Goal: Task Accomplishment & Management: Use online tool/utility

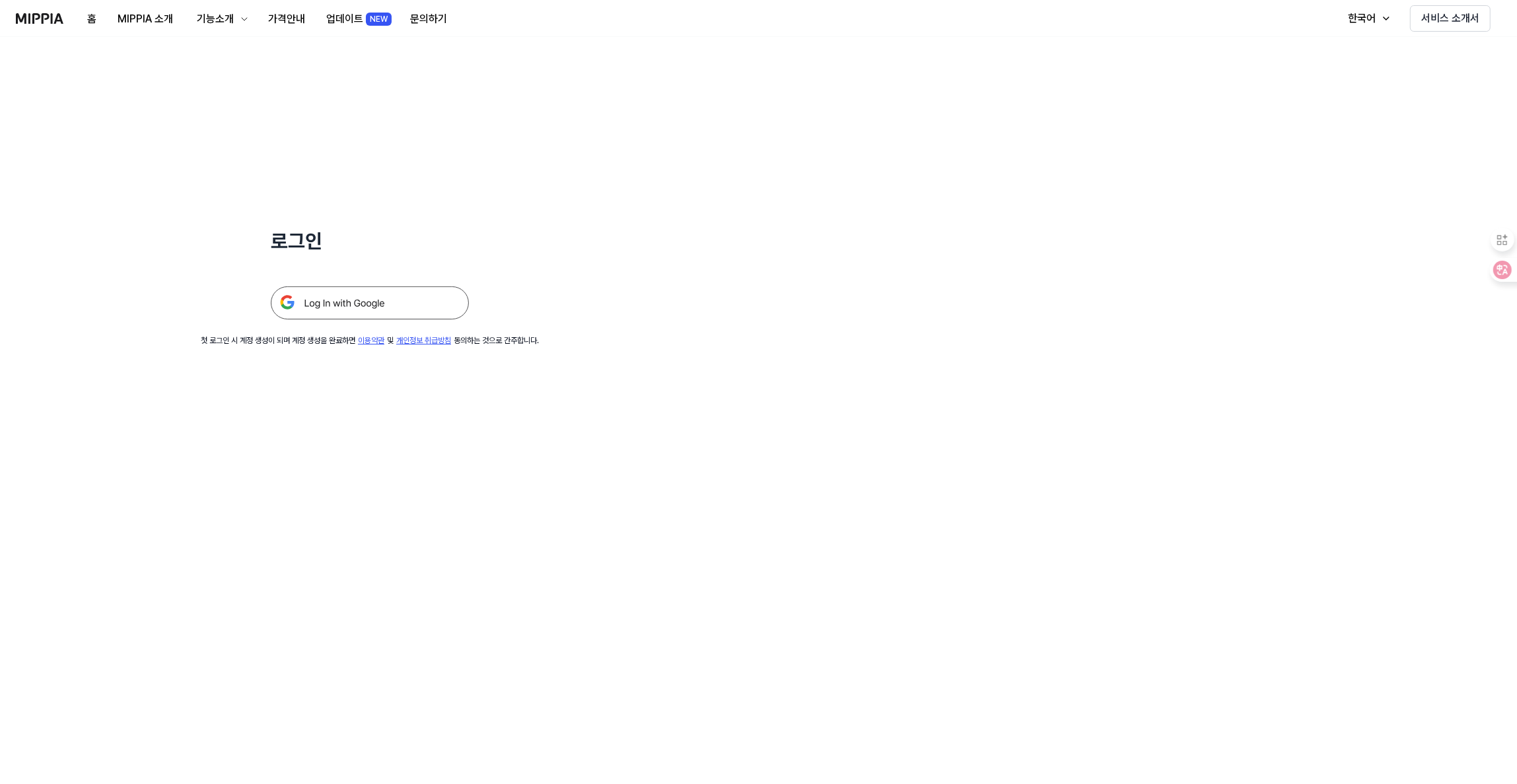
click at [361, 306] on img at bounding box center [370, 303] width 198 height 33
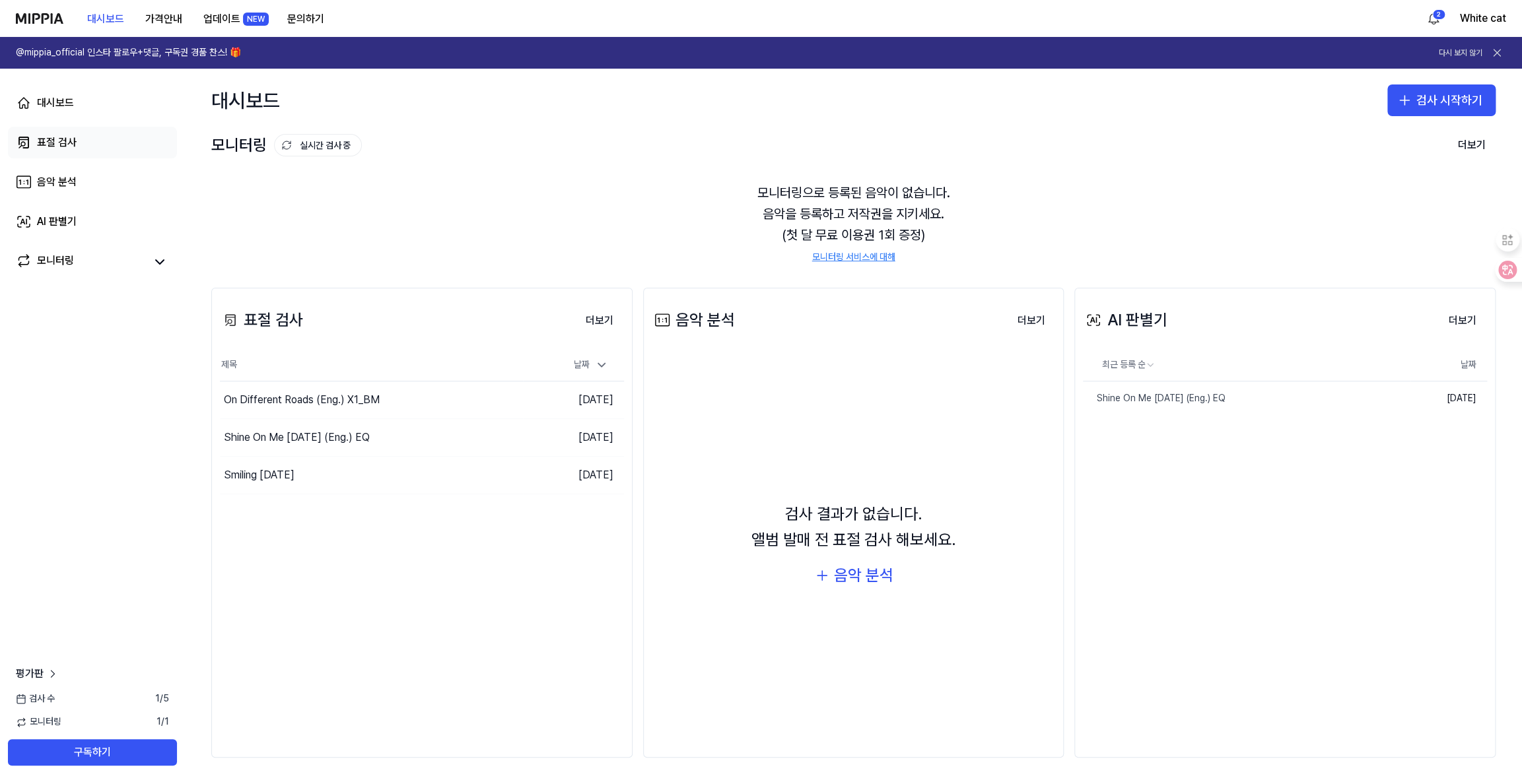
click at [64, 144] on div "표절 검사" at bounding box center [57, 143] width 40 height 16
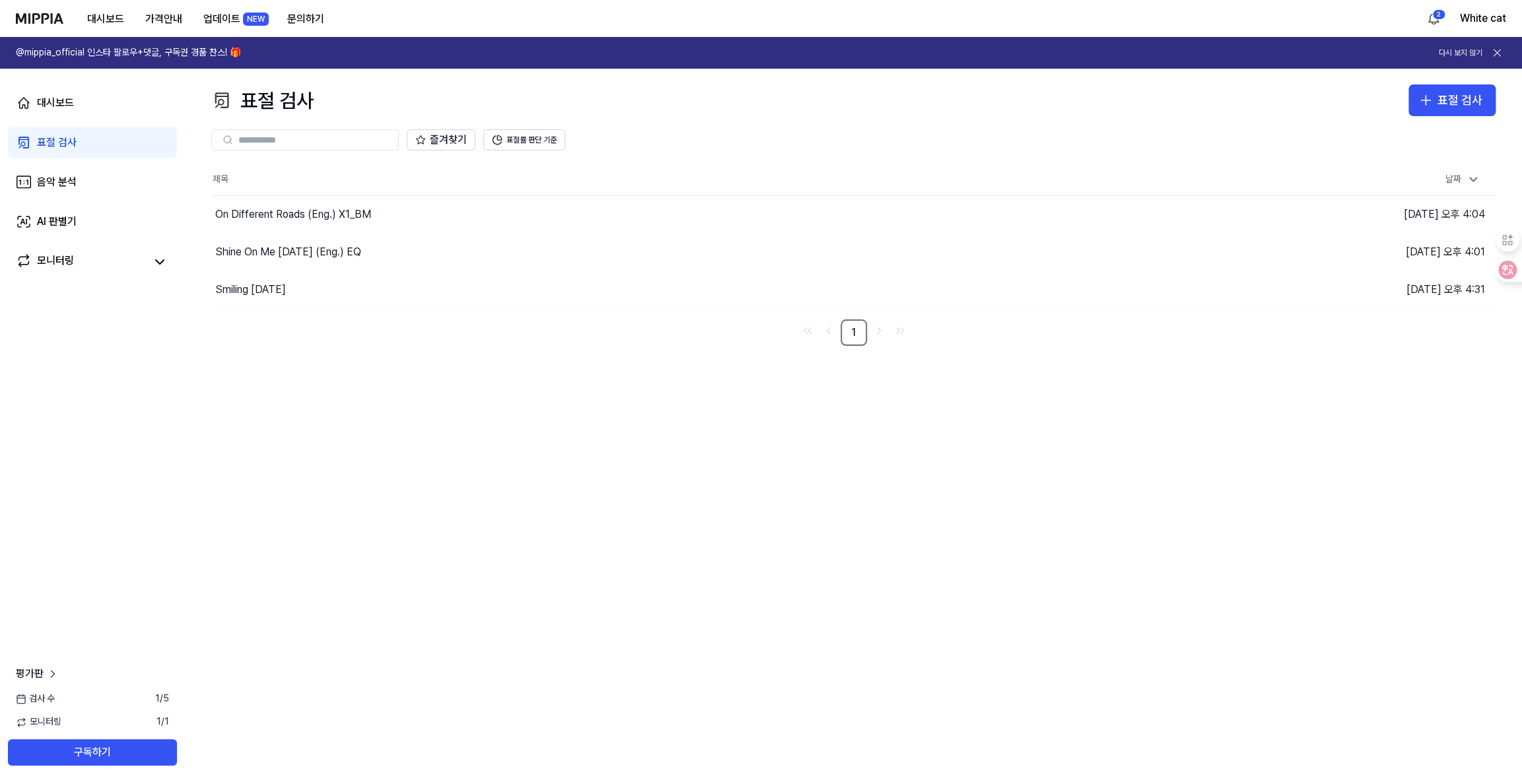
click at [62, 136] on div "표절 검사" at bounding box center [57, 143] width 40 height 16
click at [1443, 96] on div "표절 검사" at bounding box center [1460, 101] width 45 height 19
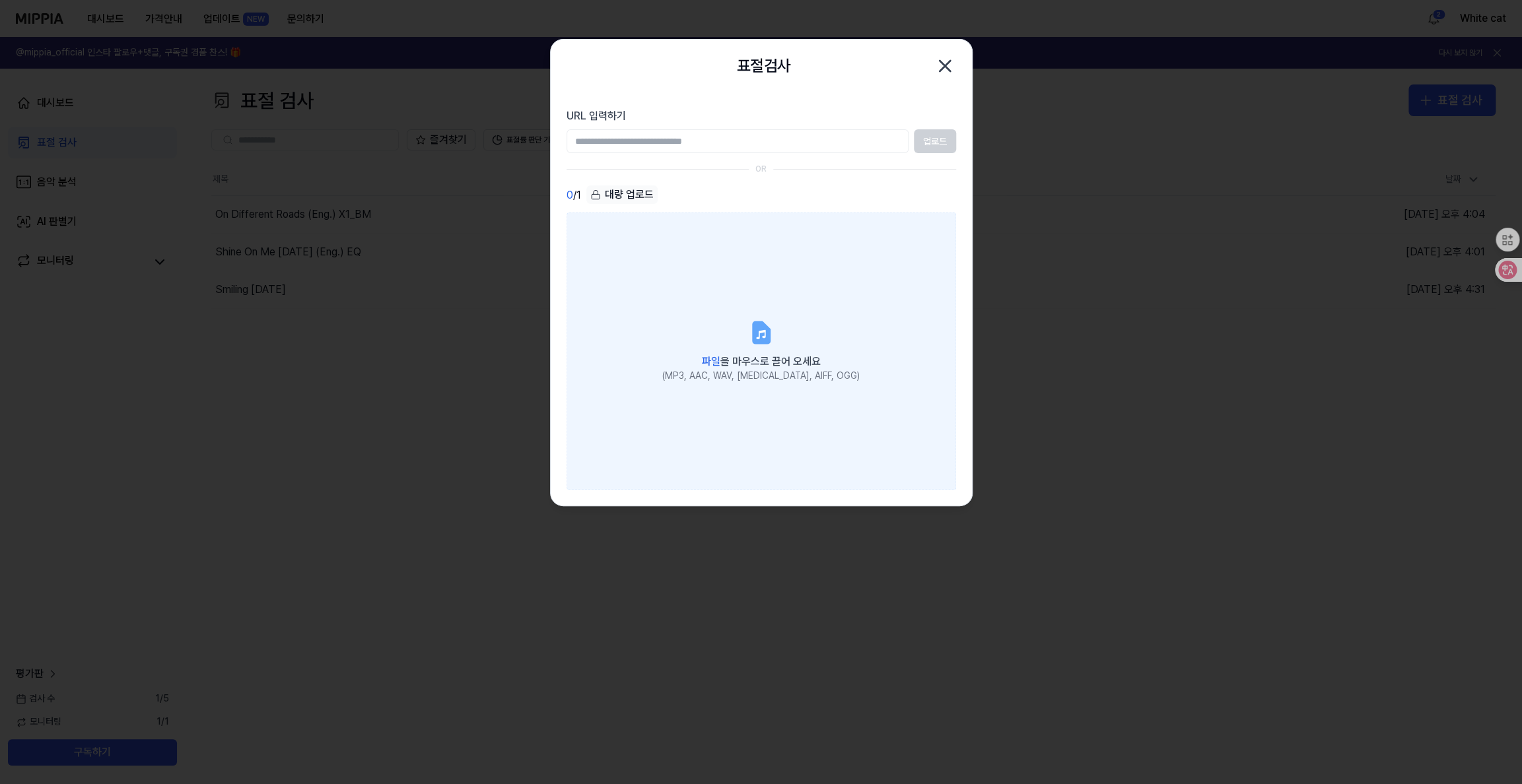
click at [757, 328] on icon at bounding box center [761, 333] width 16 height 21
click at [0, 0] on input "파일 을 마우스로 끌어 오세요 (MP3, AAC, WAV, [MEDICAL_DATA], AIFF, OGG)" at bounding box center [0, 0] width 0 height 0
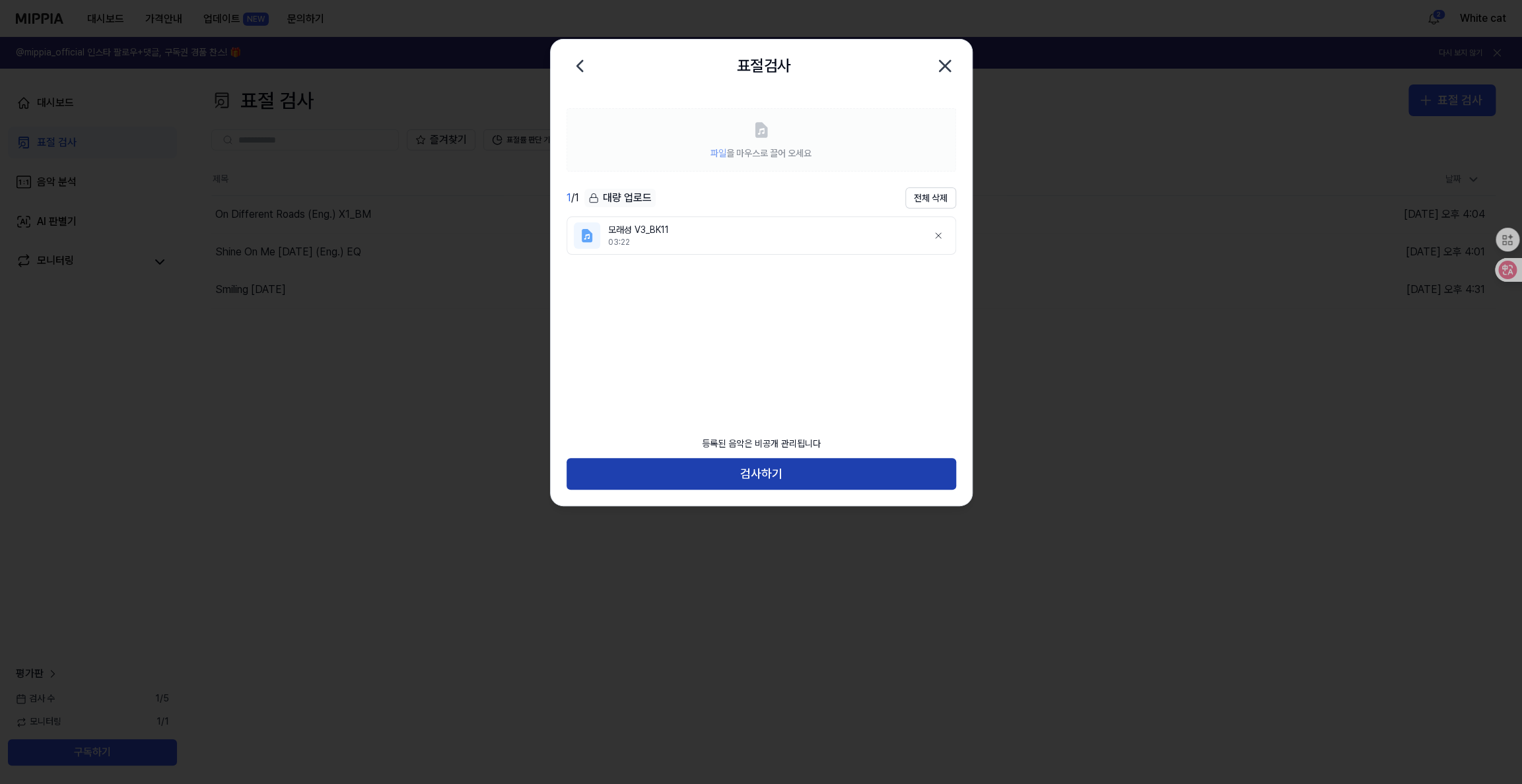
click at [747, 476] on button "검사하기" at bounding box center [761, 474] width 390 height 32
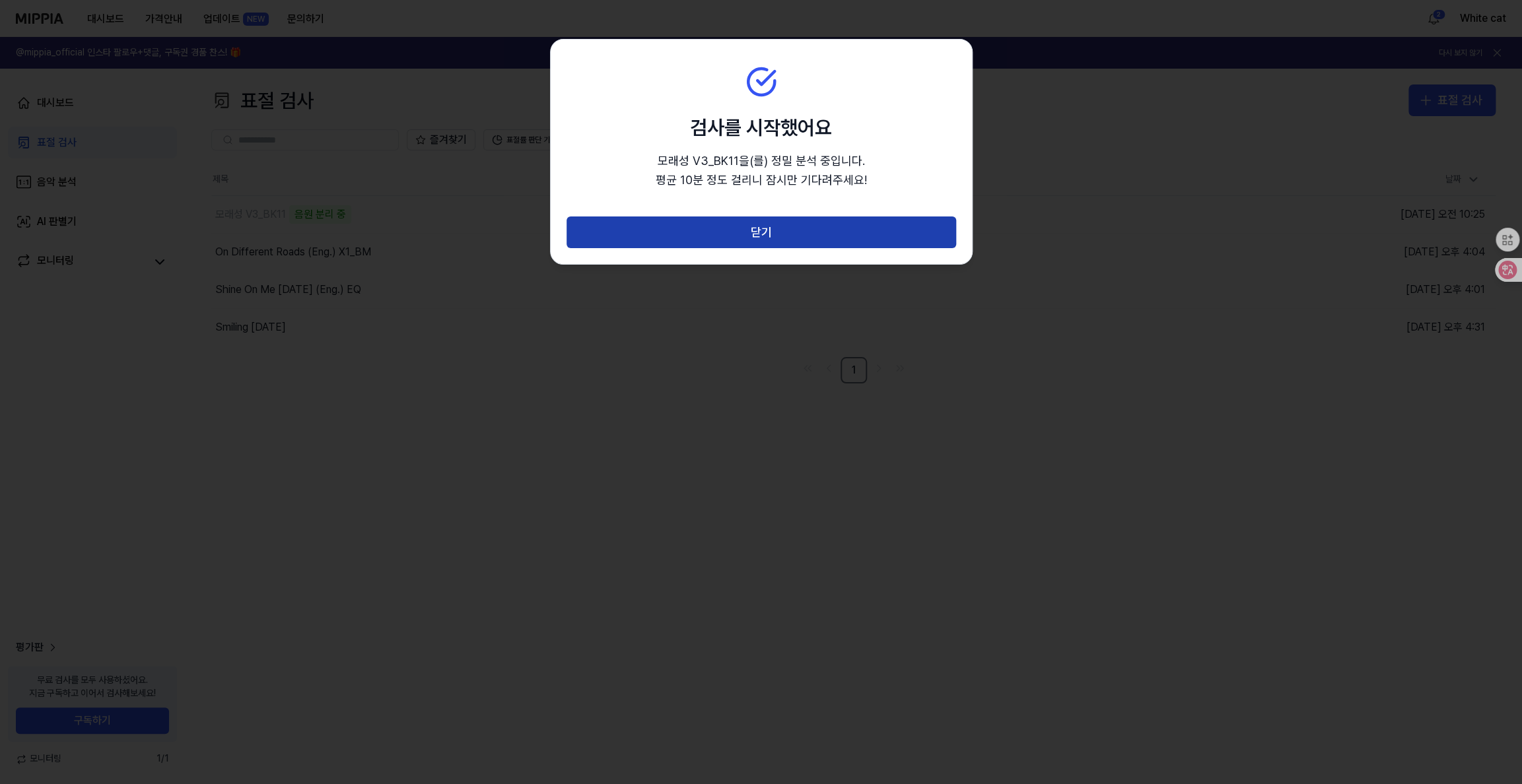
click at [781, 230] on button "닫기" at bounding box center [761, 233] width 390 height 32
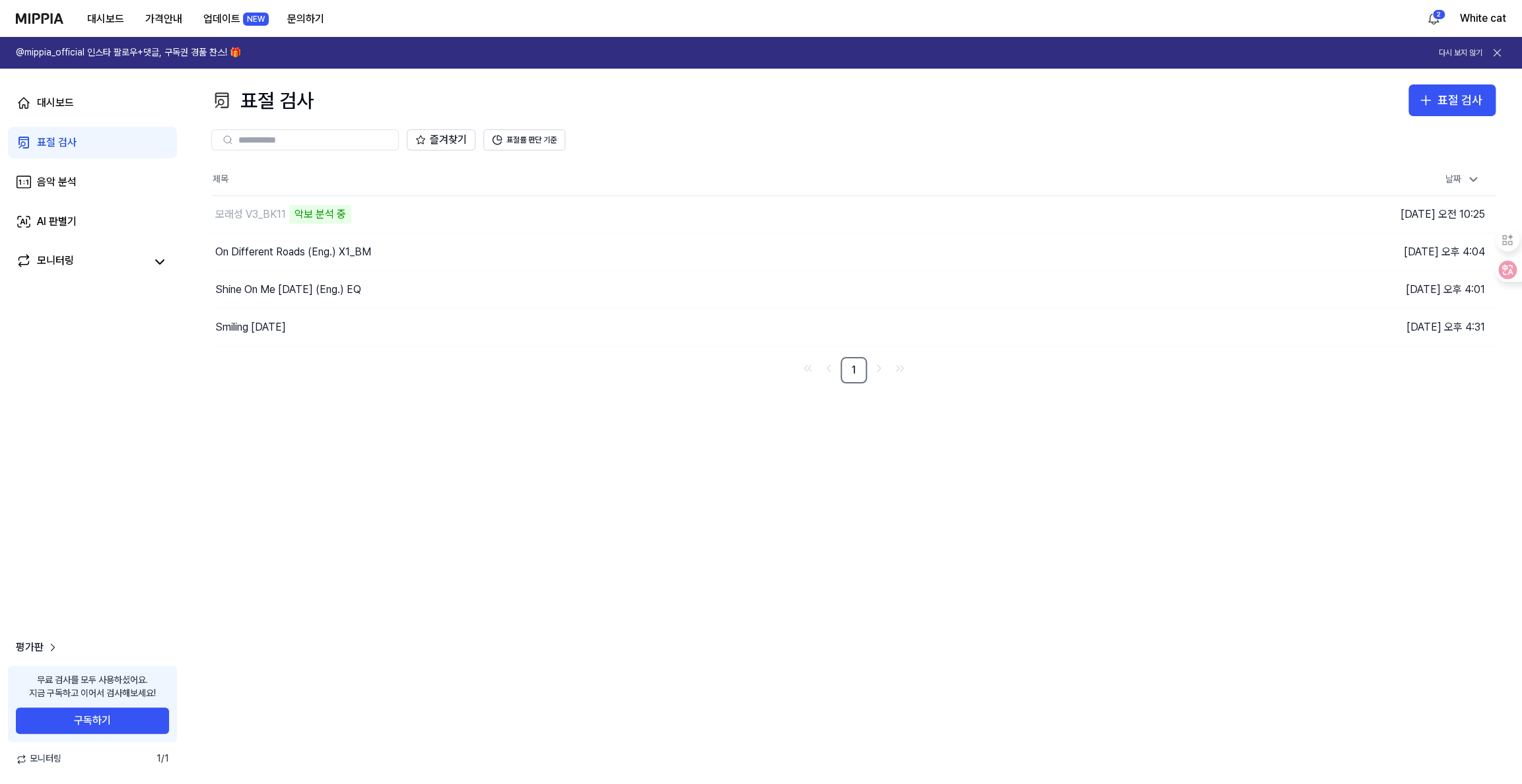
click at [64, 136] on div "표절 검사" at bounding box center [57, 143] width 40 height 16
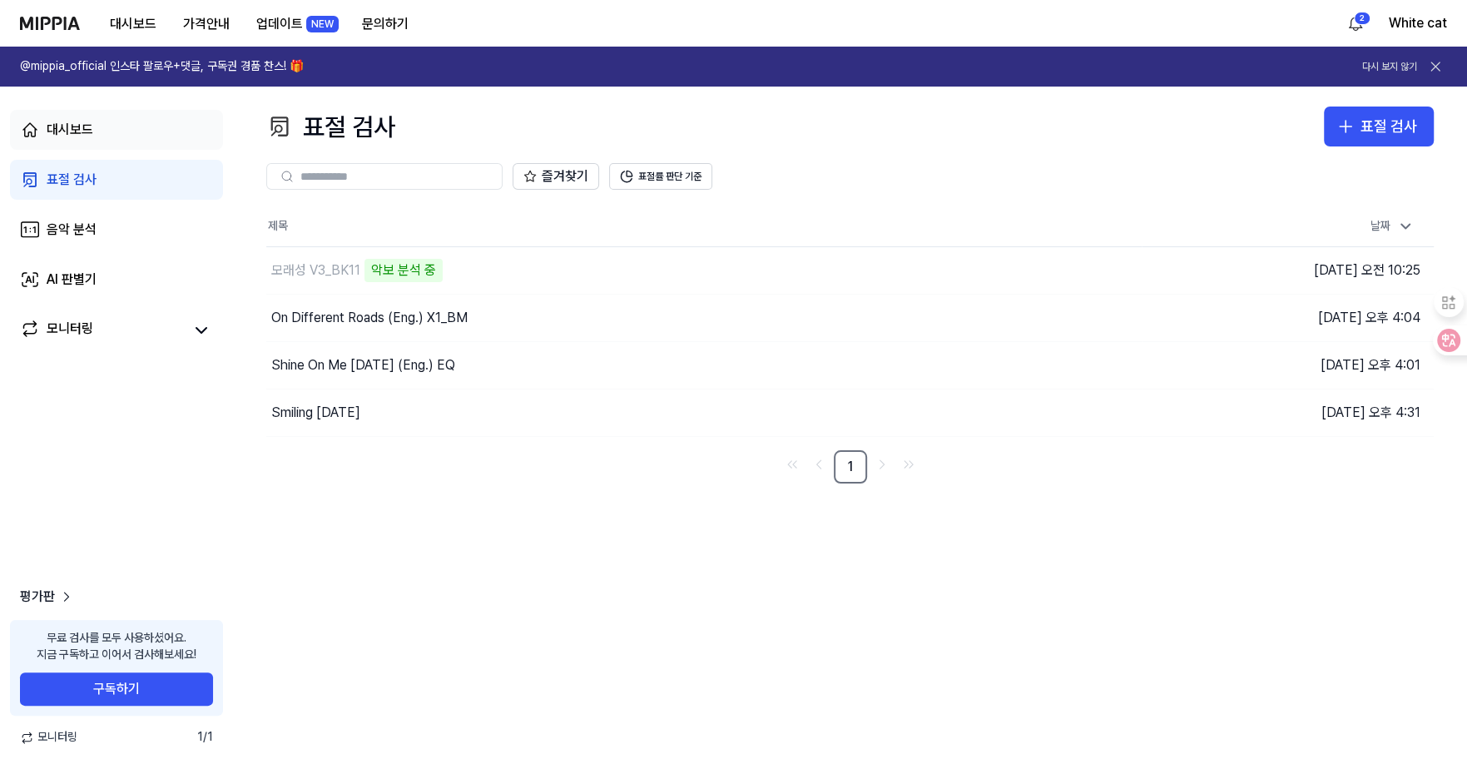
click at [88, 130] on div "대시보드" at bounding box center [70, 130] width 47 height 20
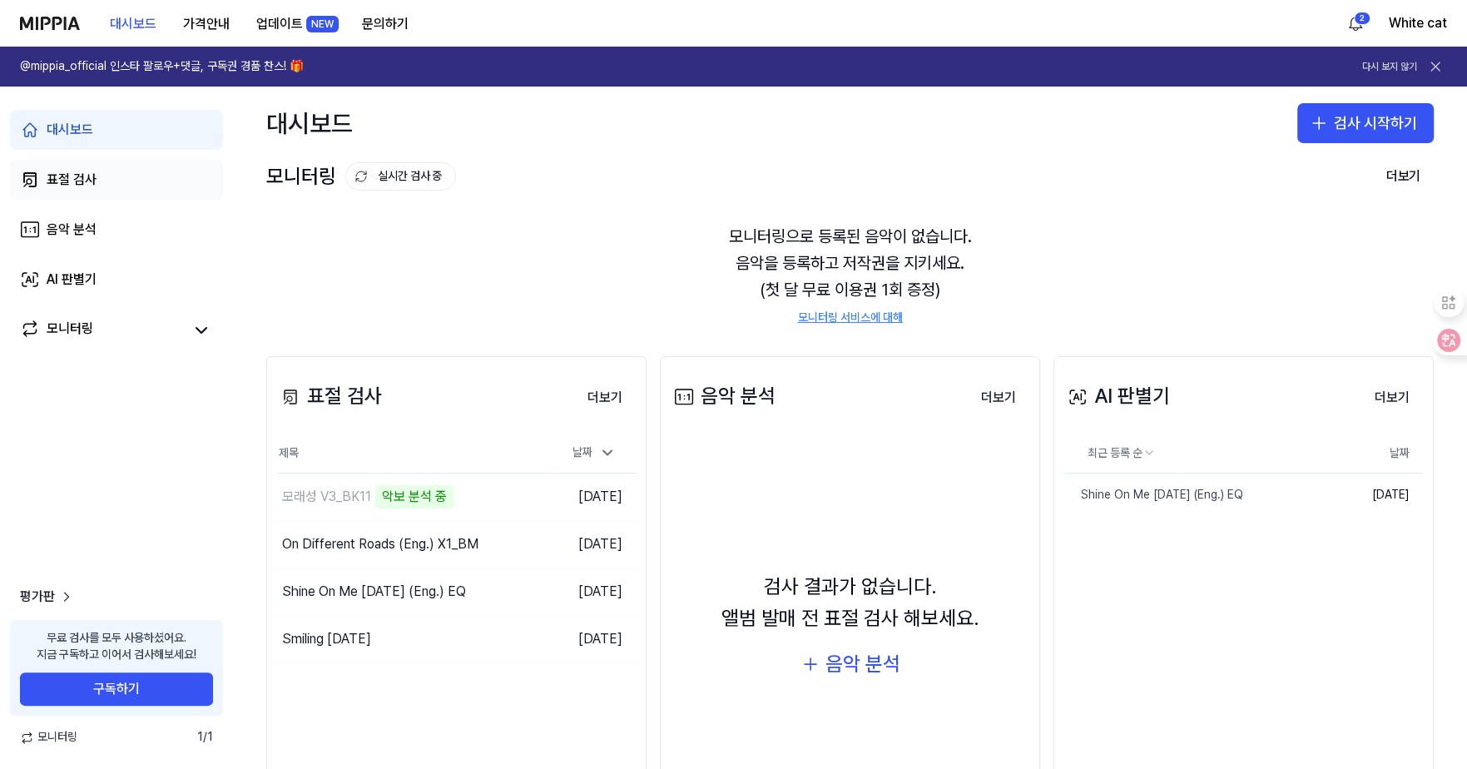
click at [52, 171] on div "표절 검사" at bounding box center [72, 180] width 50 height 20
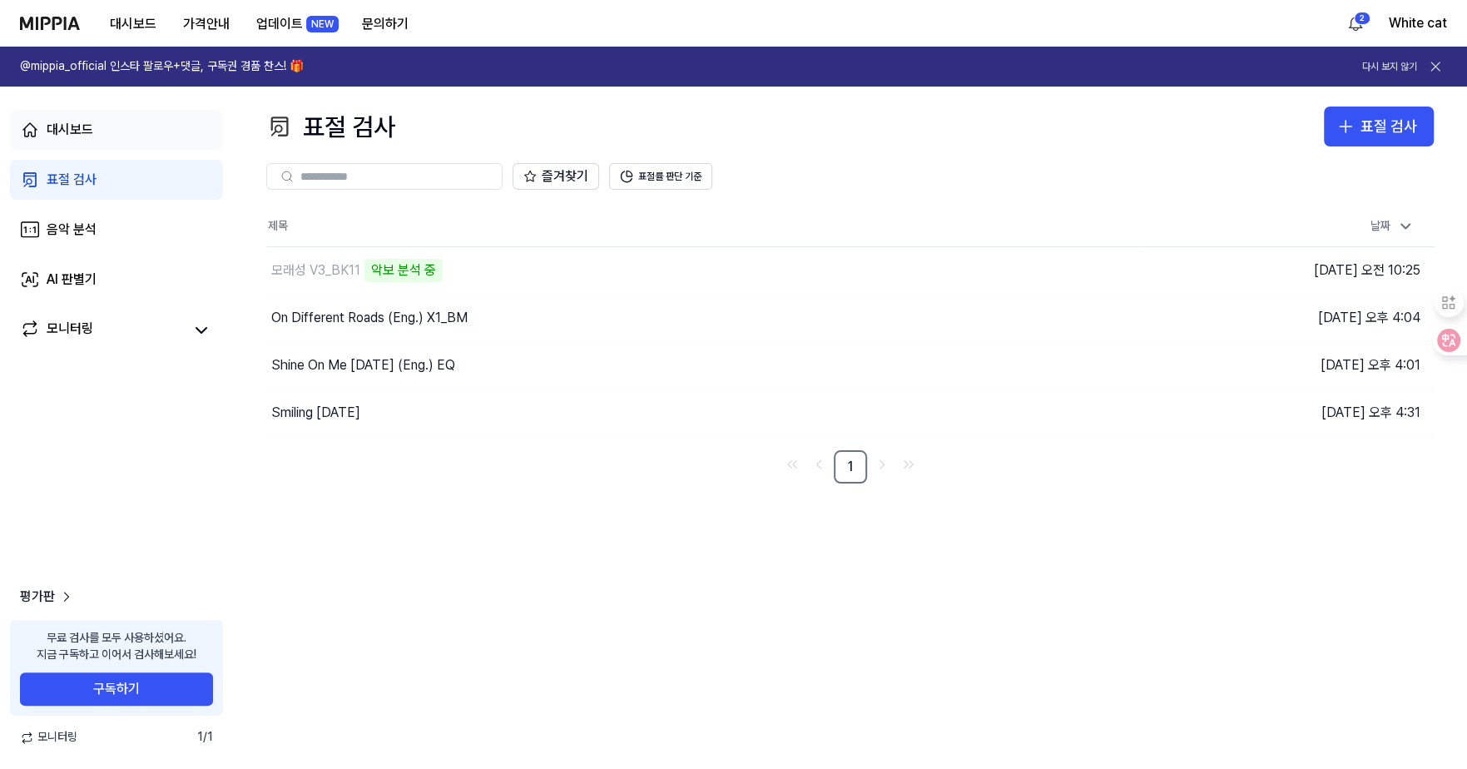
click at [67, 137] on div "대시보드" at bounding box center [70, 130] width 47 height 20
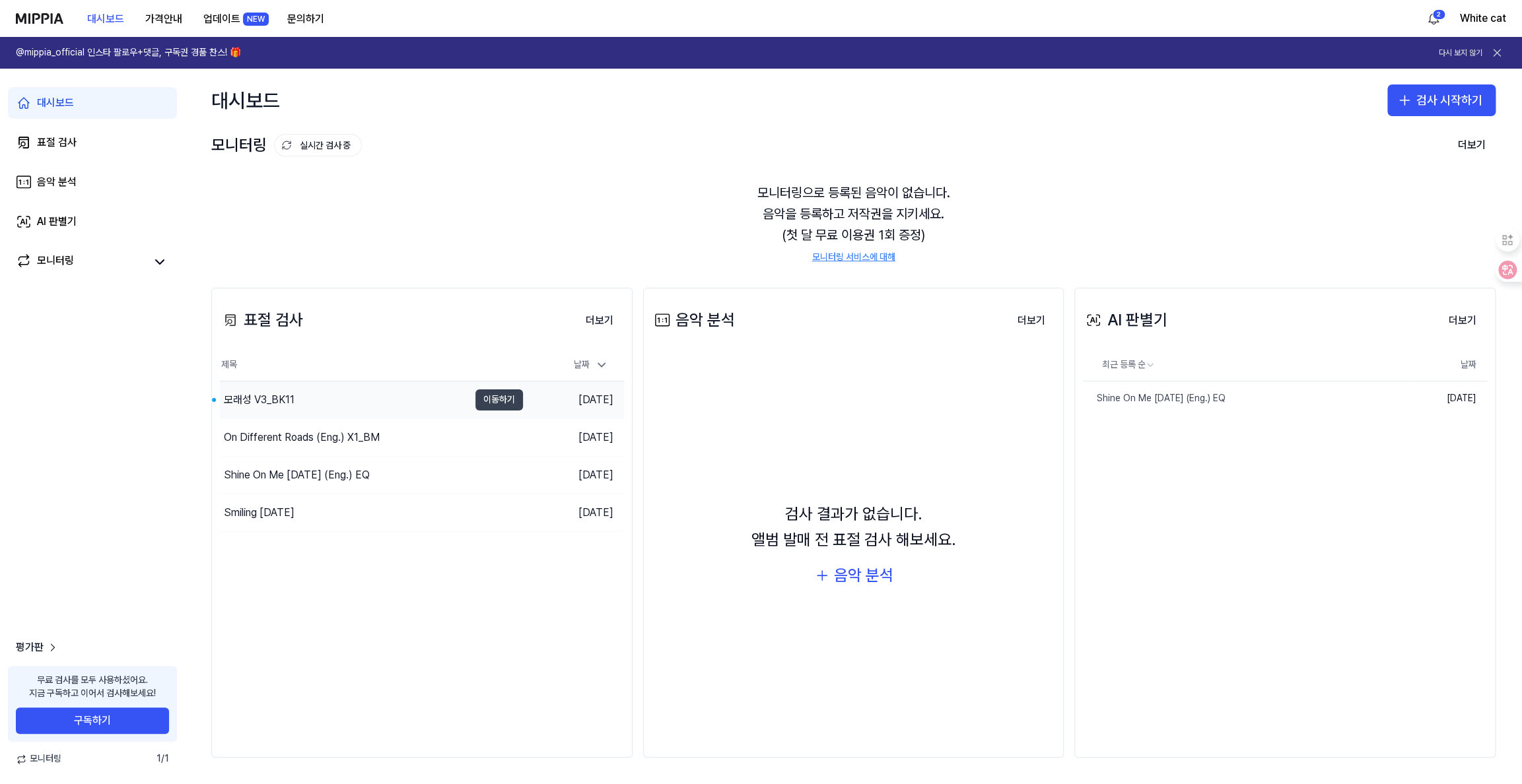
click at [511, 398] on button "이동하기" at bounding box center [499, 400] width 48 height 21
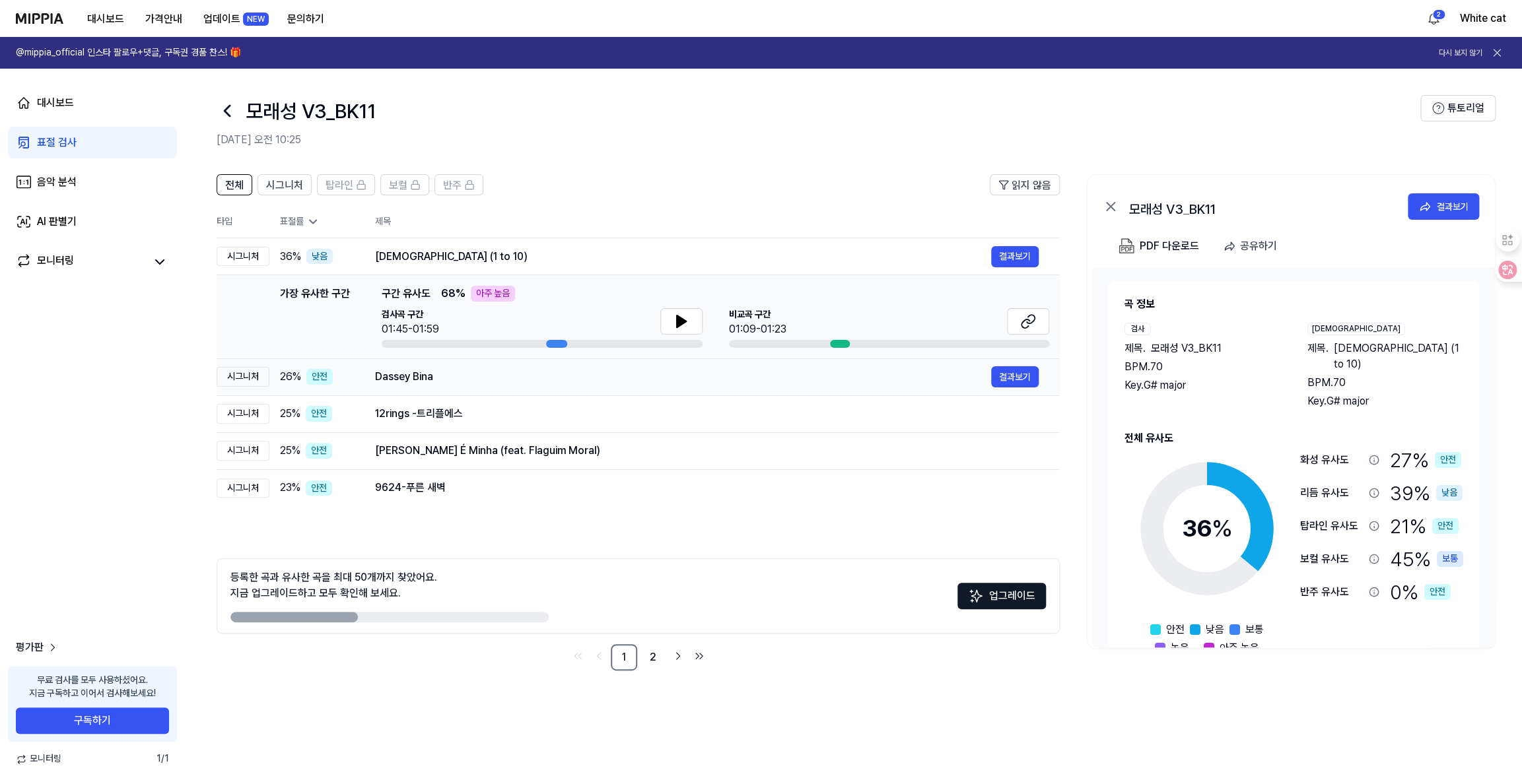
click at [400, 382] on div "Dassey Bina" at bounding box center [683, 377] width 616 height 16
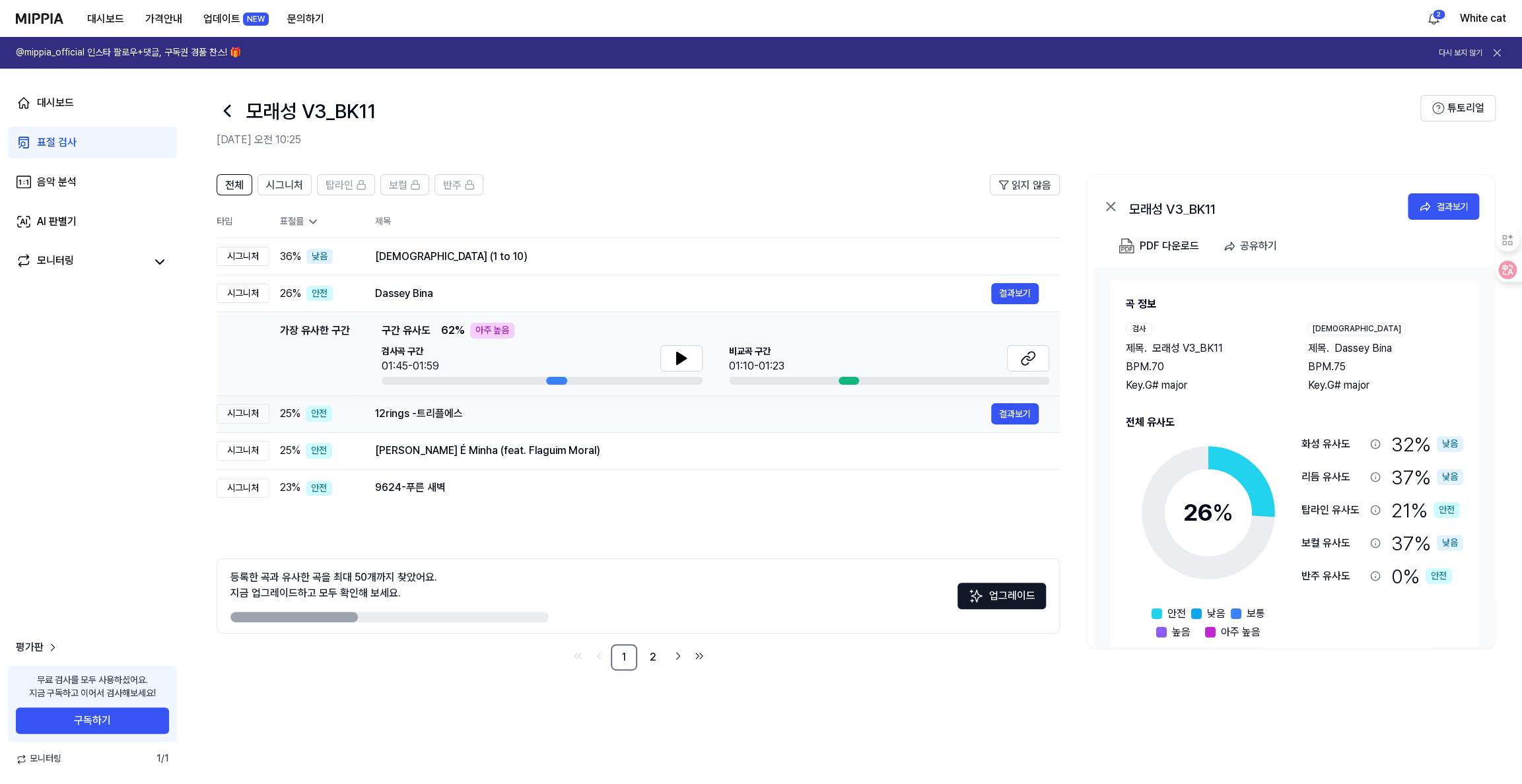
click at [400, 413] on div "12rings -트리플에스" at bounding box center [683, 414] width 616 height 16
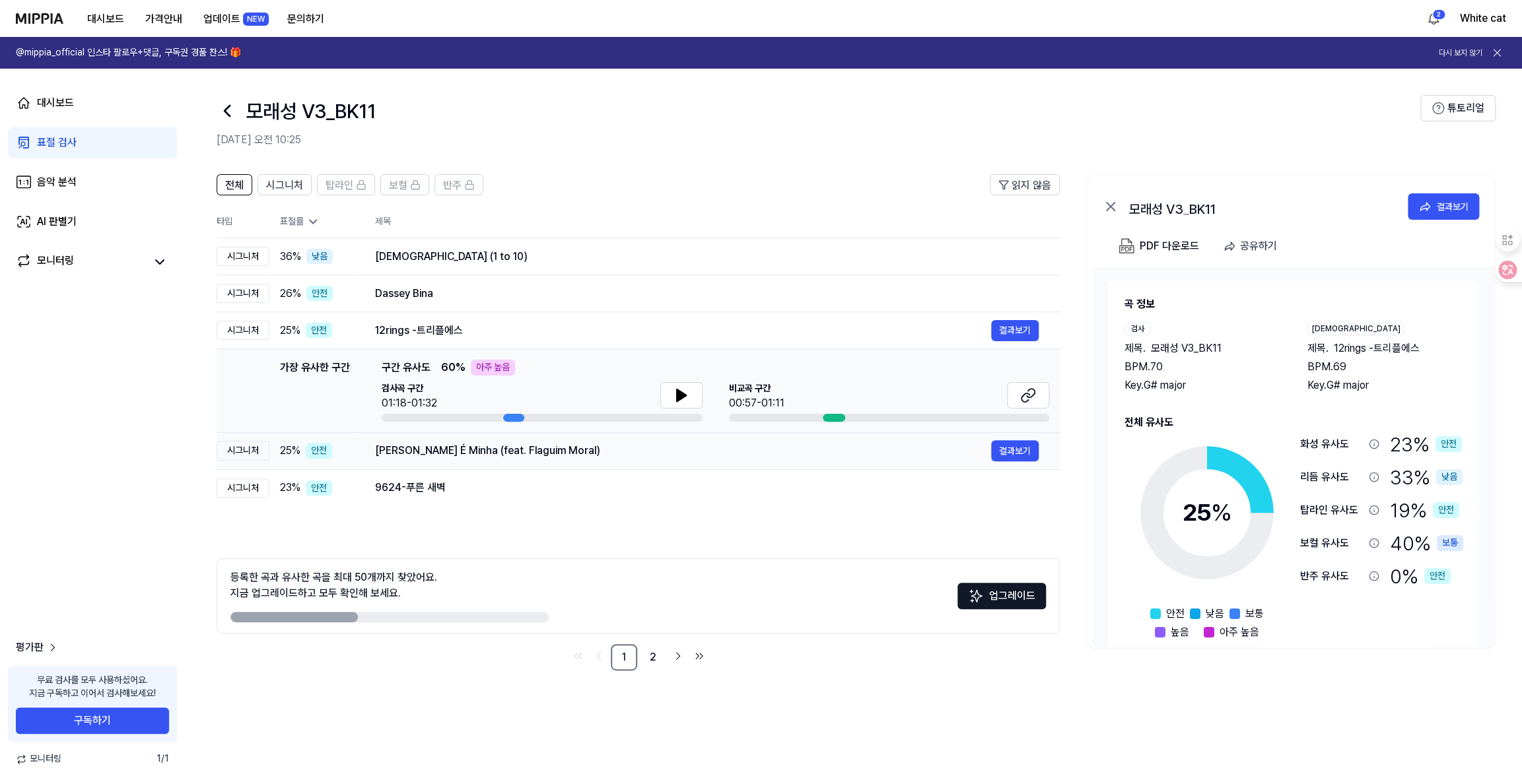
click at [400, 459] on div "[PERSON_NAME] É Minha (feat. Flaguim Moral) 결과보기" at bounding box center [707, 451] width 664 height 21
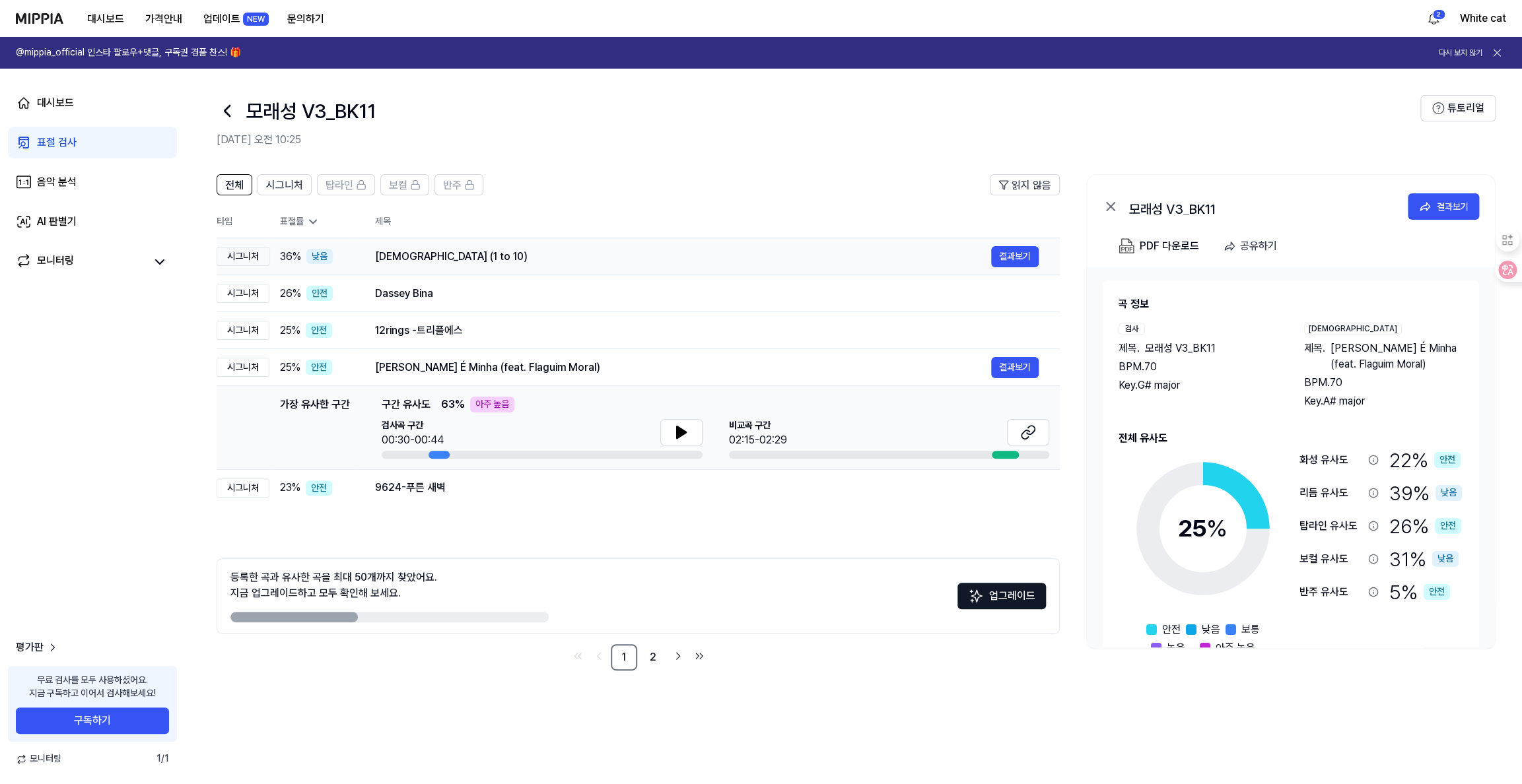
click at [391, 257] on div "[DEMOGRAPHIC_DATA] (1 to 10)" at bounding box center [683, 257] width 616 height 16
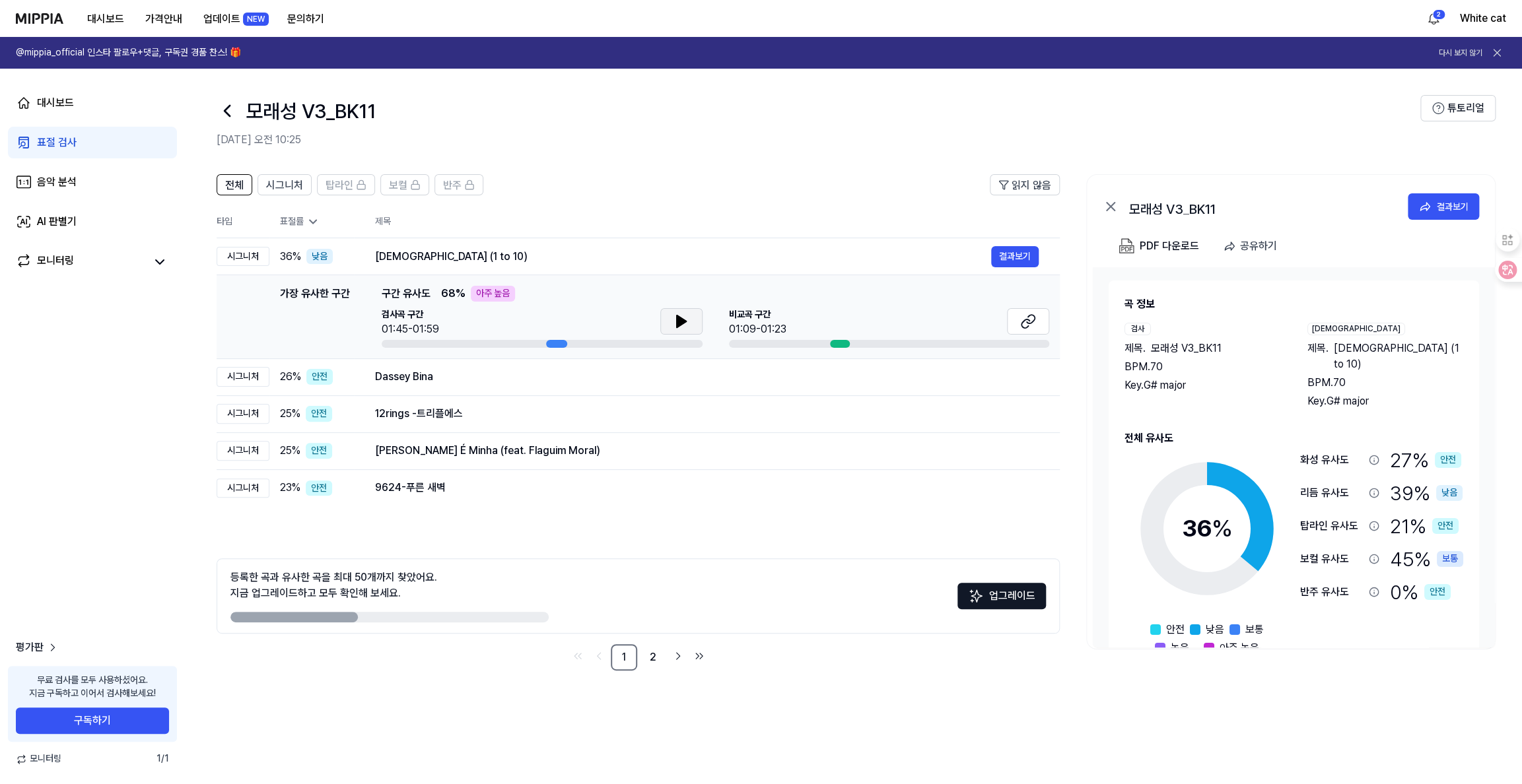
click at [674, 322] on icon at bounding box center [682, 321] width 16 height 16
click at [530, 375] on div "Dassey Bina" at bounding box center [683, 377] width 616 height 16
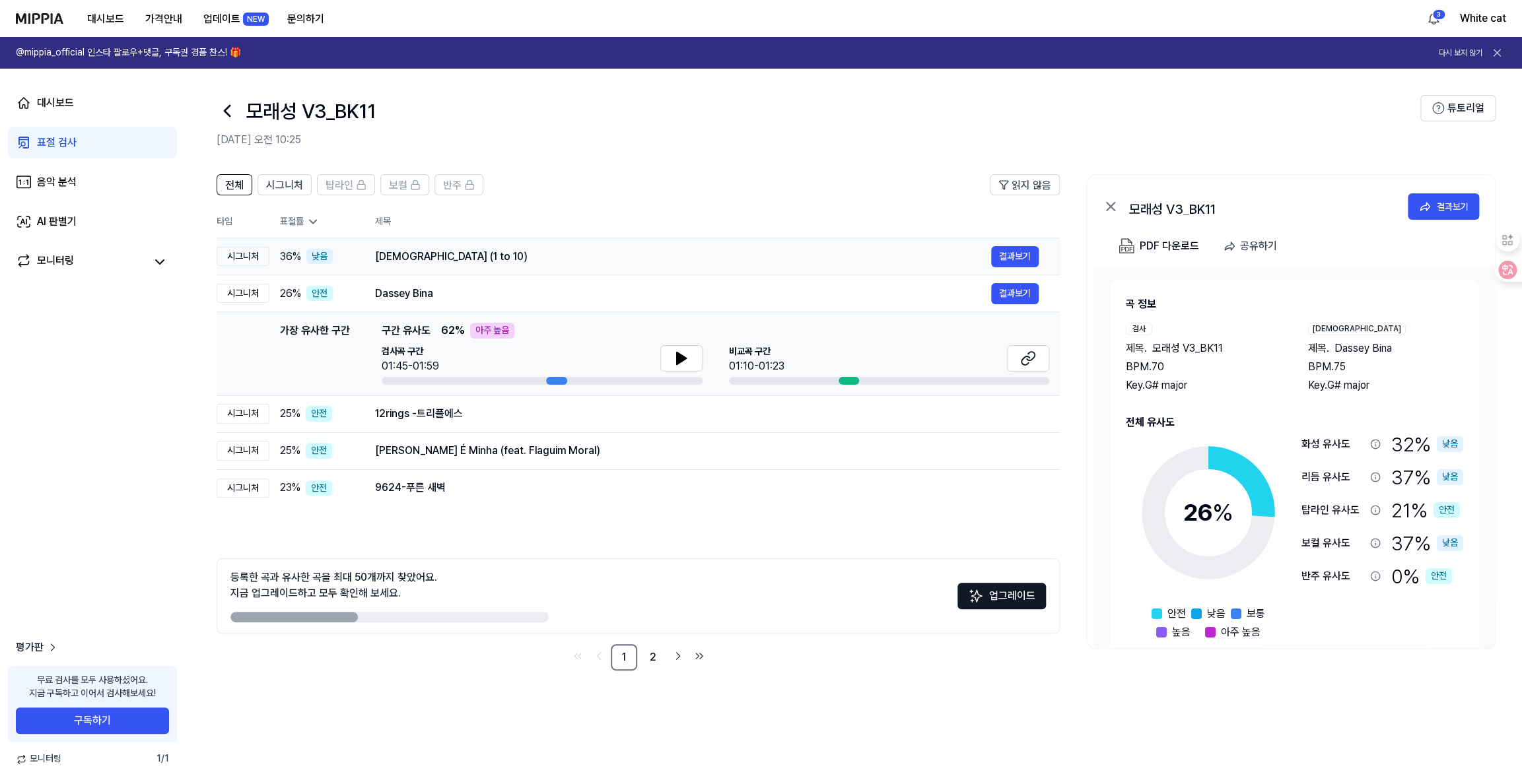
click at [501, 257] on div "[DEMOGRAPHIC_DATA] (1 to 10)" at bounding box center [683, 257] width 616 height 16
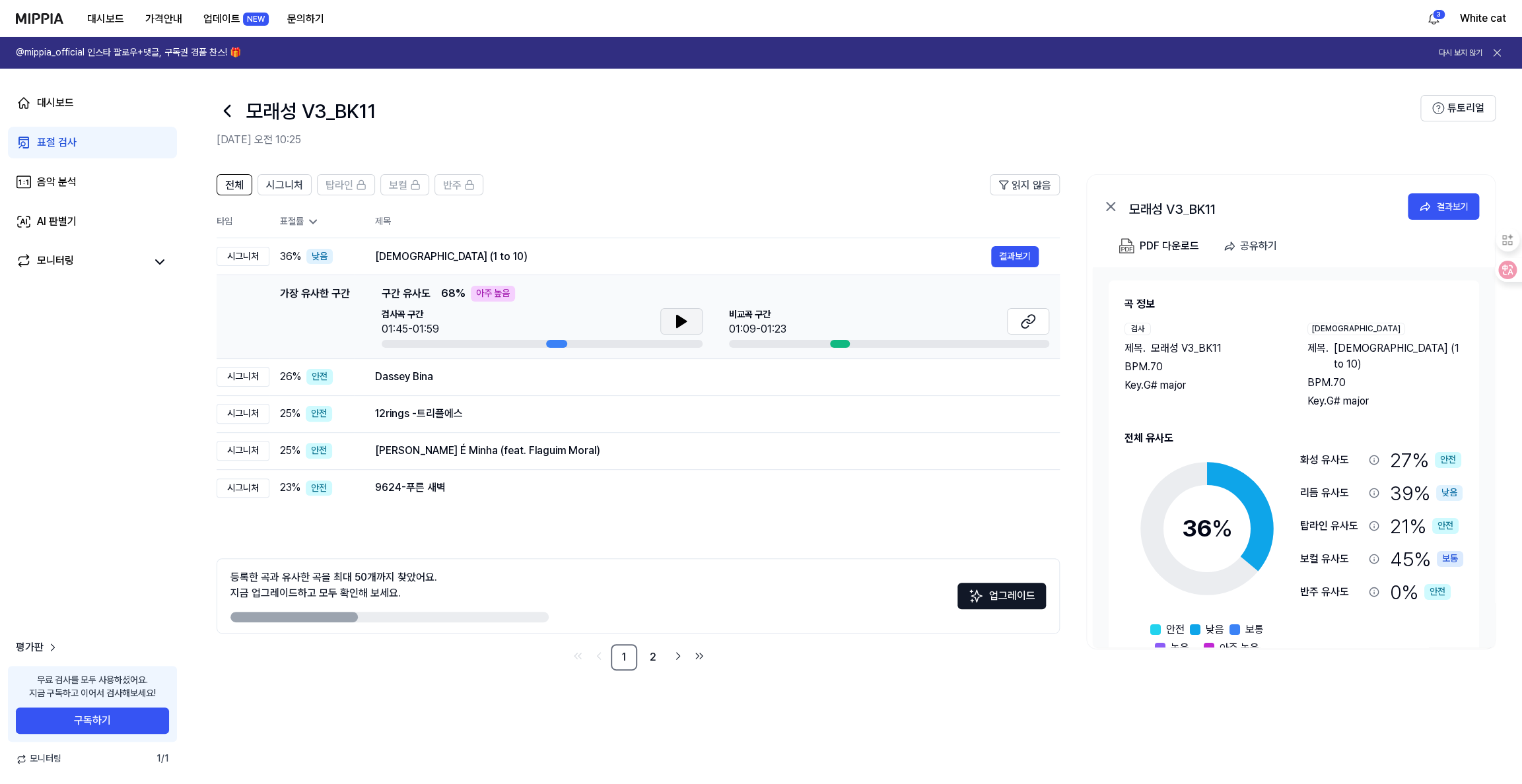
click at [676, 317] on icon at bounding box center [681, 321] width 10 height 12
click at [677, 317] on icon at bounding box center [678, 321] width 2 height 10
click at [1027, 317] on icon at bounding box center [1028, 321] width 16 height 16
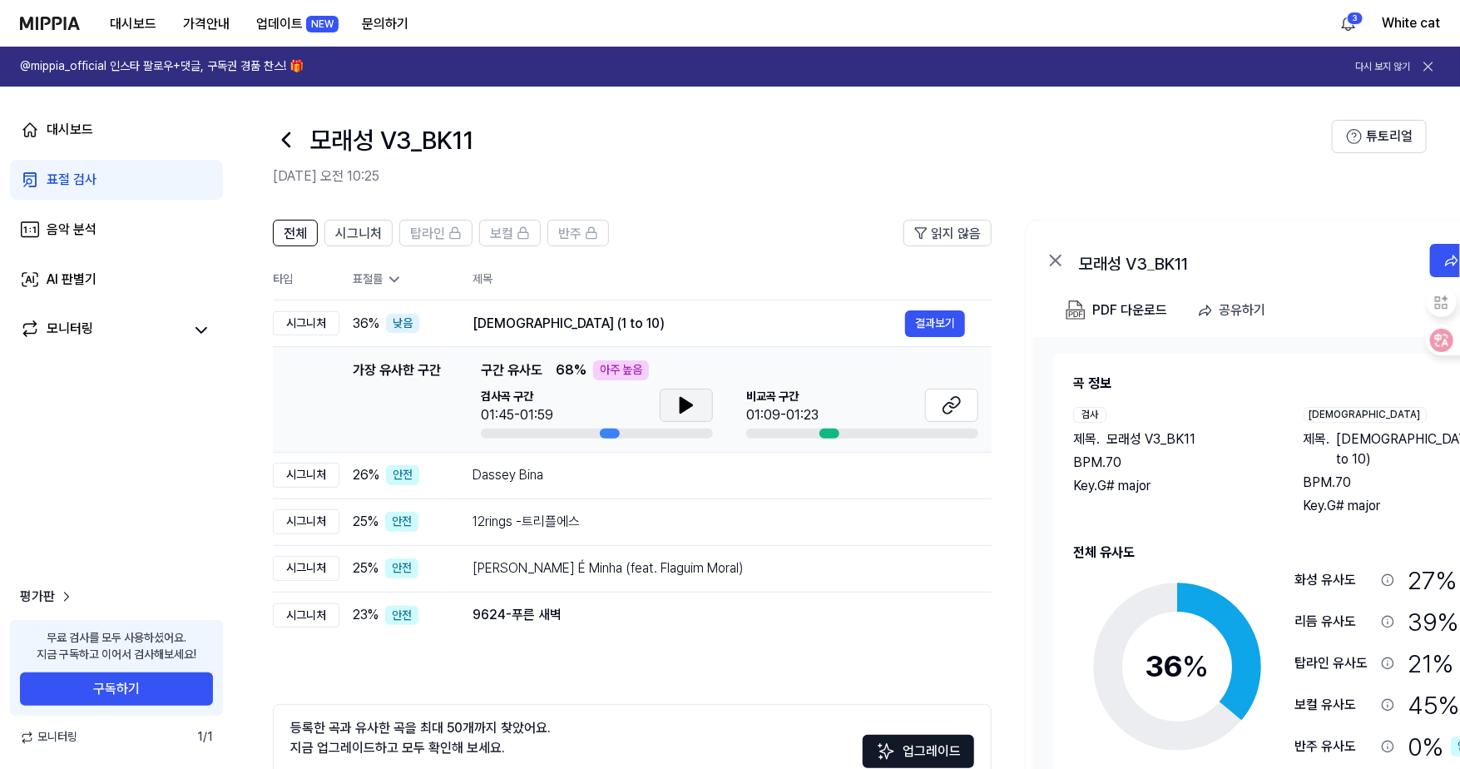
click at [673, 403] on button at bounding box center [686, 404] width 53 height 33
click at [685, 399] on icon at bounding box center [686, 405] width 20 height 20
click at [947, 398] on icon at bounding box center [952, 405] width 20 height 20
click at [512, 476] on div "Dassey Bina" at bounding box center [688, 475] width 433 height 20
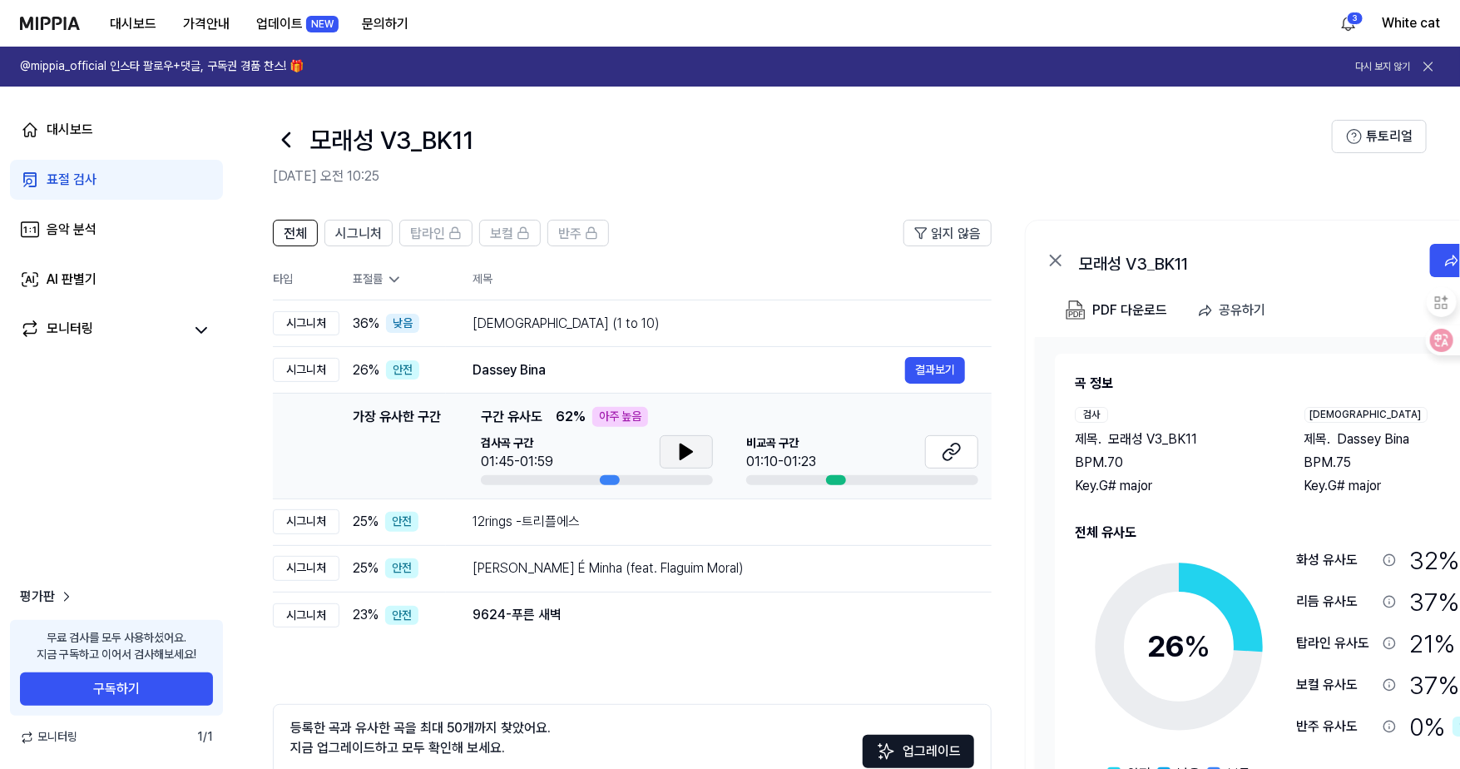
click at [680, 446] on icon at bounding box center [686, 451] width 12 height 15
click at [572, 322] on div "[DEMOGRAPHIC_DATA] (1 to 10)" at bounding box center [688, 324] width 433 height 20
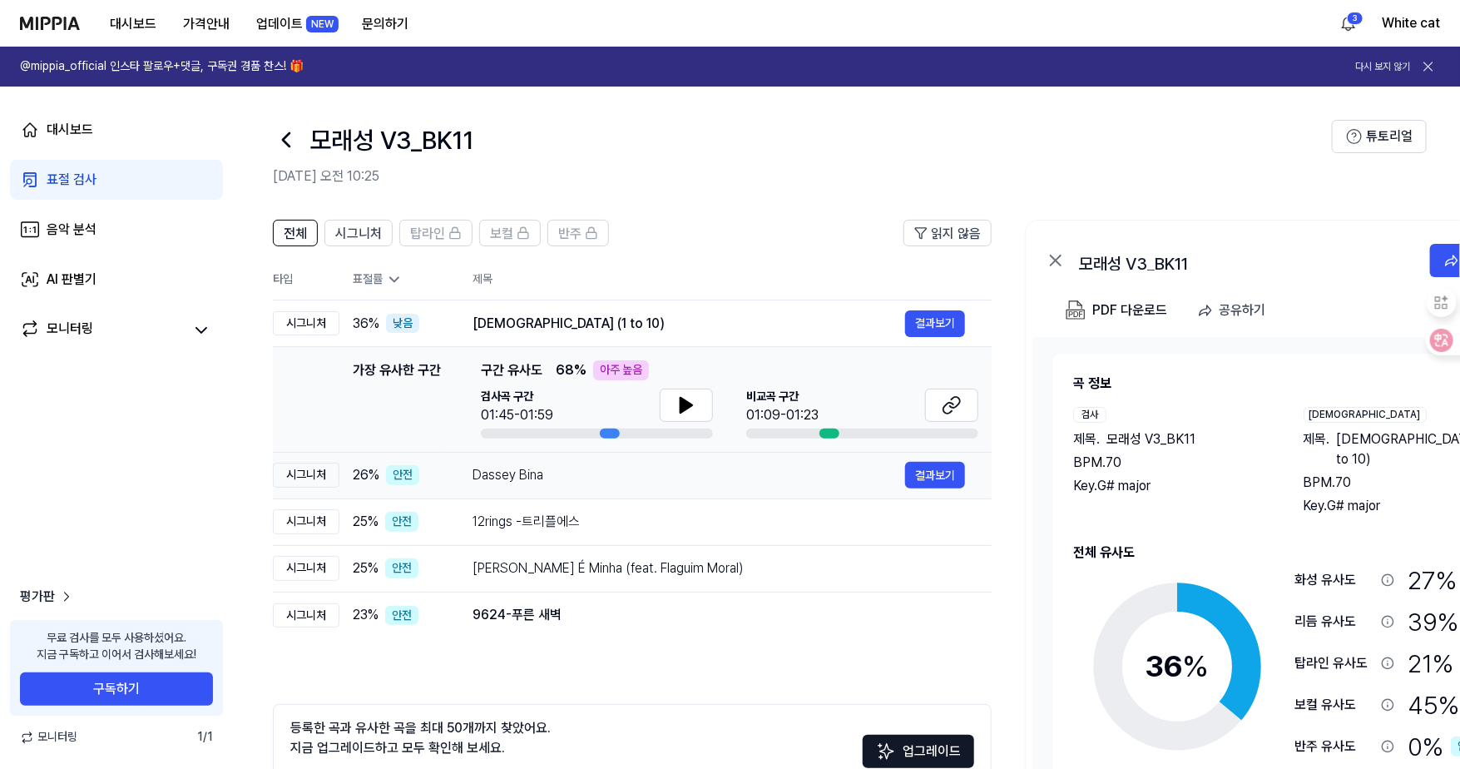
click at [524, 484] on div "Dassey Bina" at bounding box center [688, 475] width 433 height 20
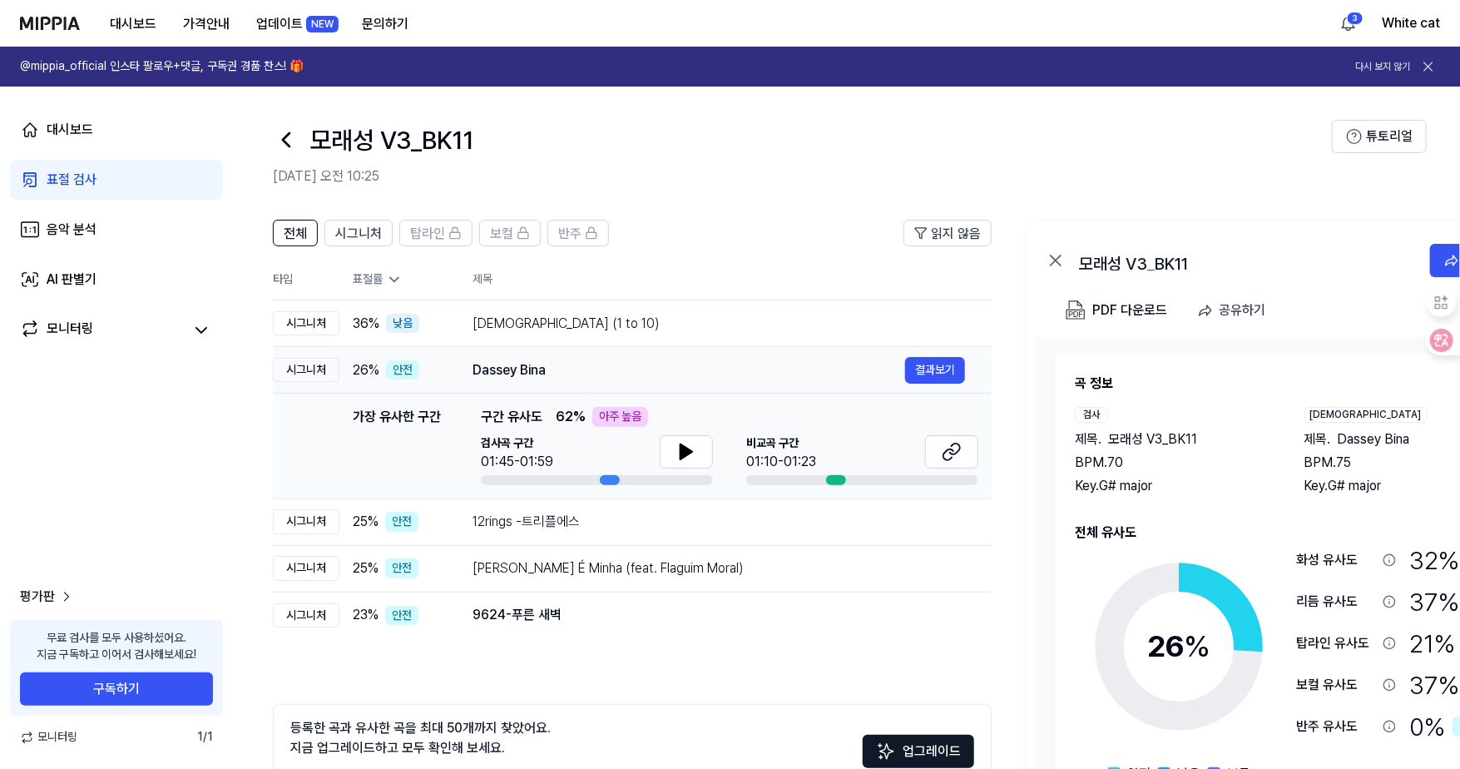
scroll to position [0, 1]
click at [670, 448] on button at bounding box center [685, 451] width 53 height 33
click at [675, 448] on icon at bounding box center [685, 452] width 20 height 20
click at [959, 444] on icon at bounding box center [951, 452] width 20 height 20
click at [950, 456] on icon at bounding box center [948, 454] width 10 height 11
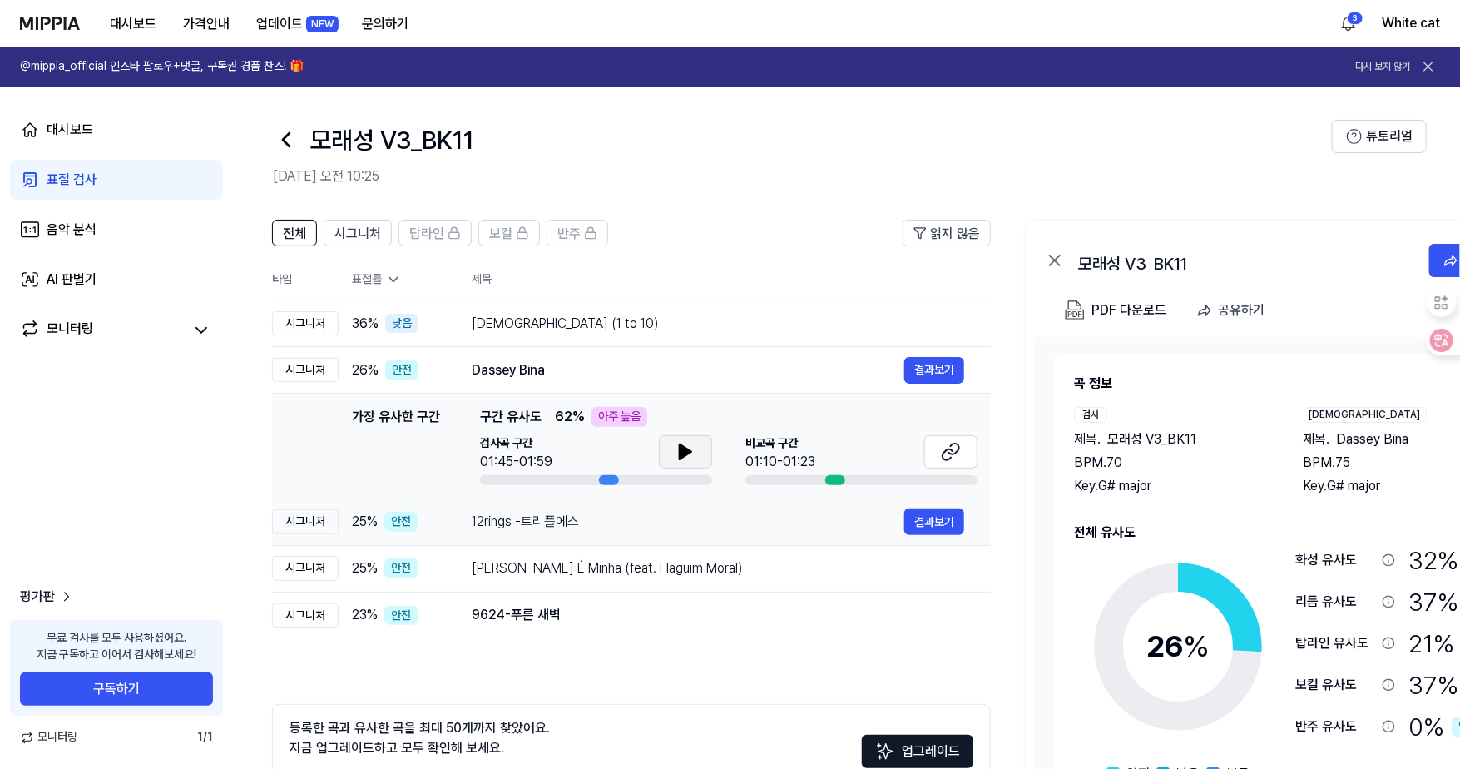
click at [434, 517] on div "25 % 안전" at bounding box center [398, 522] width 93 height 20
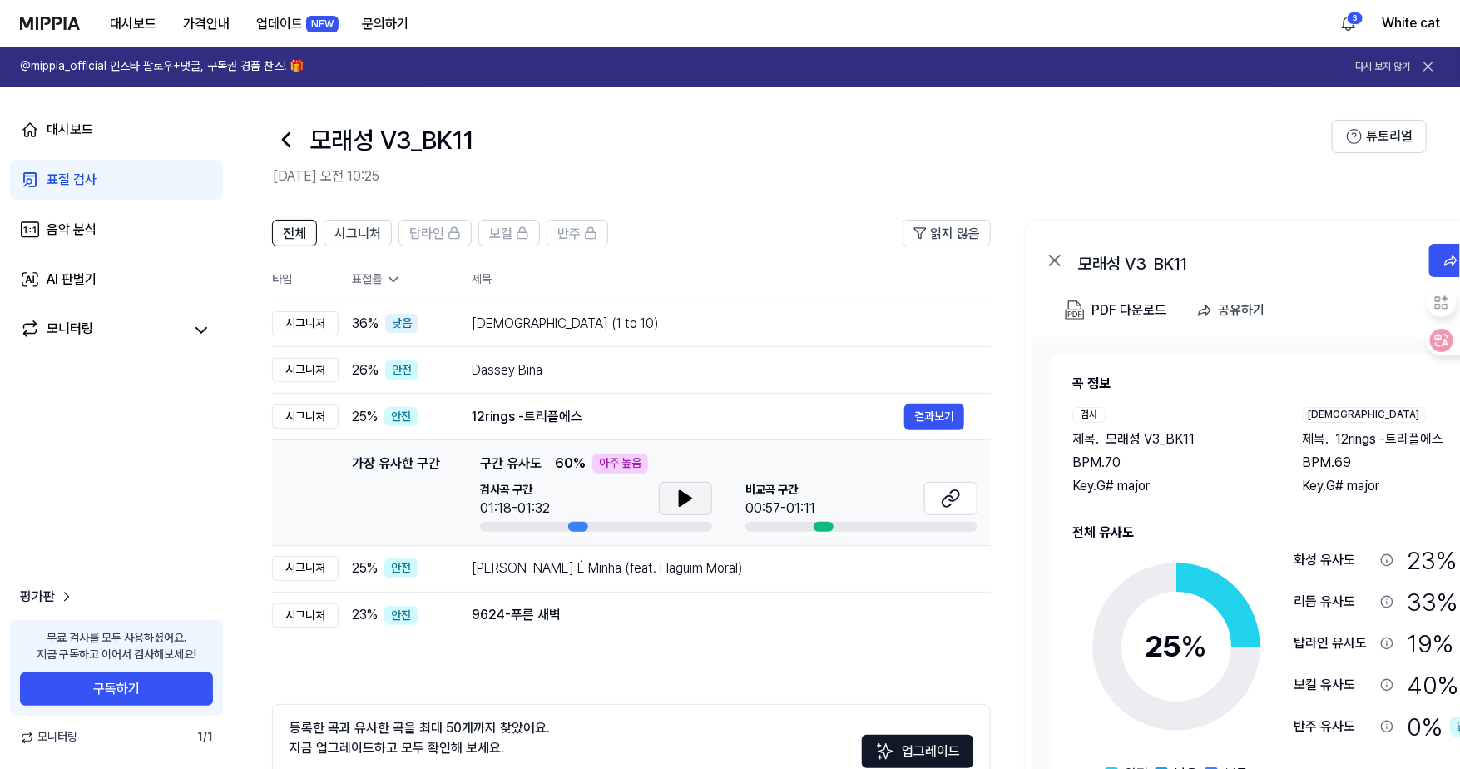
click at [675, 501] on icon at bounding box center [685, 498] width 20 height 20
click at [679, 497] on icon at bounding box center [686, 498] width 20 height 20
click at [956, 498] on icon at bounding box center [955, 495] width 10 height 11
click at [666, 489] on button at bounding box center [686, 498] width 53 height 33
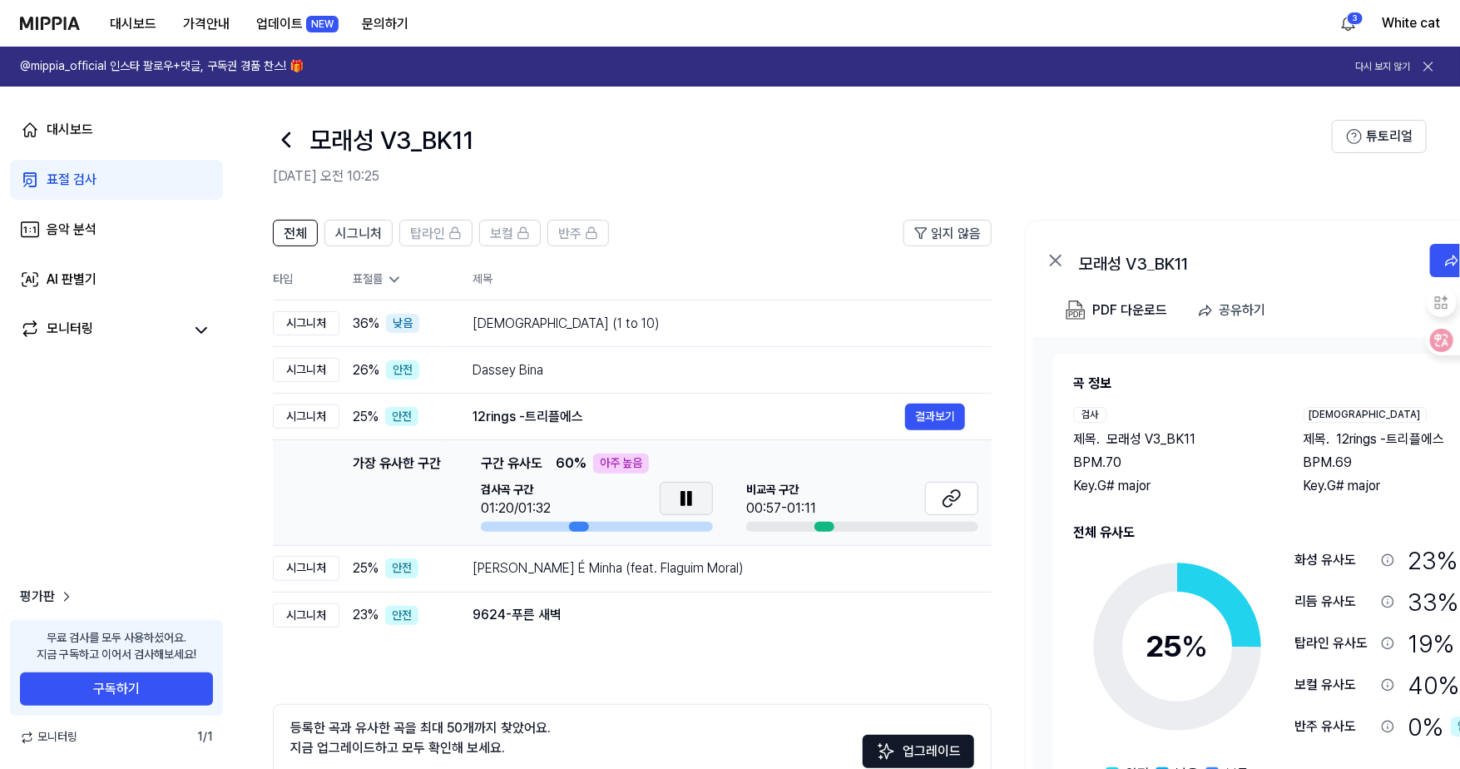
click at [681, 497] on icon at bounding box center [682, 498] width 3 height 13
click at [542, 572] on div "[PERSON_NAME] É Minha (feat. Flaguim Moral)" at bounding box center [688, 568] width 433 height 20
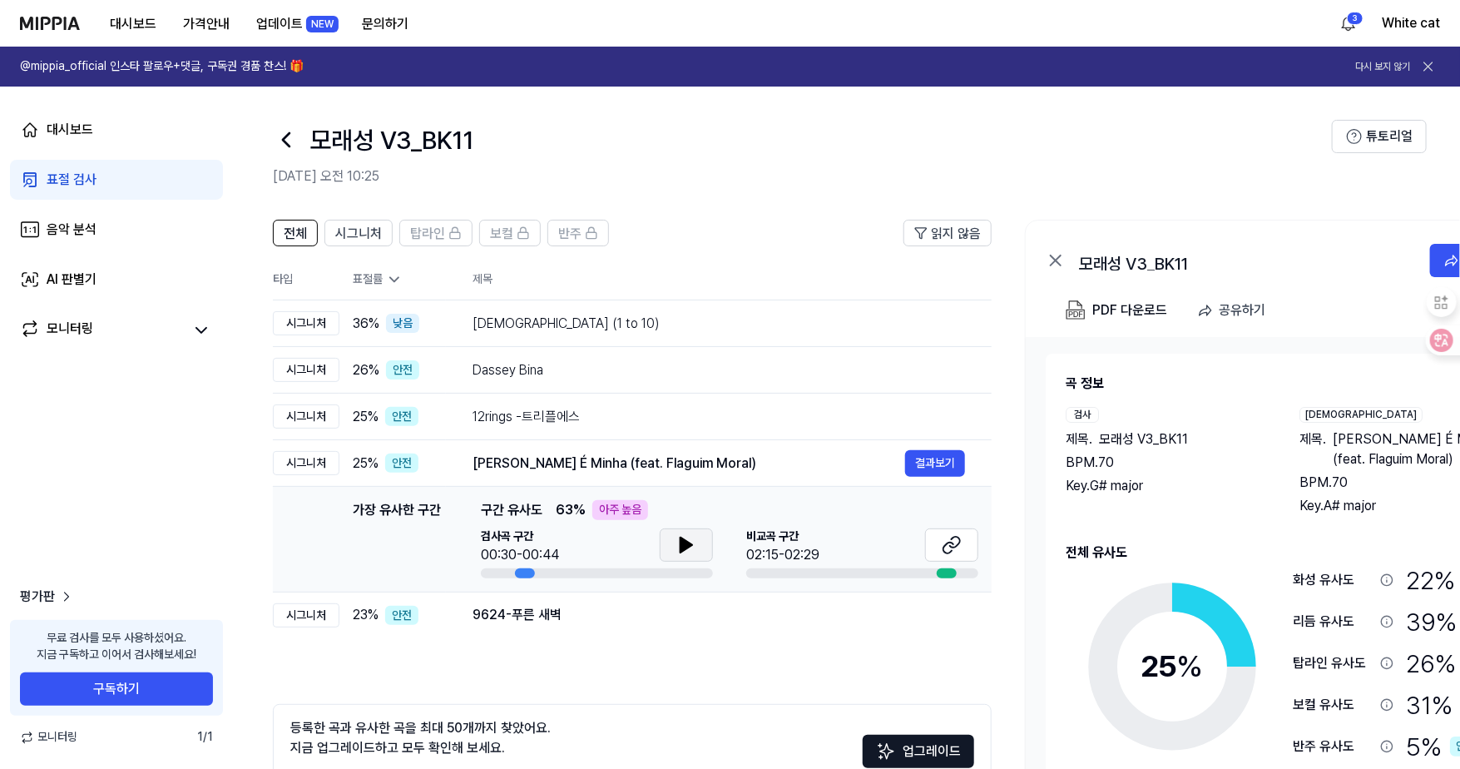
click at [673, 547] on button at bounding box center [686, 544] width 53 height 33
click at [681, 540] on icon at bounding box center [682, 544] width 3 height 13
click at [963, 547] on button at bounding box center [951, 544] width 53 height 33
click at [473, 628] on td "9624-푸른 새벽 결과보기" at bounding box center [719, 614] width 546 height 47
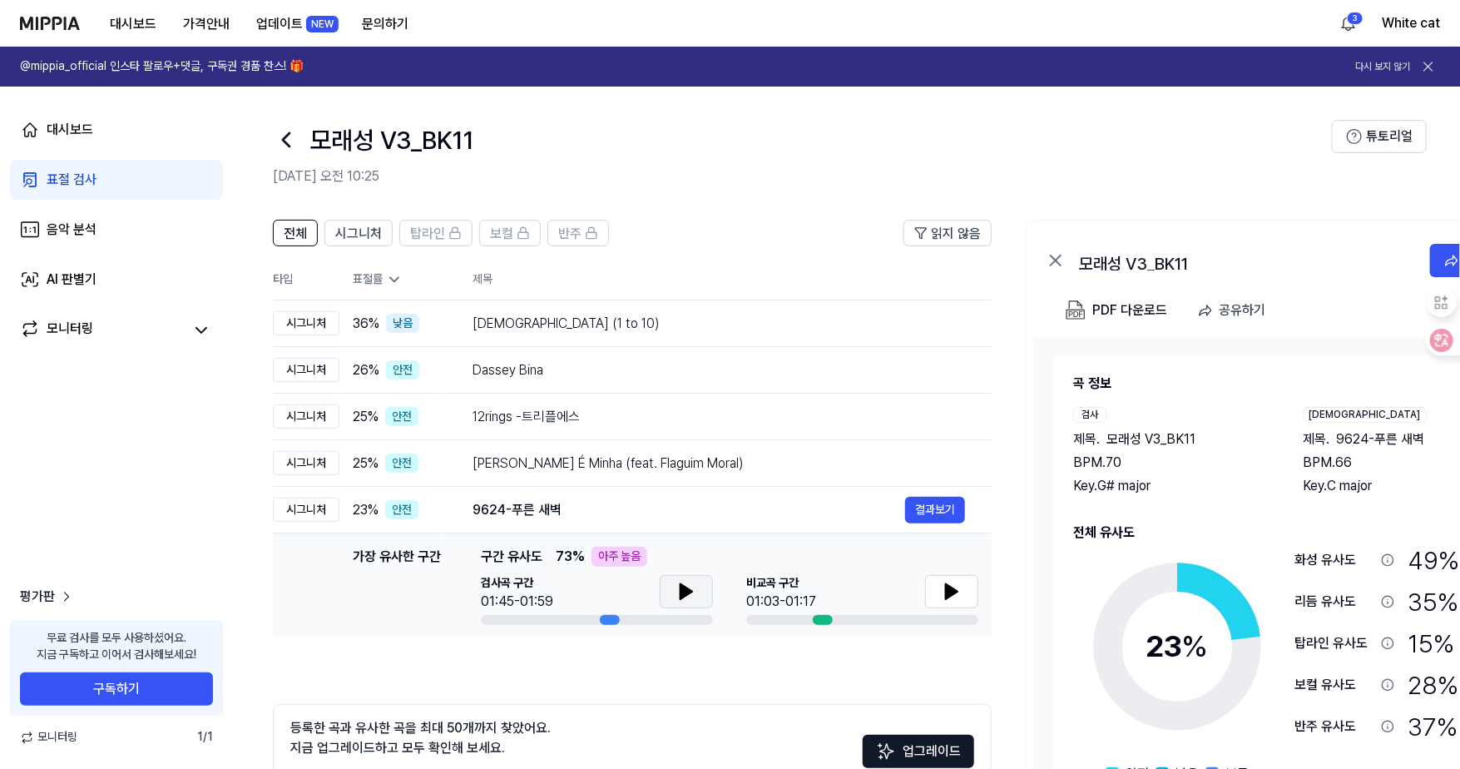
click at [676, 586] on icon at bounding box center [686, 591] width 20 height 20
click at [955, 586] on icon at bounding box center [952, 591] width 20 height 20
click at [677, 586] on icon at bounding box center [686, 591] width 20 height 20
click at [954, 588] on icon at bounding box center [952, 591] width 12 height 15
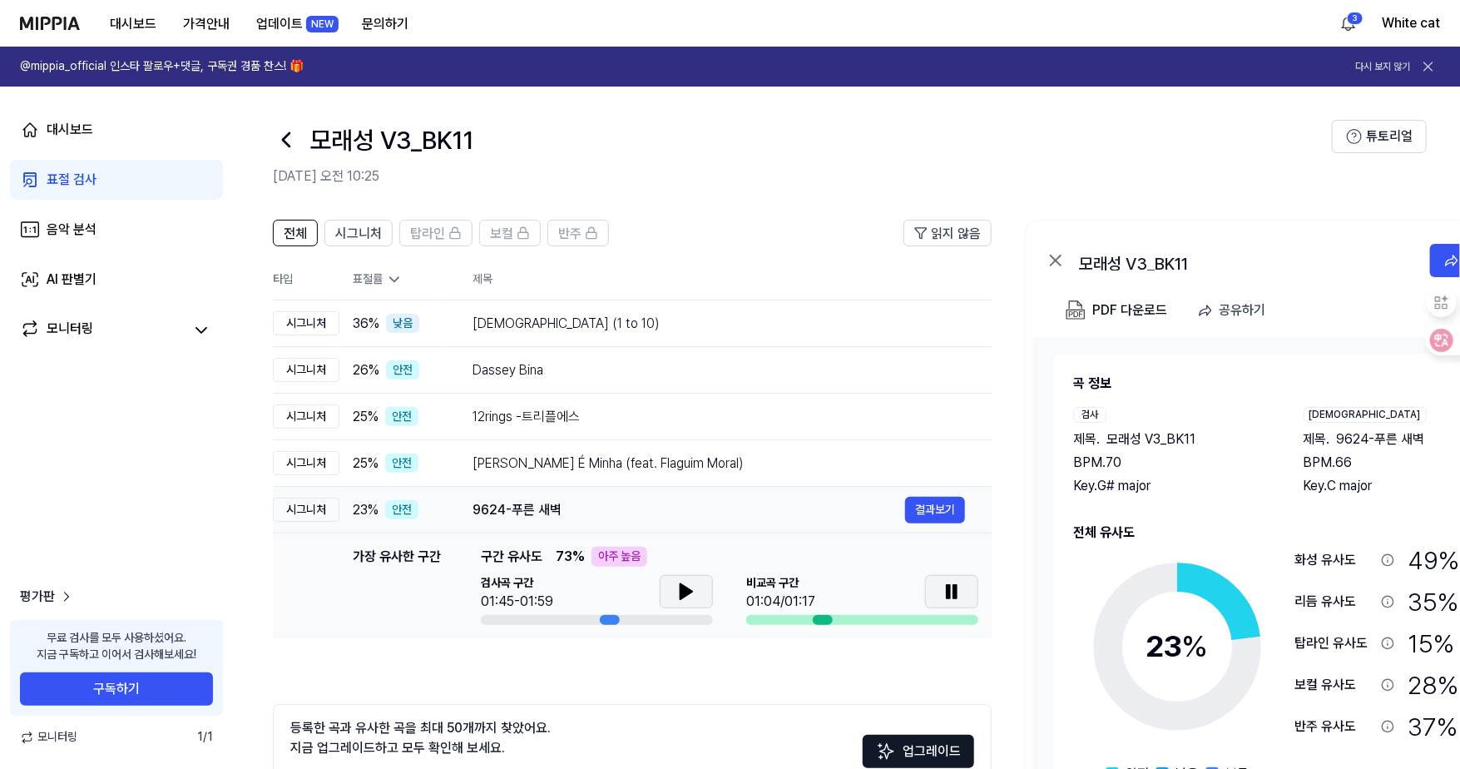
scroll to position [110, 0]
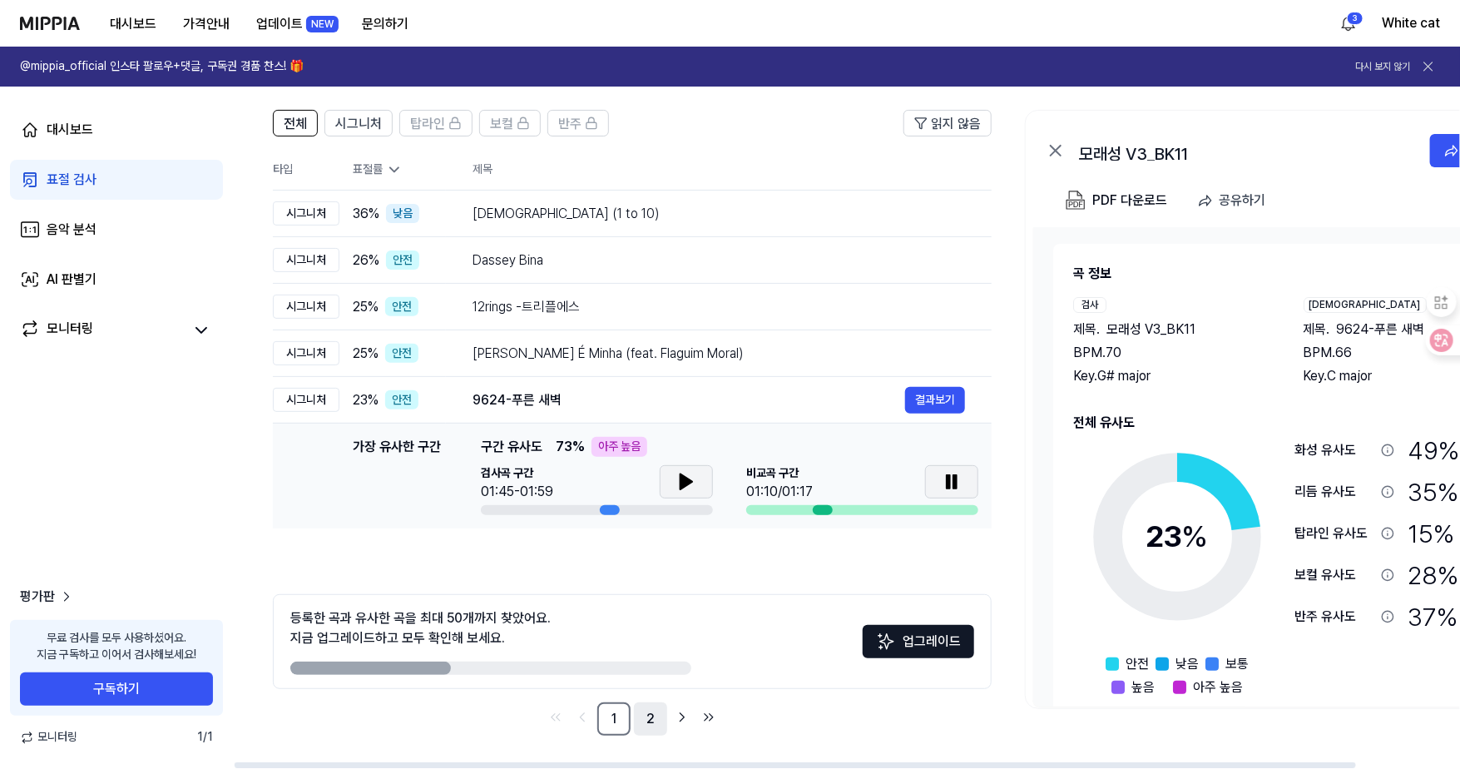
click at [645, 712] on link "2" at bounding box center [650, 718] width 33 height 33
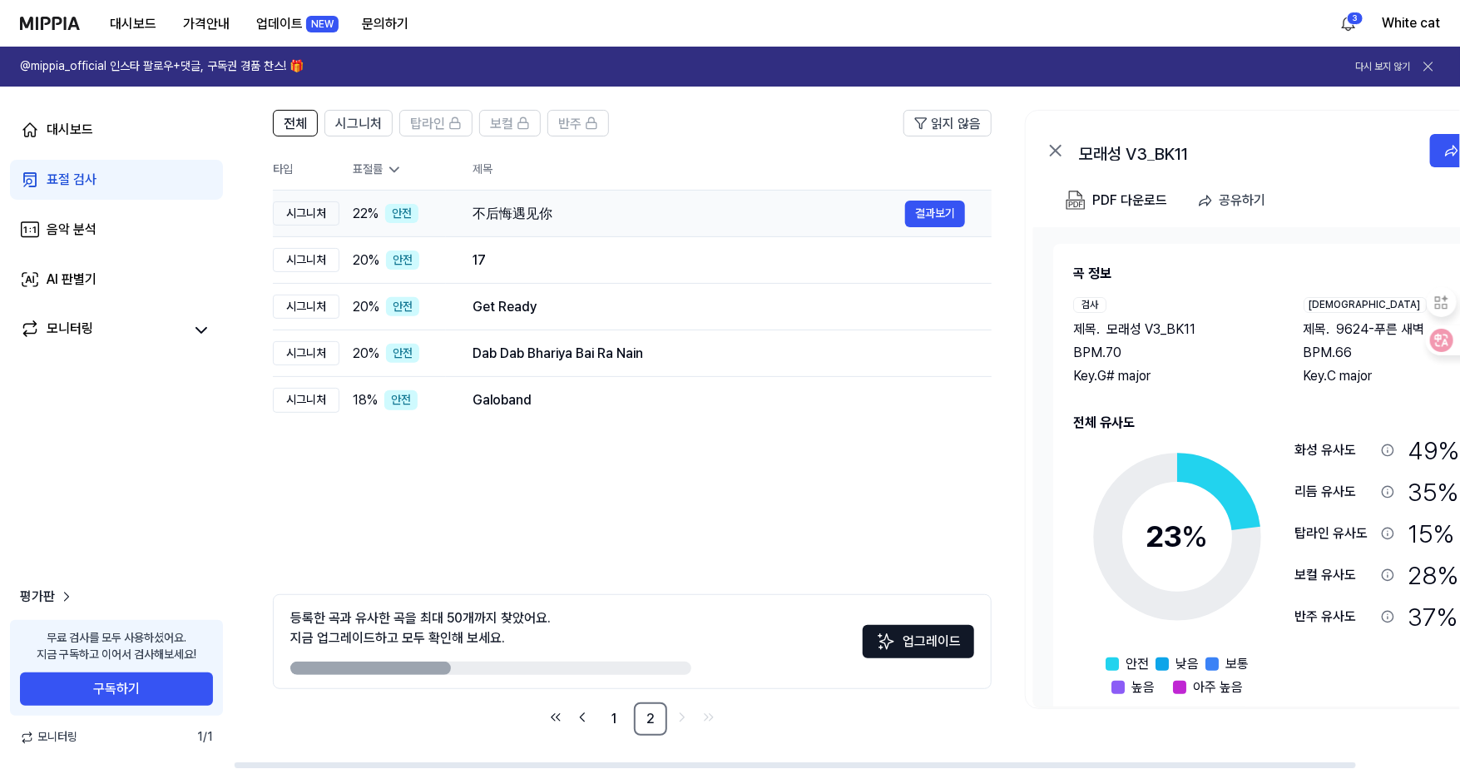
click at [469, 210] on td "不后悔遇见你 결과보기" at bounding box center [719, 213] width 546 height 47
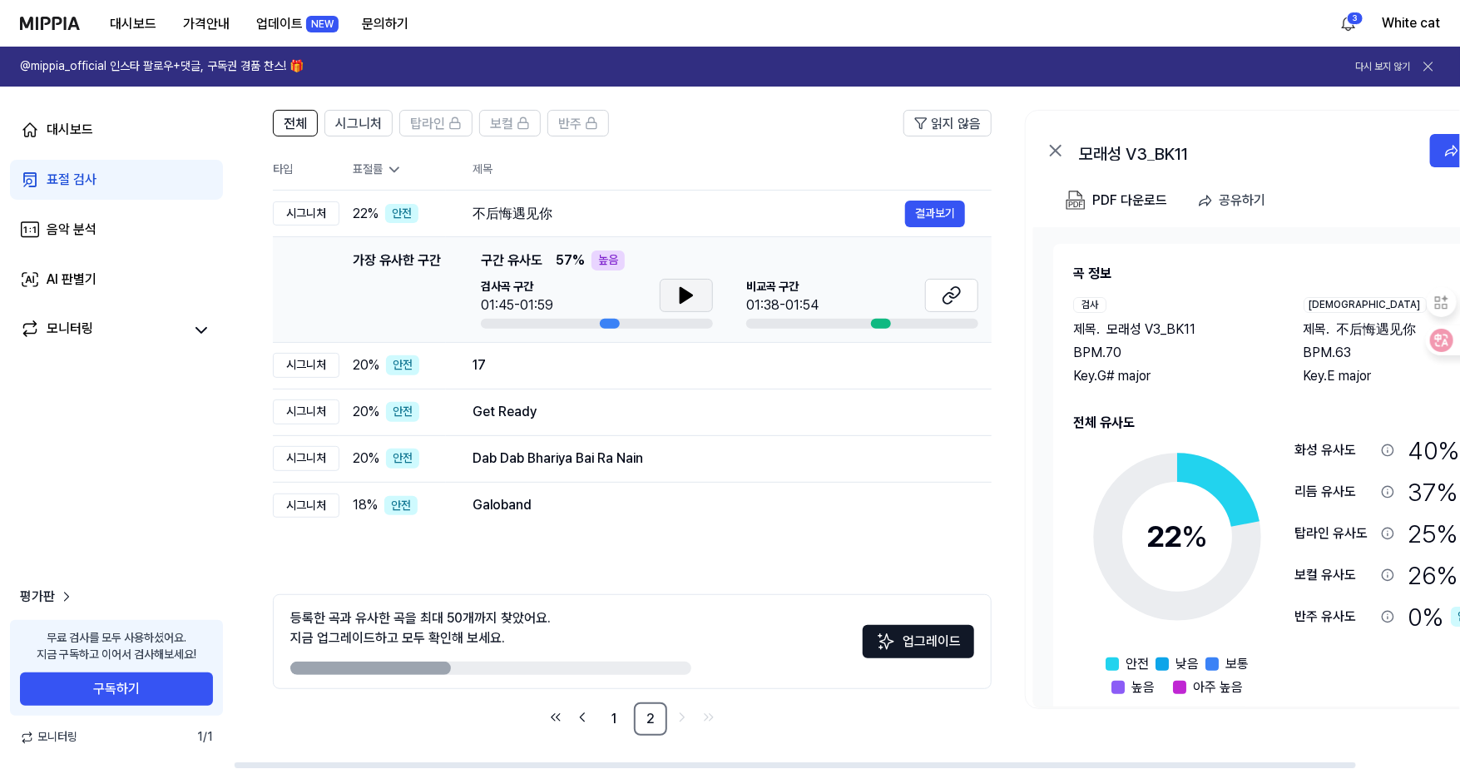
click at [686, 297] on icon at bounding box center [686, 295] width 12 height 15
click at [688, 292] on icon at bounding box center [689, 295] width 3 height 13
click at [959, 290] on icon at bounding box center [955, 292] width 10 height 11
click at [529, 364] on div "17" at bounding box center [688, 365] width 433 height 20
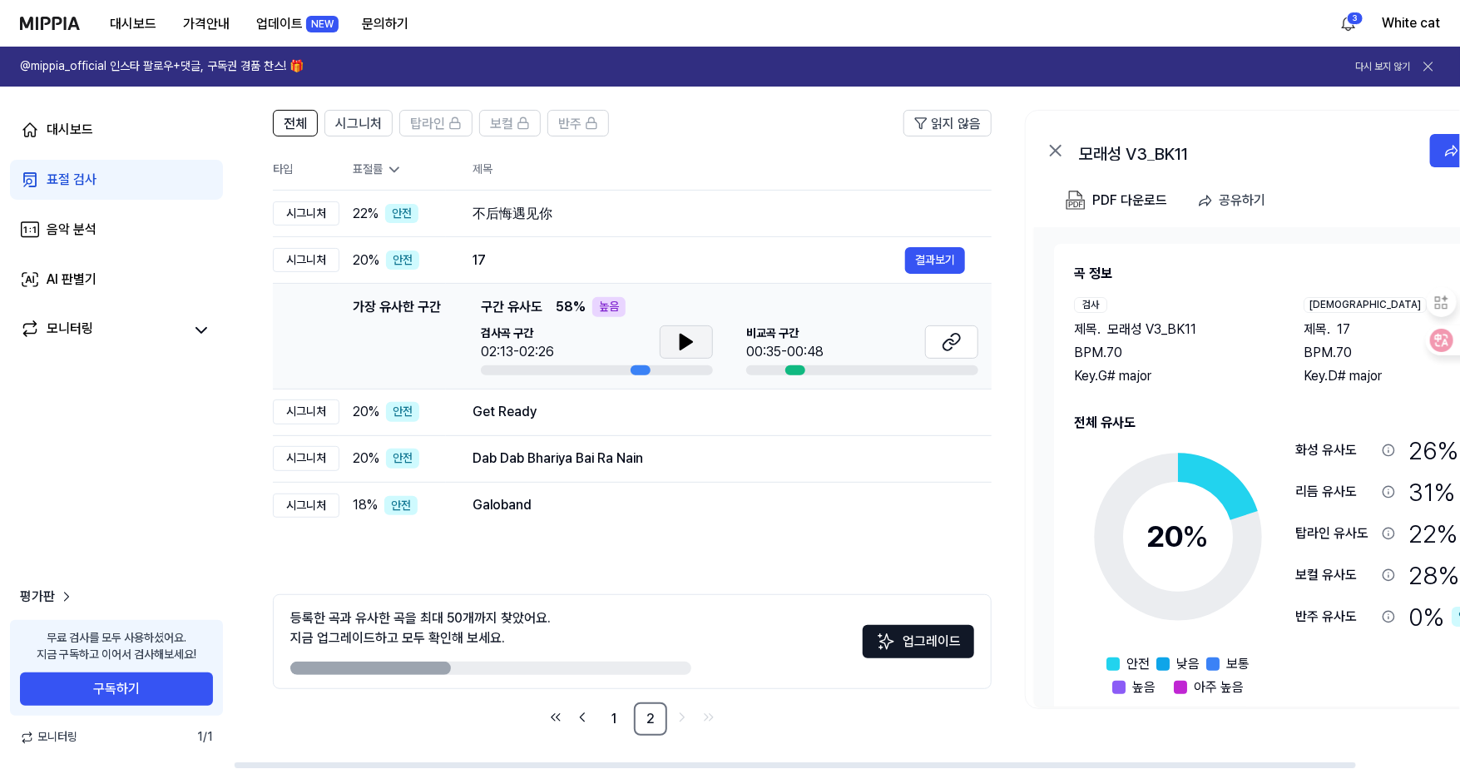
click at [680, 339] on icon at bounding box center [686, 341] width 12 height 15
click at [681, 339] on icon at bounding box center [682, 341] width 3 height 13
click at [953, 335] on icon at bounding box center [952, 342] width 20 height 20
click at [484, 414] on div "Get Ready" at bounding box center [688, 412] width 433 height 20
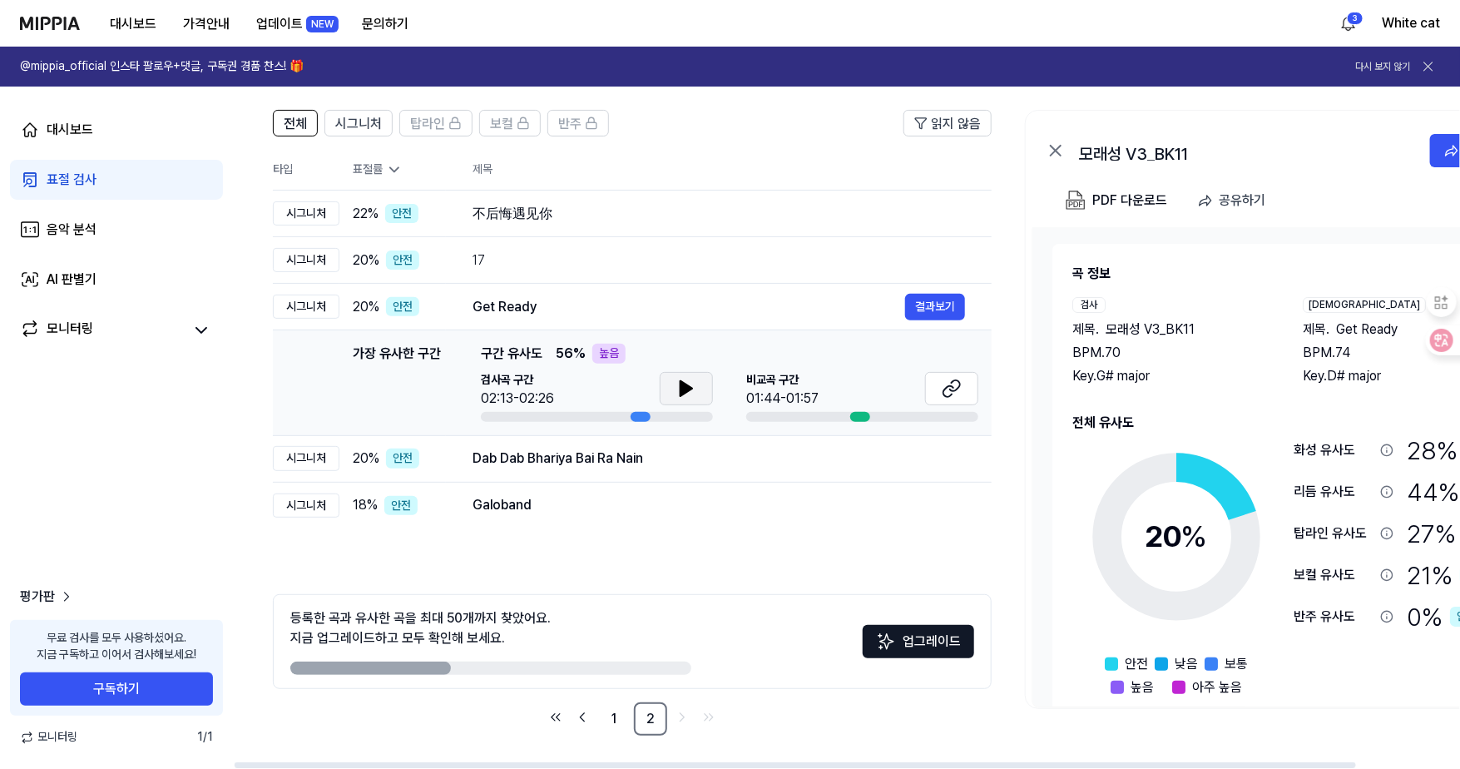
click at [686, 385] on icon at bounding box center [686, 388] width 12 height 15
click at [688, 385] on icon at bounding box center [689, 388] width 3 height 13
click at [947, 383] on icon at bounding box center [952, 388] width 20 height 20
click at [545, 458] on div "Dab Dab Bhariya Bai Ra Nain" at bounding box center [688, 458] width 433 height 20
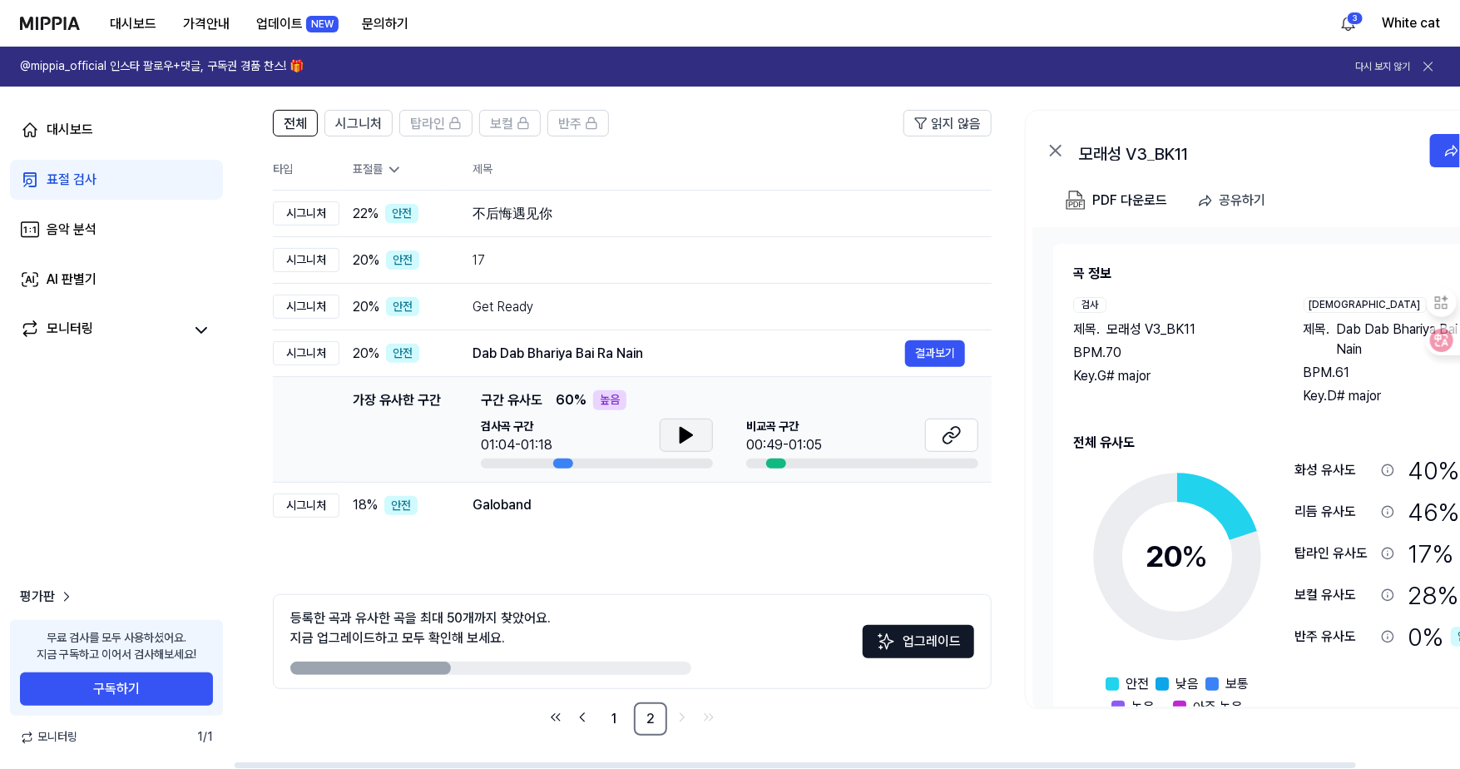
click at [676, 441] on icon at bounding box center [686, 435] width 20 height 20
click at [681, 436] on icon at bounding box center [682, 434] width 3 height 13
click at [942, 427] on icon at bounding box center [952, 435] width 20 height 20
click at [497, 507] on div "Galoband" at bounding box center [688, 505] width 433 height 20
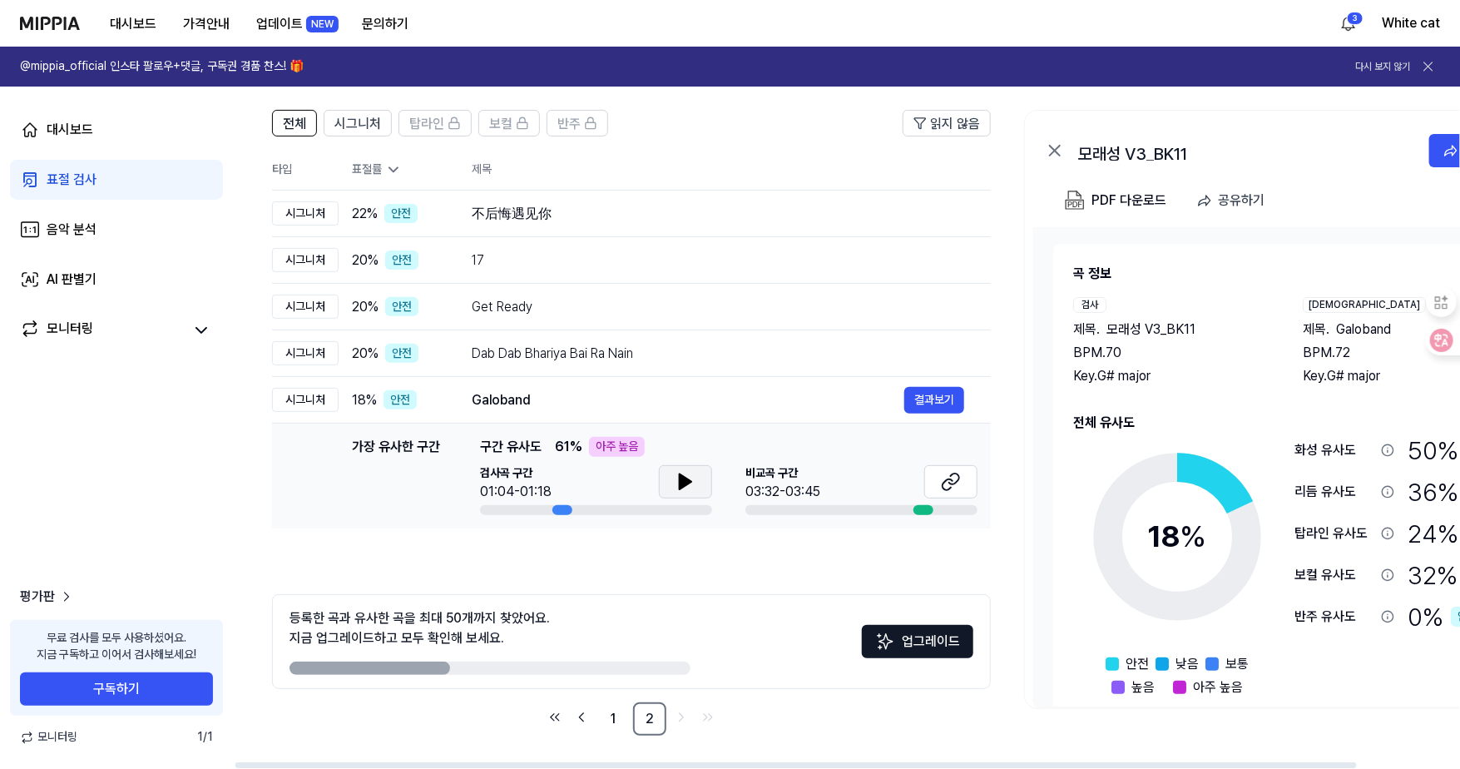
click at [687, 472] on icon at bounding box center [685, 482] width 20 height 20
click at [688, 475] on icon at bounding box center [689, 481] width 3 height 13
click at [943, 479] on icon at bounding box center [951, 482] width 20 height 20
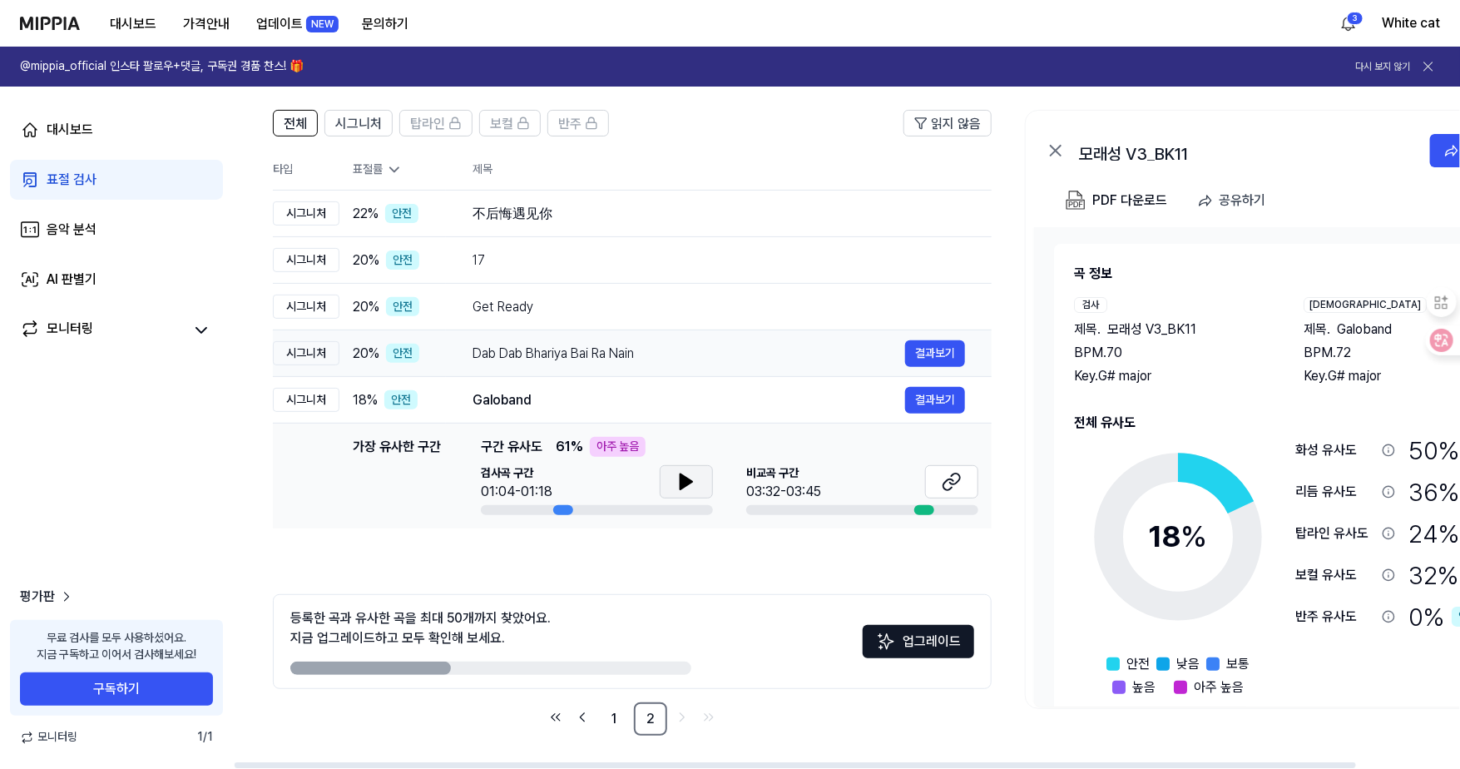
scroll to position [0, 0]
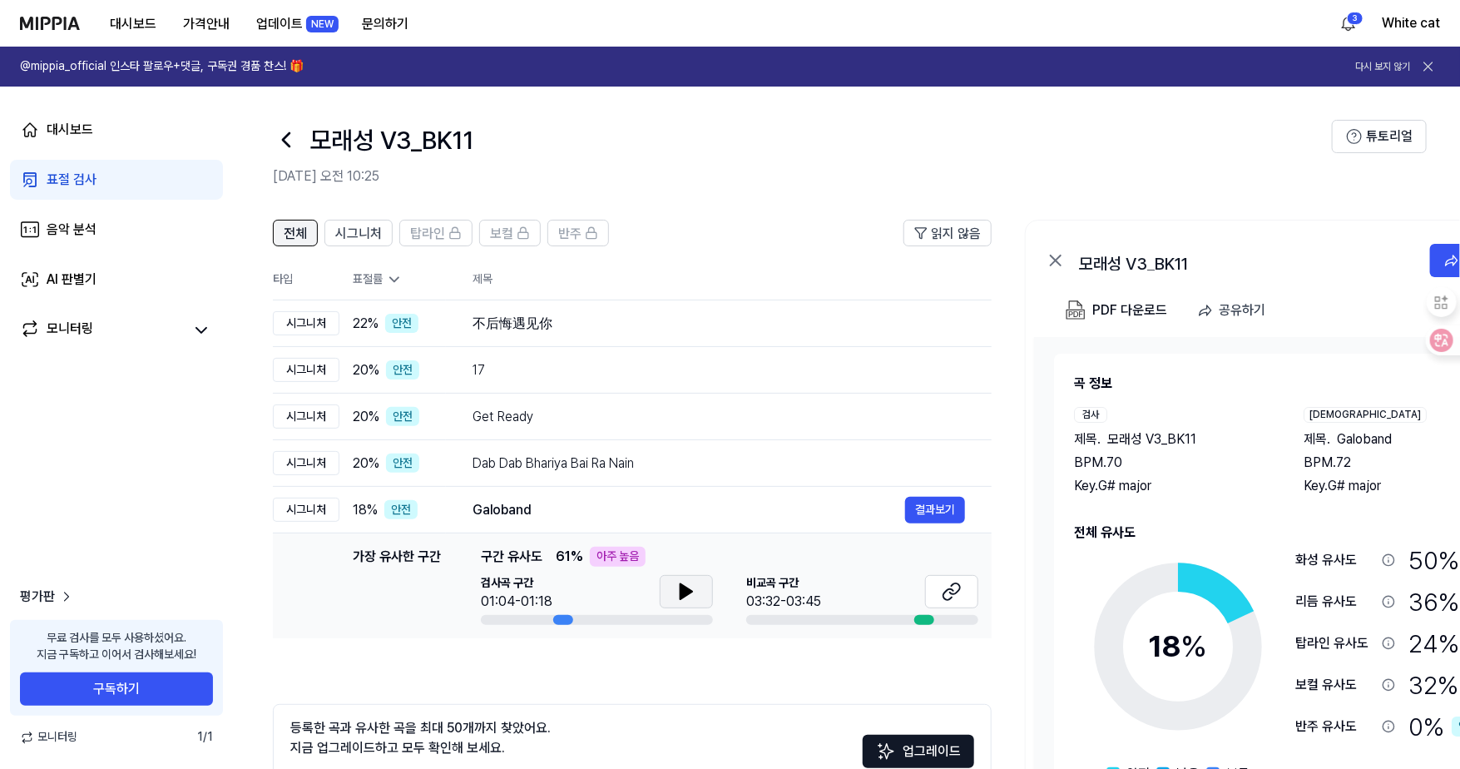
click at [288, 236] on span "전체" at bounding box center [295, 234] width 23 height 20
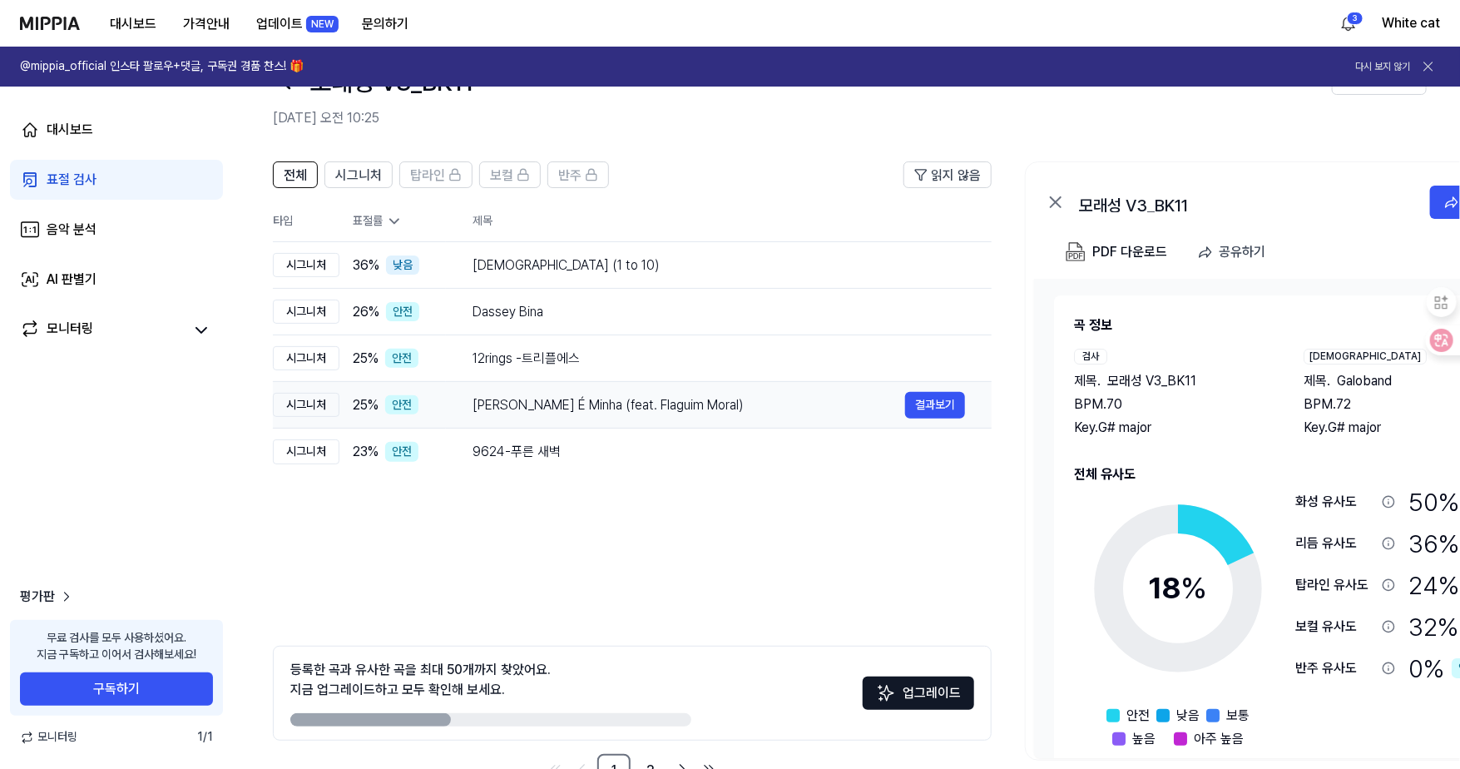
scroll to position [110, 0]
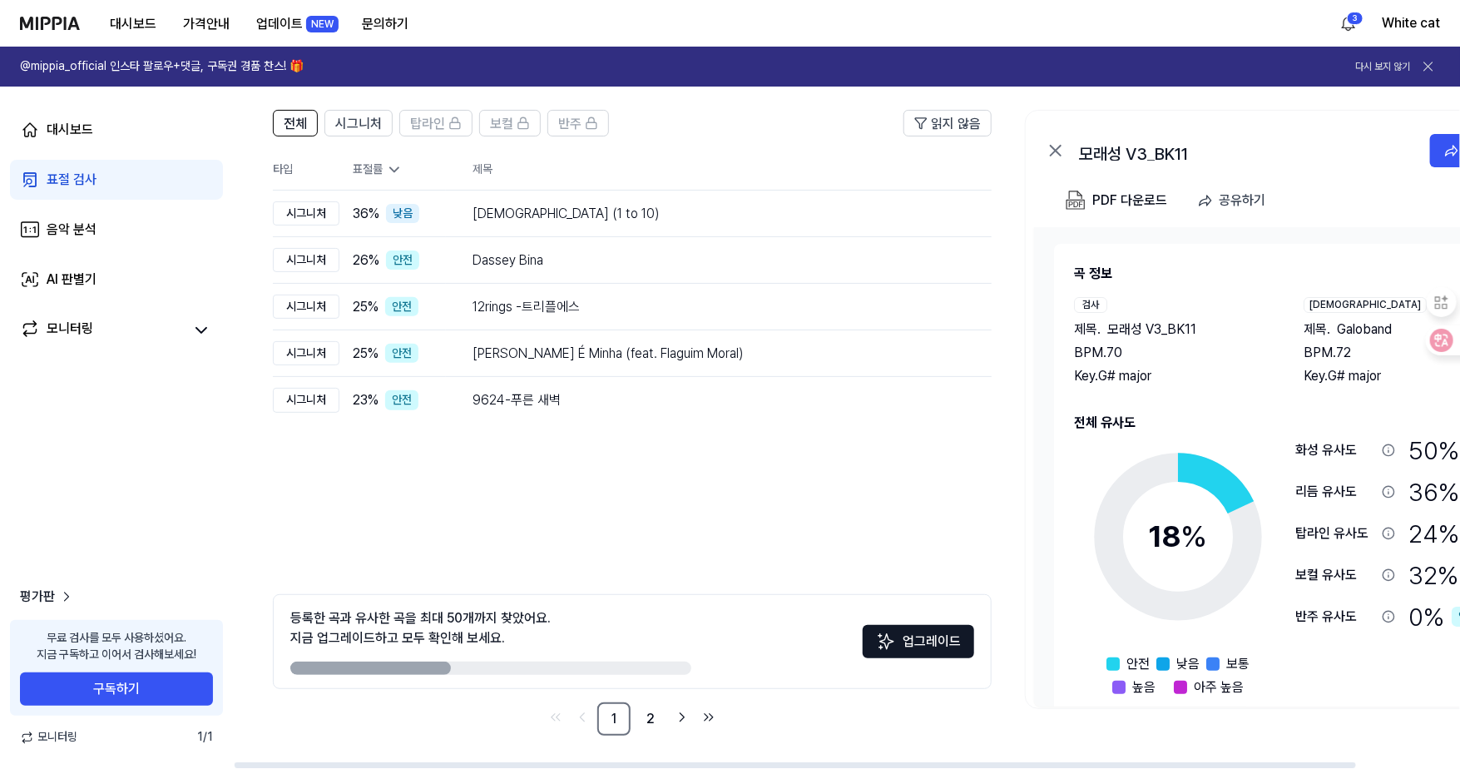
click at [690, 528] on div "전체 시그니처 탑라인 보컬 반주 읽지 않음 전체 시그니처 탑라인 보컬 반주 타입 표절률 제목 표절률 읽지 않음 시그니처 36 % 낮음 하나하나…" at bounding box center [632, 423] width 719 height 626
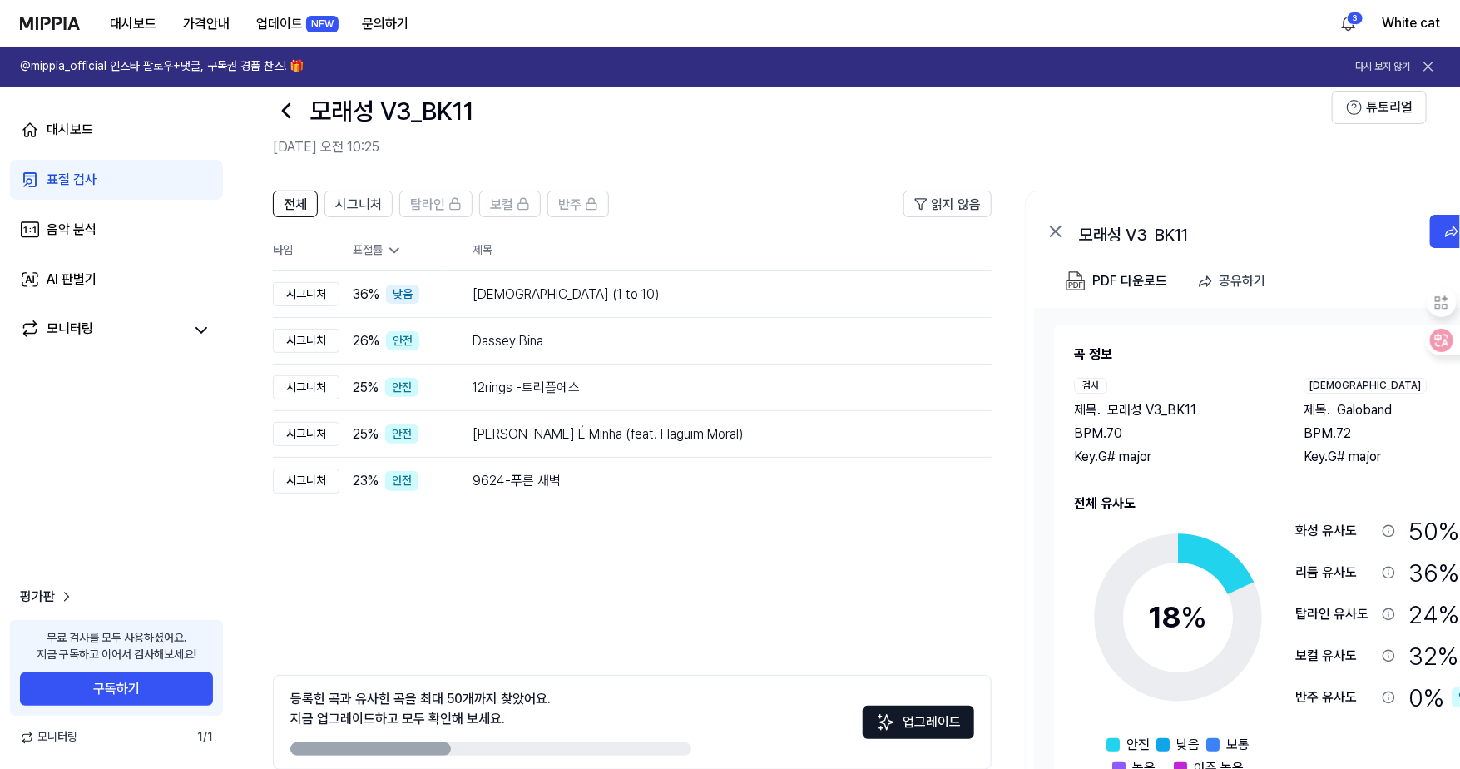
scroll to position [0, 0]
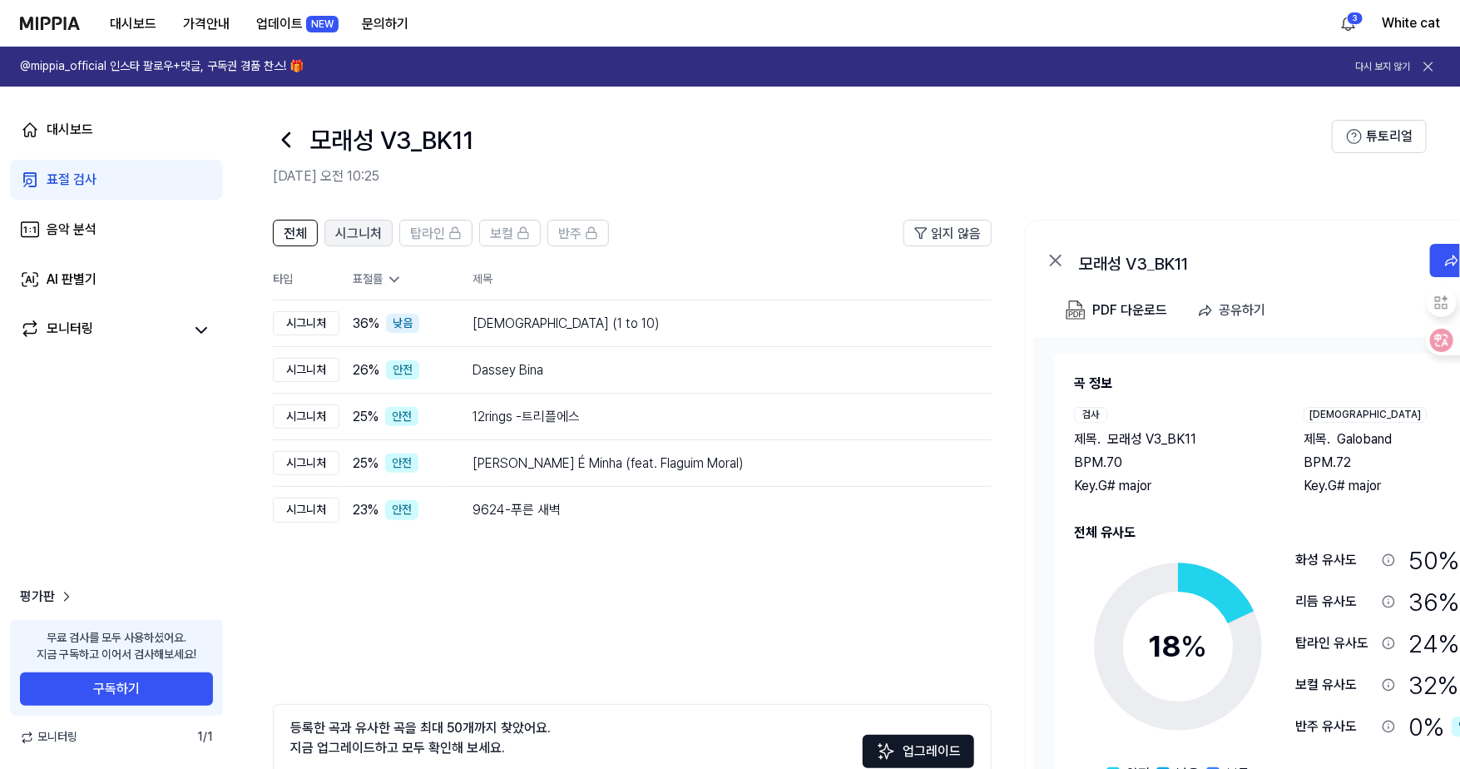
click at [343, 229] on span "시그니처" at bounding box center [358, 234] width 47 height 20
click at [298, 226] on span "전체" at bounding box center [295, 234] width 23 height 20
click at [346, 231] on span "시그니처" at bounding box center [358, 234] width 47 height 20
click at [493, 331] on div "[DEMOGRAPHIC_DATA] (1 to 10)" at bounding box center [688, 324] width 433 height 20
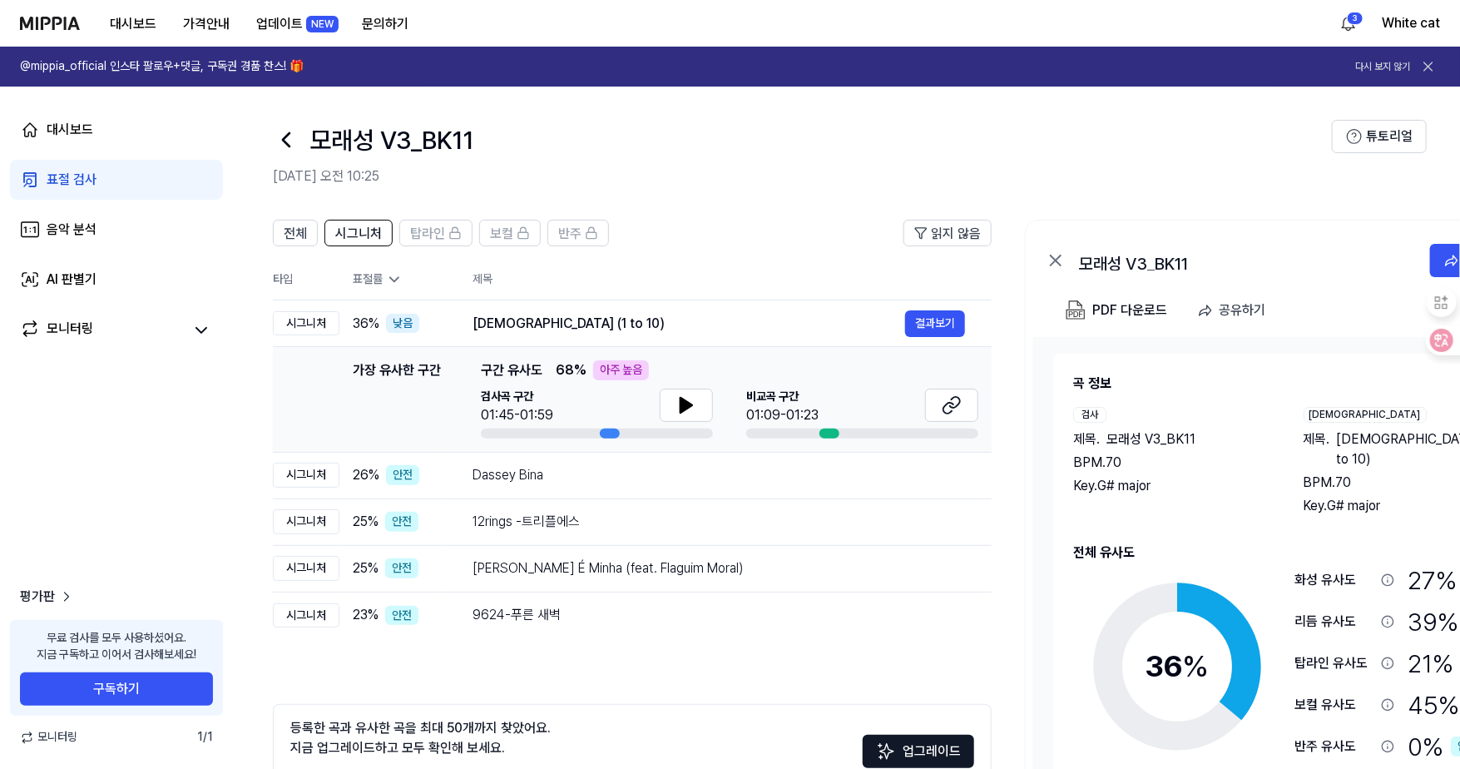
click at [512, 374] on span "구간 유사도" at bounding box center [512, 370] width 62 height 20
click at [482, 490] on td "Dassey Bina 결과보기" at bounding box center [719, 475] width 546 height 47
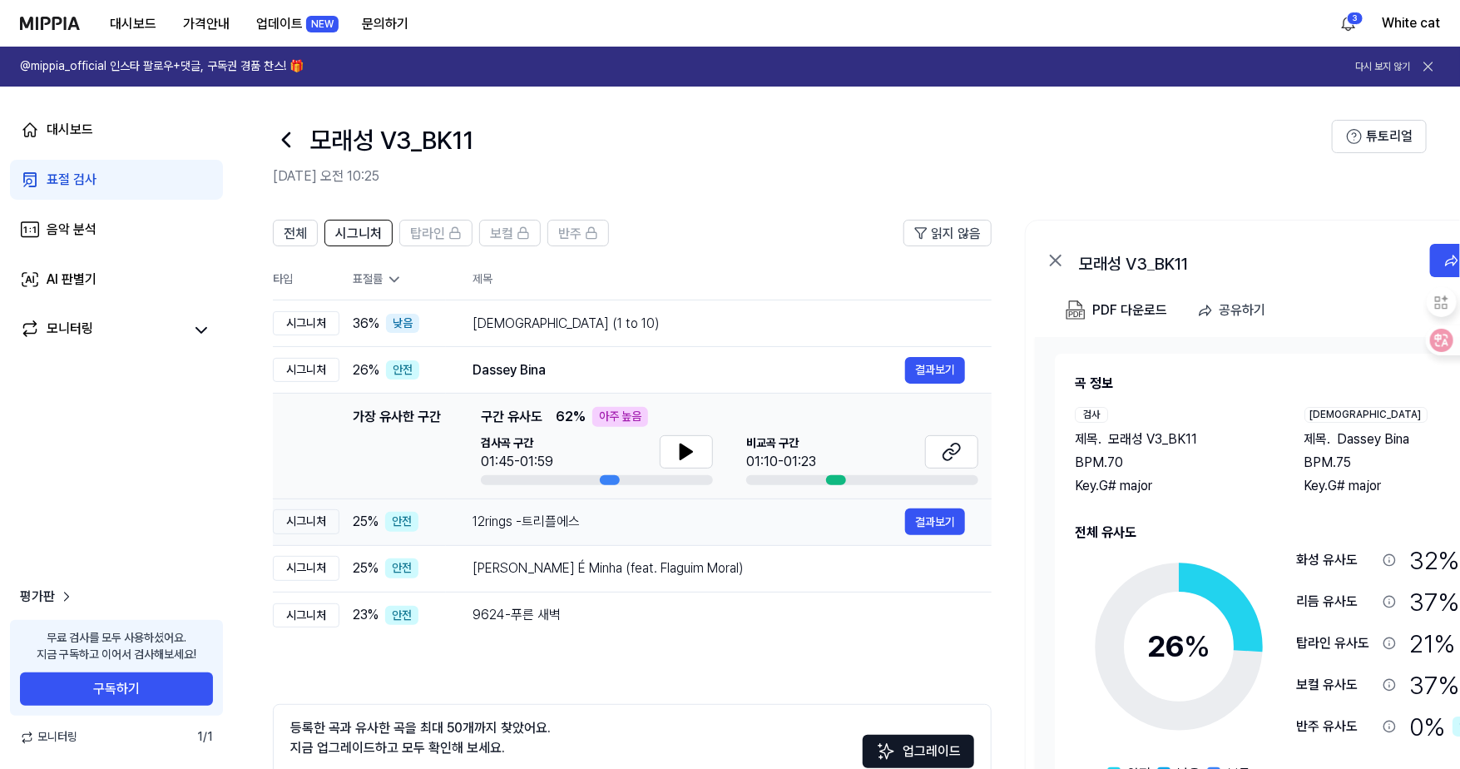
click at [494, 530] on div "12rings -트리플에스" at bounding box center [688, 522] width 433 height 20
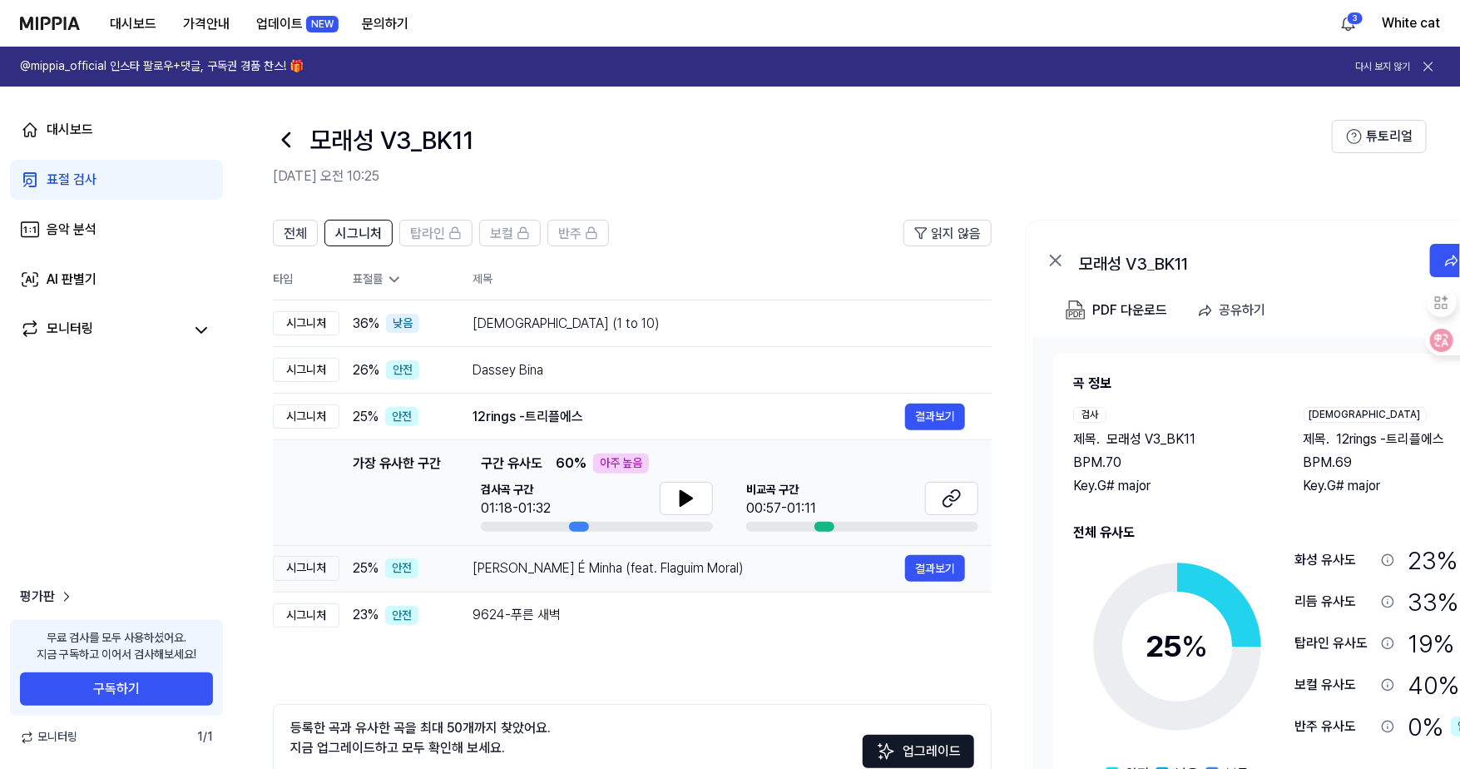
click at [496, 555] on div "[PERSON_NAME] É Minha (feat. Flaguim Moral) 결과보기" at bounding box center [718, 568] width 492 height 27
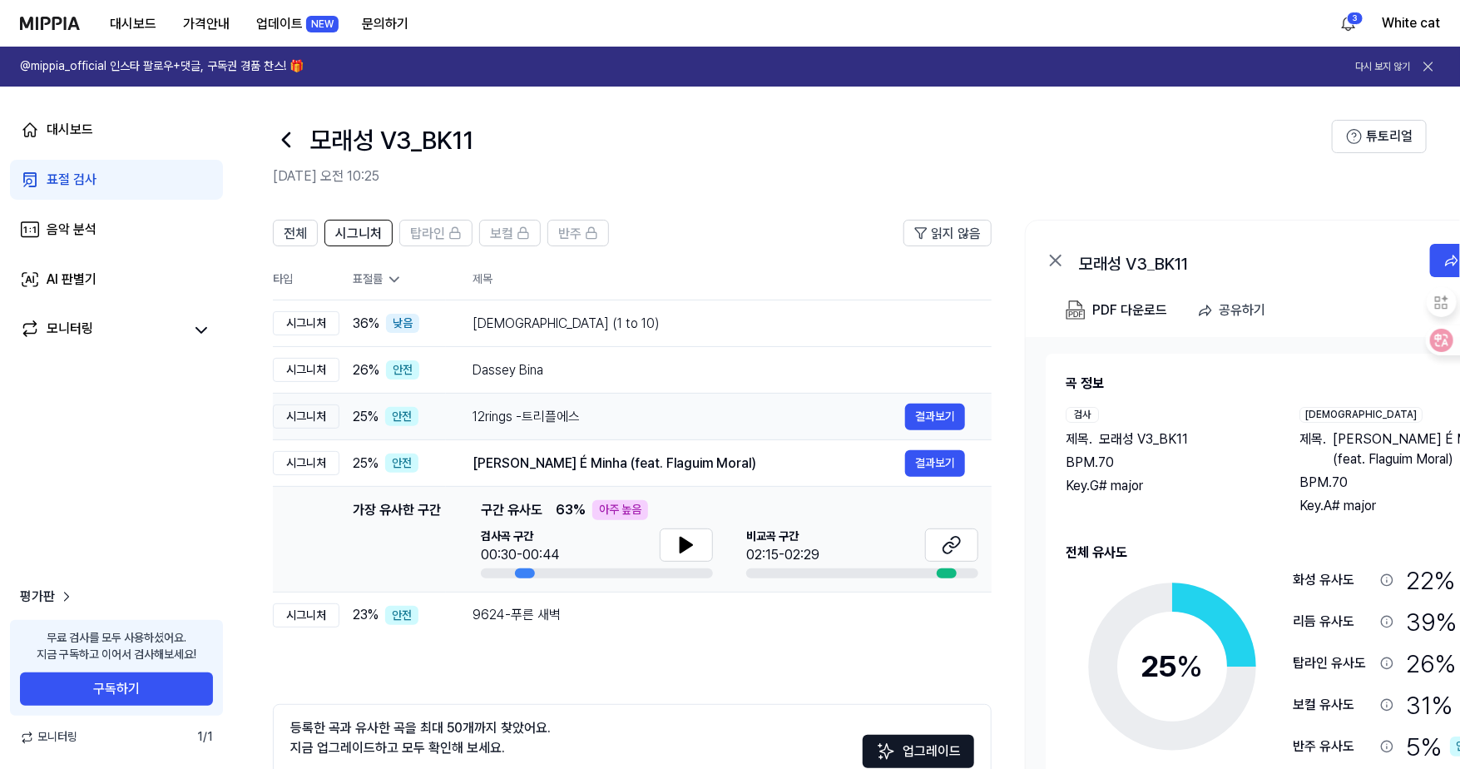
click at [503, 432] on td "12rings -트리플에스 결과보기" at bounding box center [719, 416] width 546 height 47
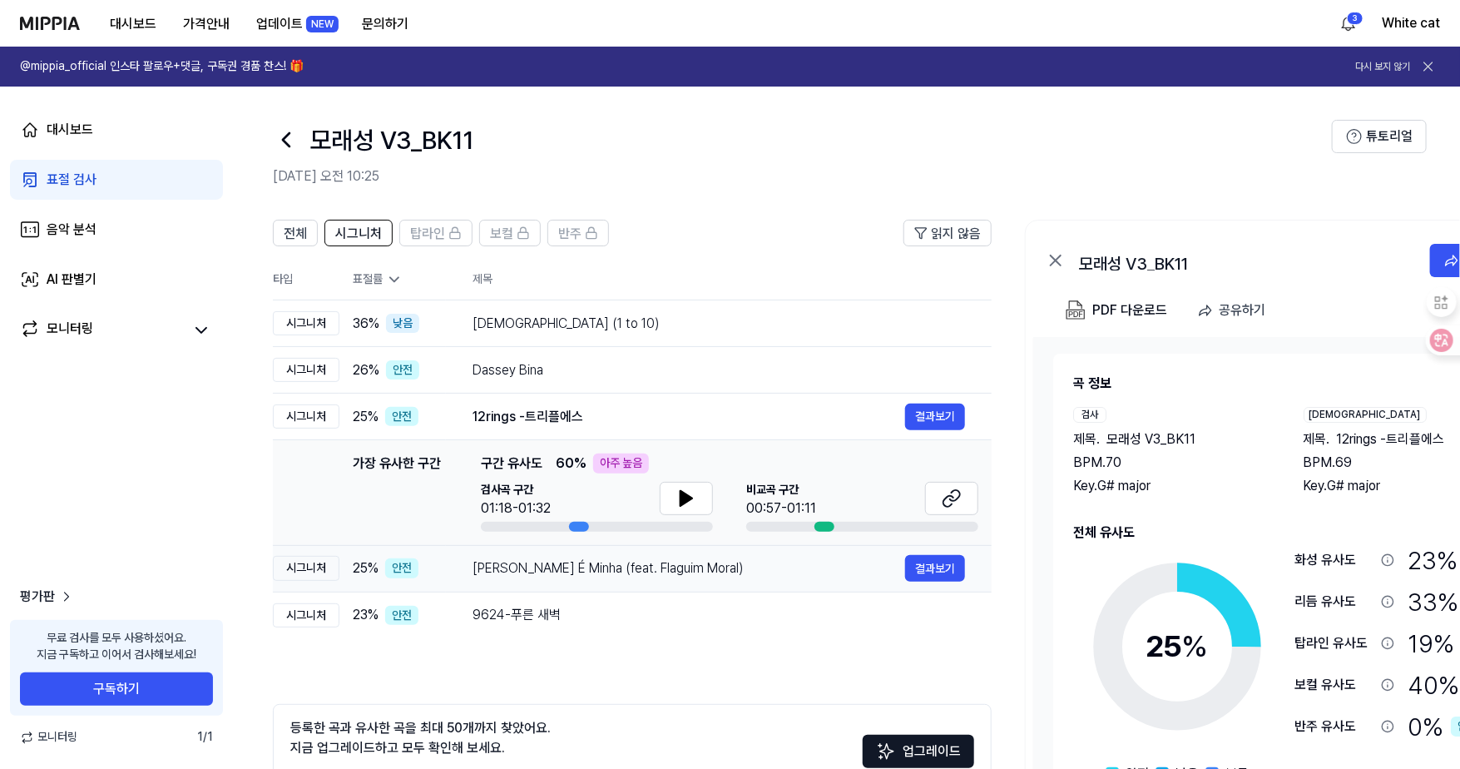
click at [512, 572] on div "[PERSON_NAME] É Minha (feat. Flaguim Moral)" at bounding box center [688, 568] width 433 height 20
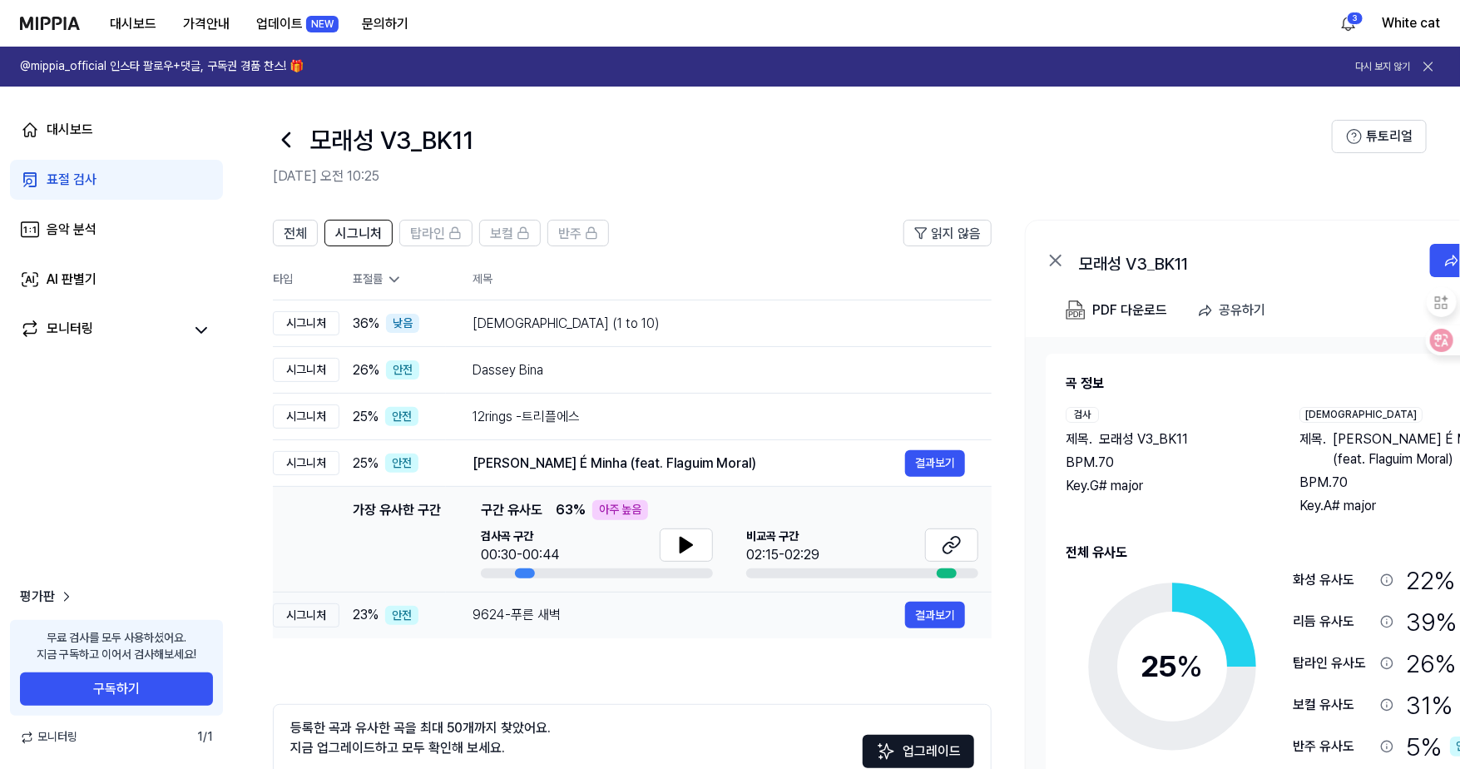
click at [497, 614] on div "9624-푸른 새벽" at bounding box center [688, 615] width 433 height 20
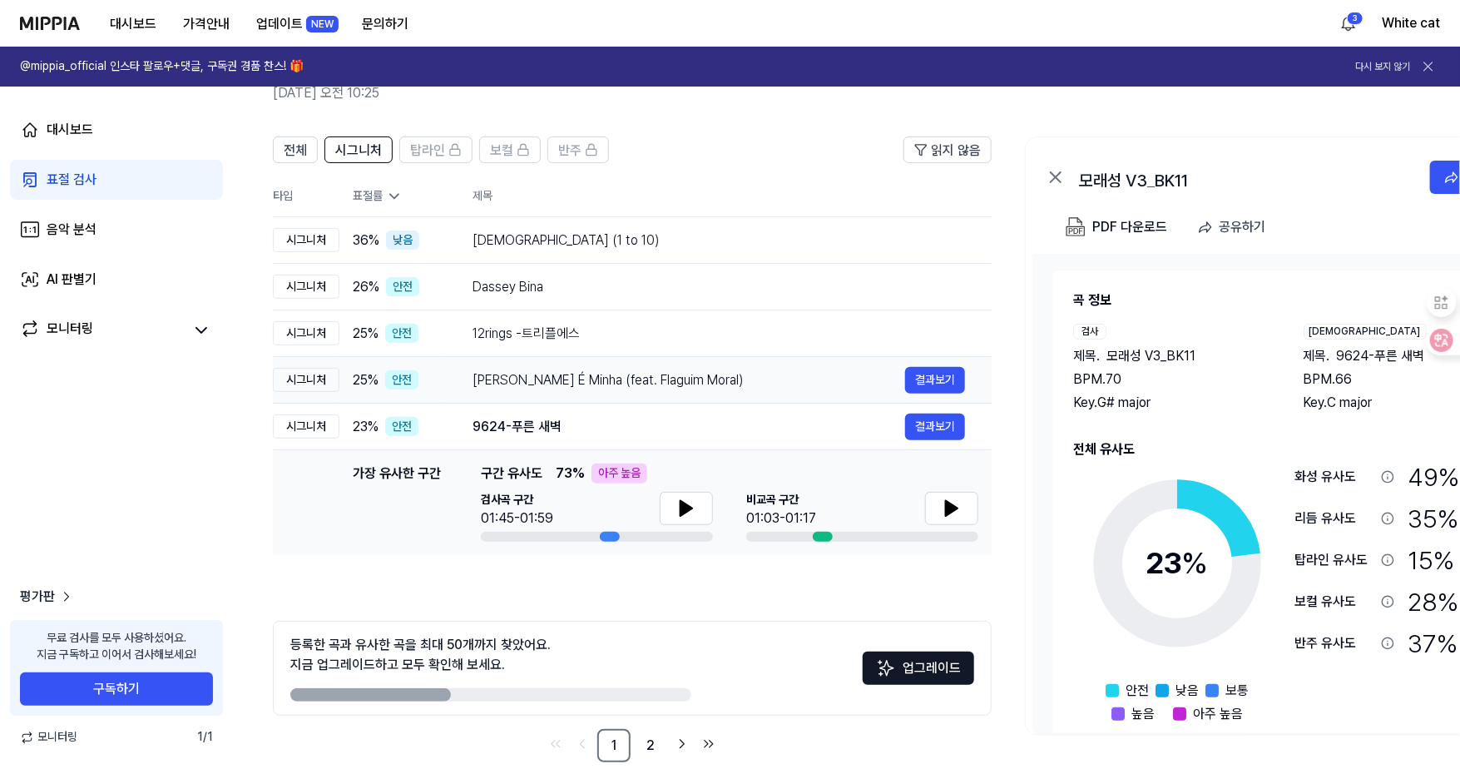
scroll to position [110, 0]
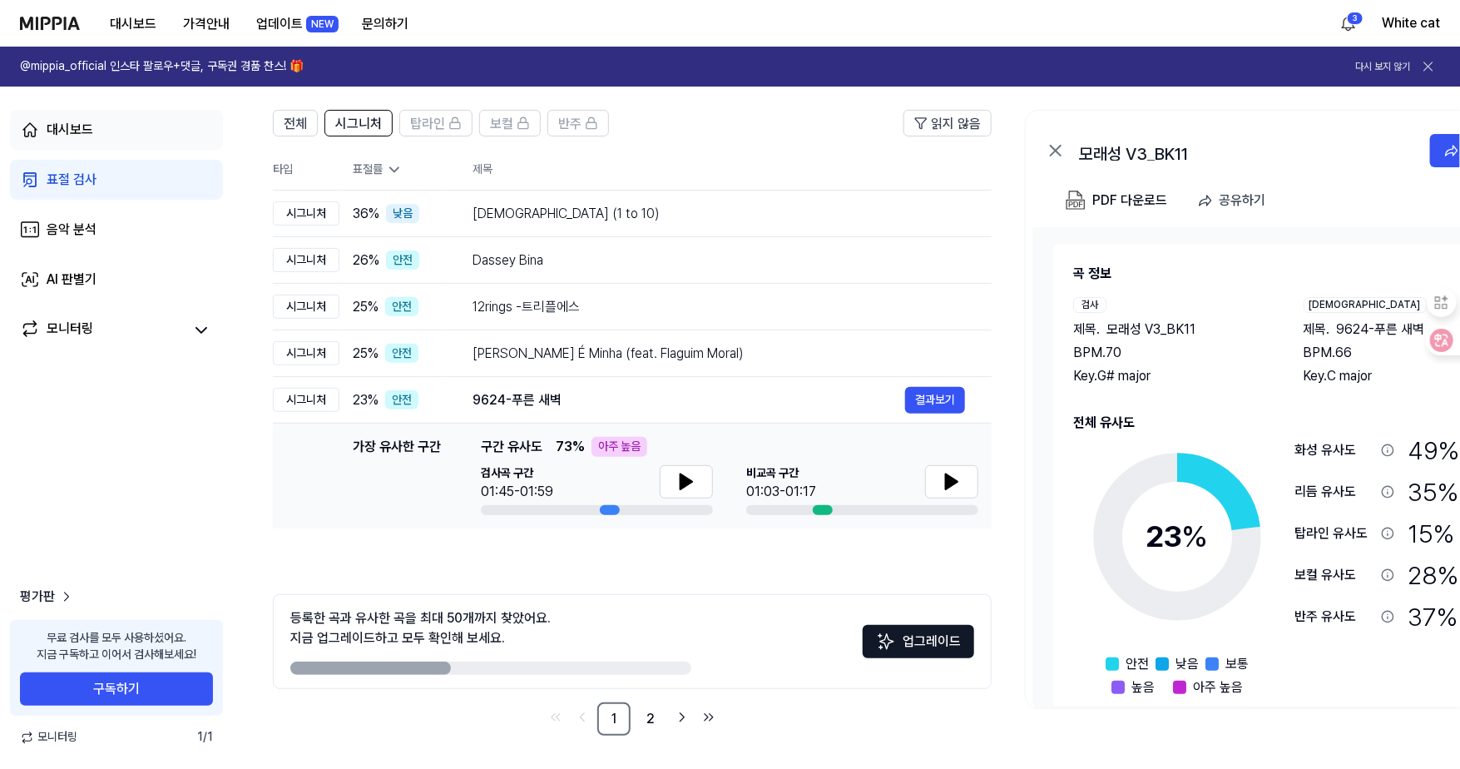
click at [66, 132] on div "대시보드" at bounding box center [70, 130] width 47 height 20
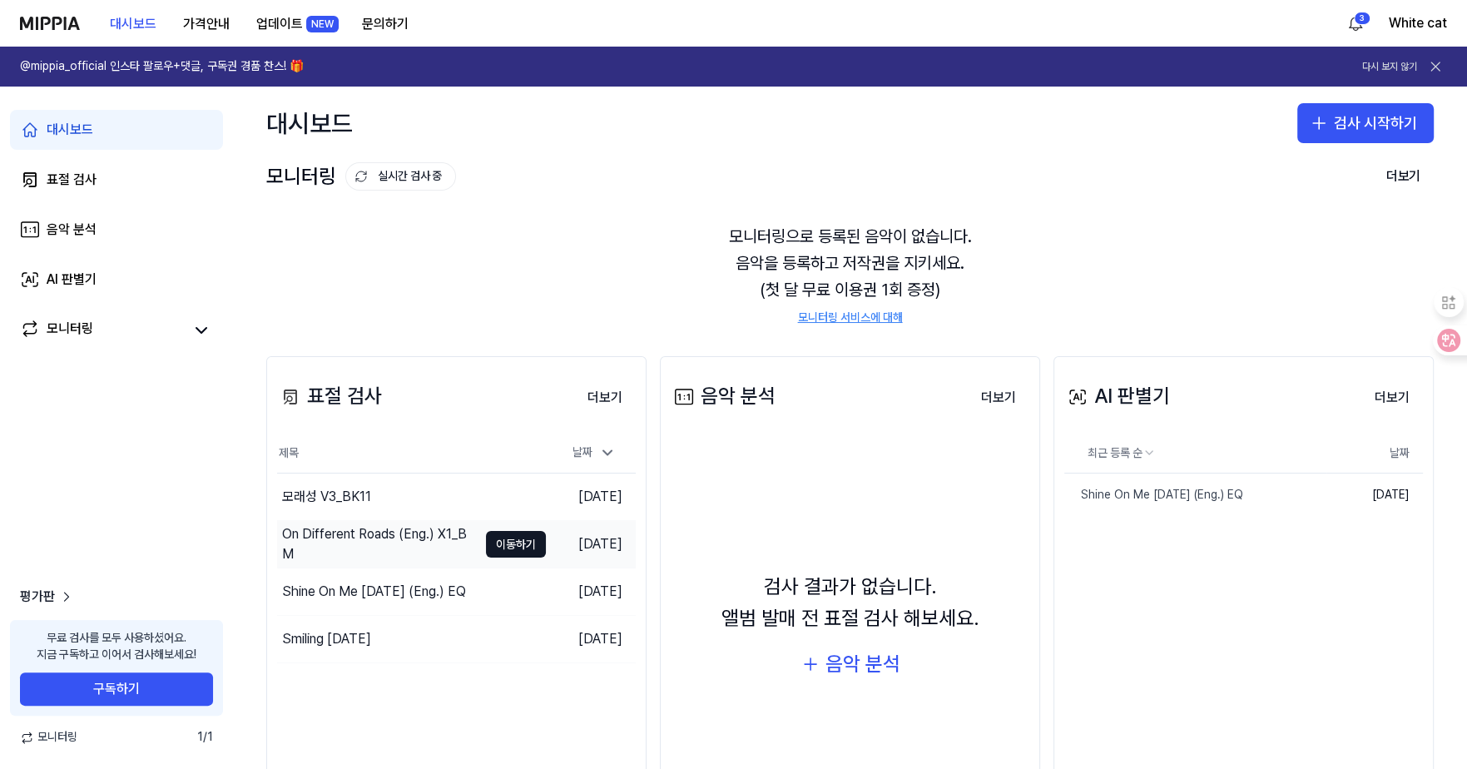
click at [309, 532] on div "On Different Roads (Eng.) X1_BM" at bounding box center [379, 544] width 195 height 40
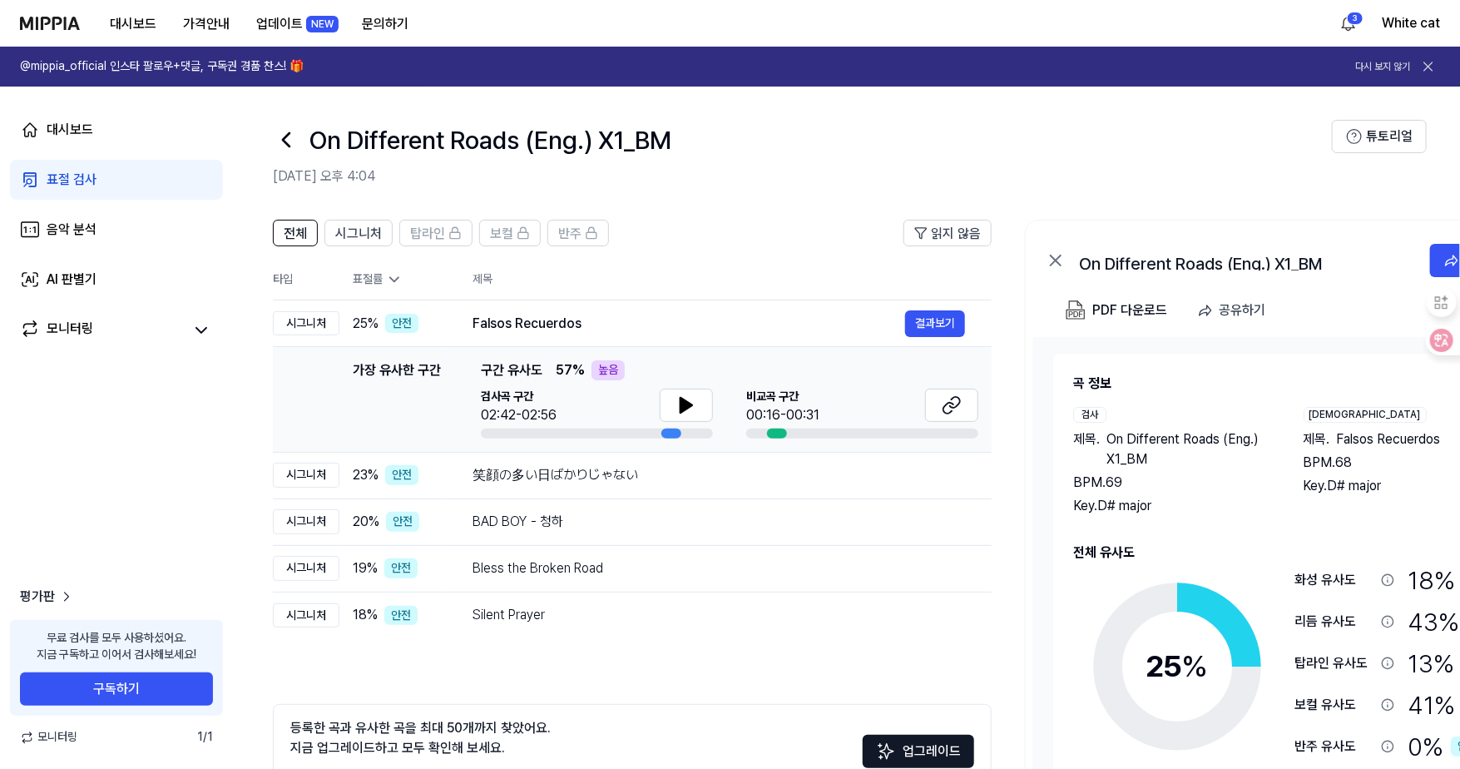
click at [100, 173] on link "표절 검사" at bounding box center [116, 180] width 213 height 40
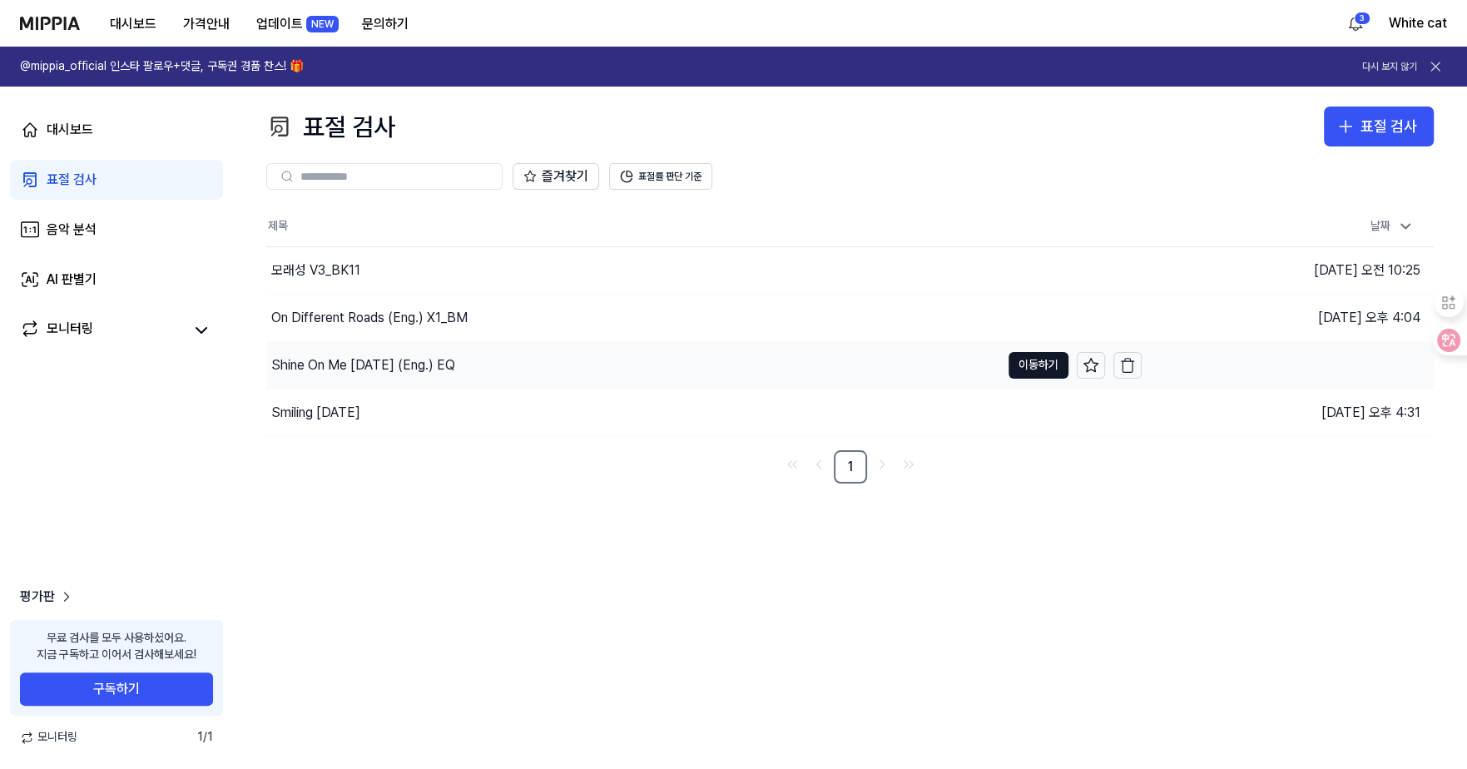
click at [307, 366] on div "Shine On Me [DATE] (Eng.) EQ" at bounding box center [363, 365] width 184 height 20
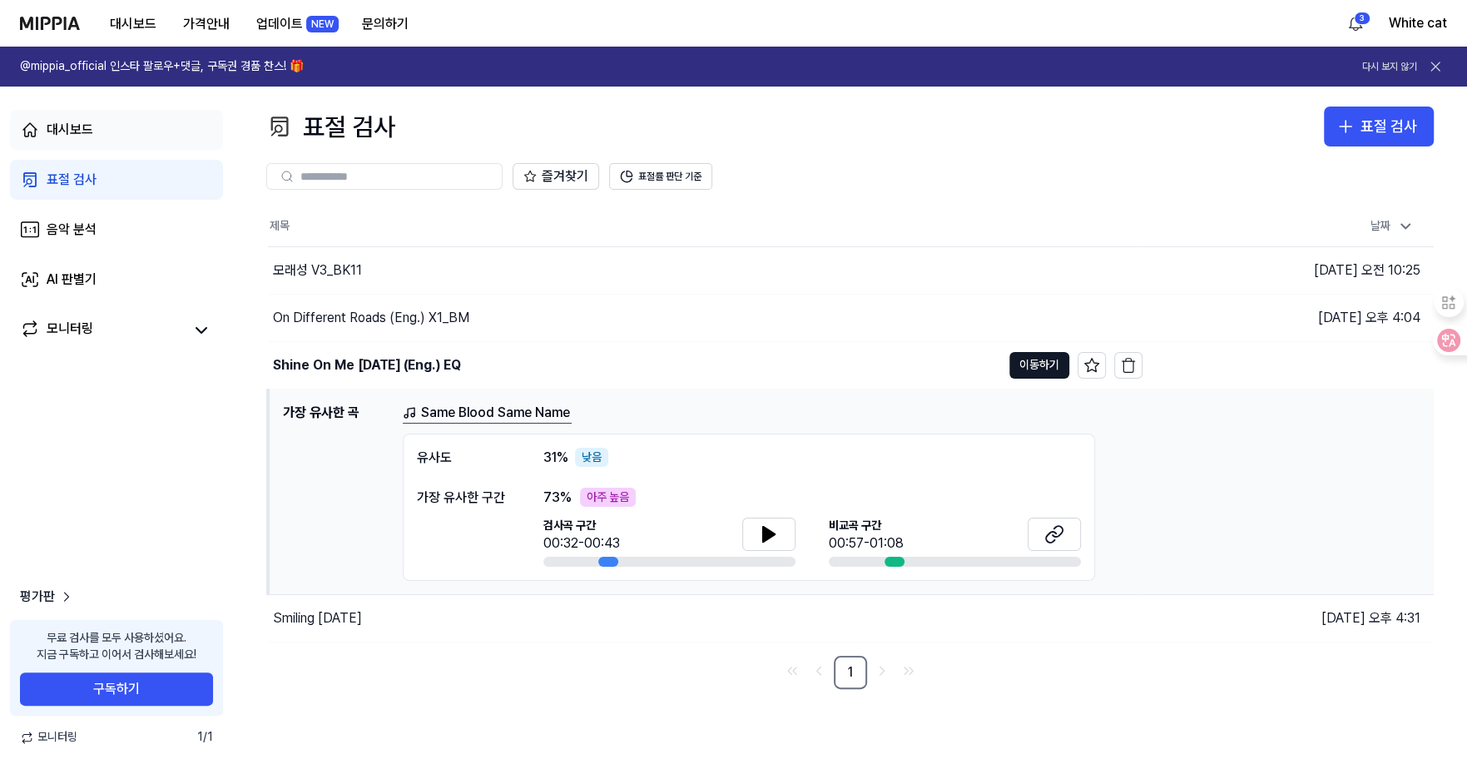
click at [79, 135] on div "대시보드" at bounding box center [70, 130] width 47 height 20
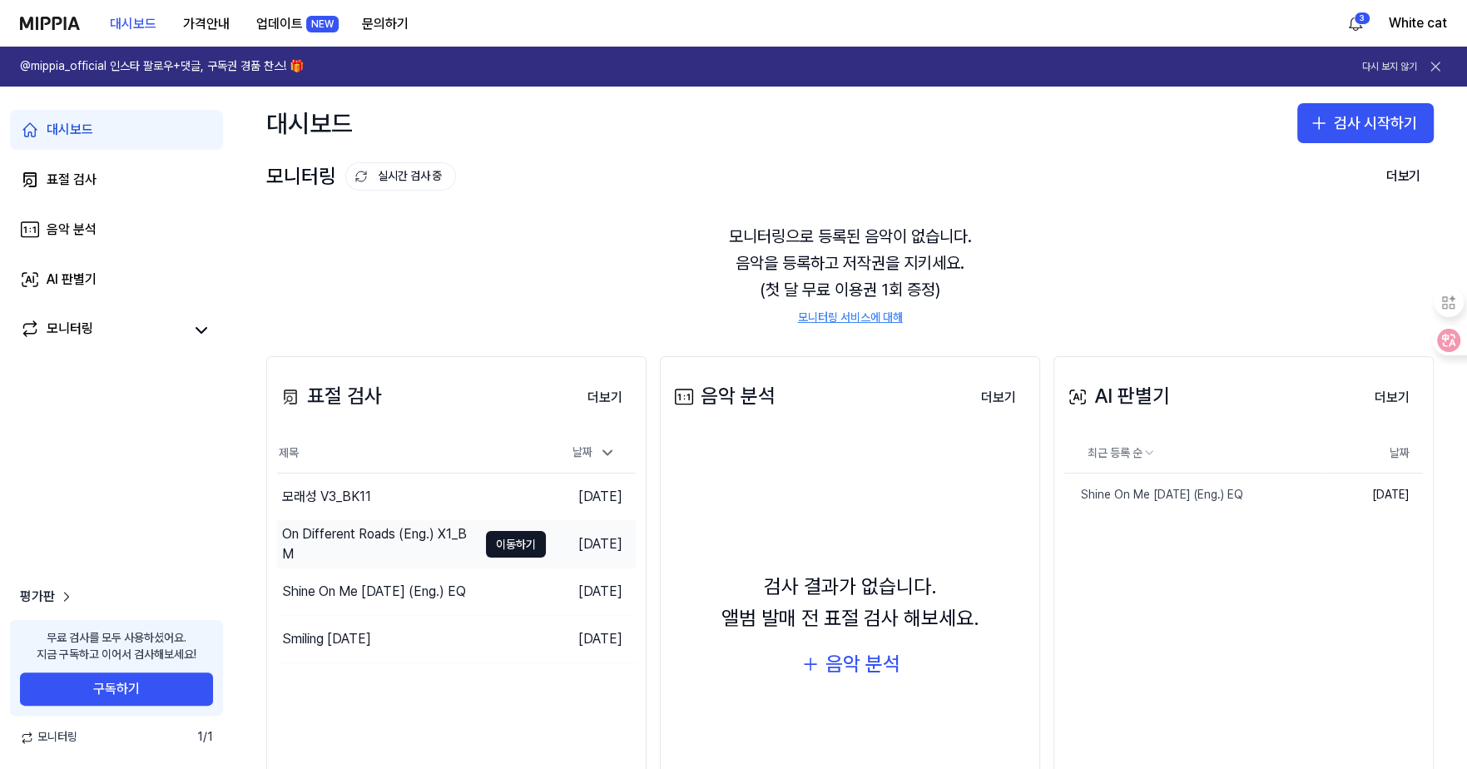
click at [393, 551] on div "On Different Roads (Eng.) X1_BM" at bounding box center [379, 544] width 195 height 40
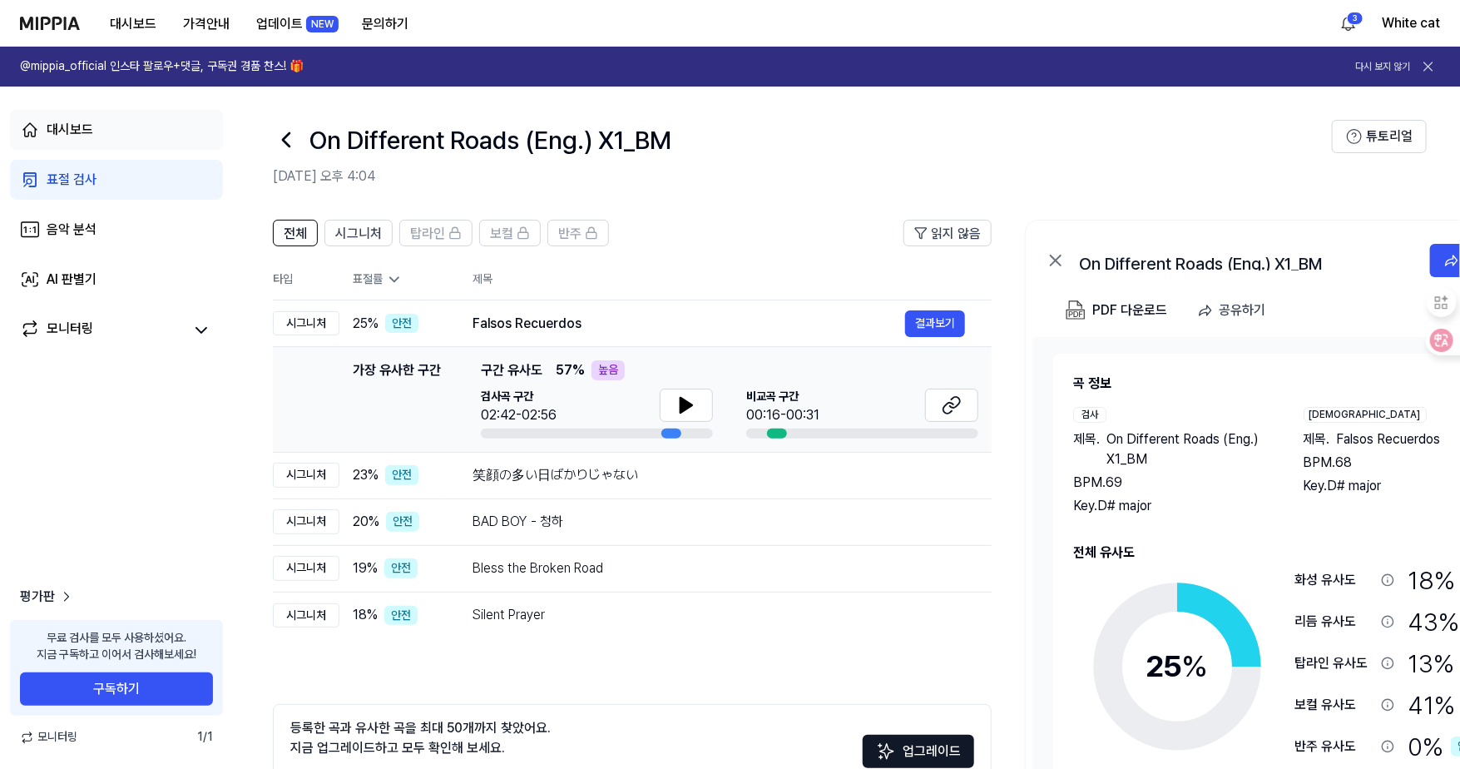
click at [71, 127] on div "대시보드" at bounding box center [70, 130] width 47 height 20
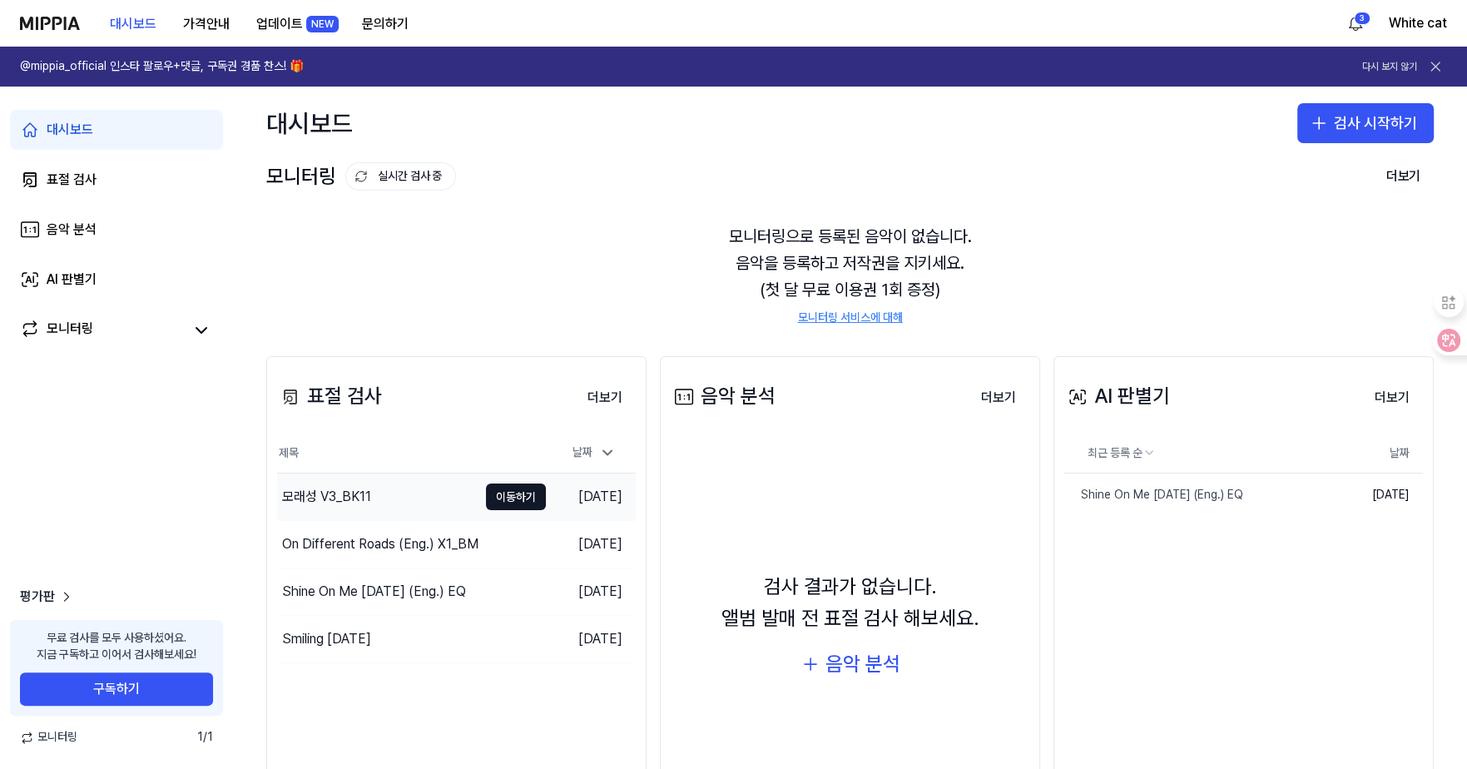
click at [319, 502] on div "모래성 V3_BK11" at bounding box center [326, 497] width 89 height 20
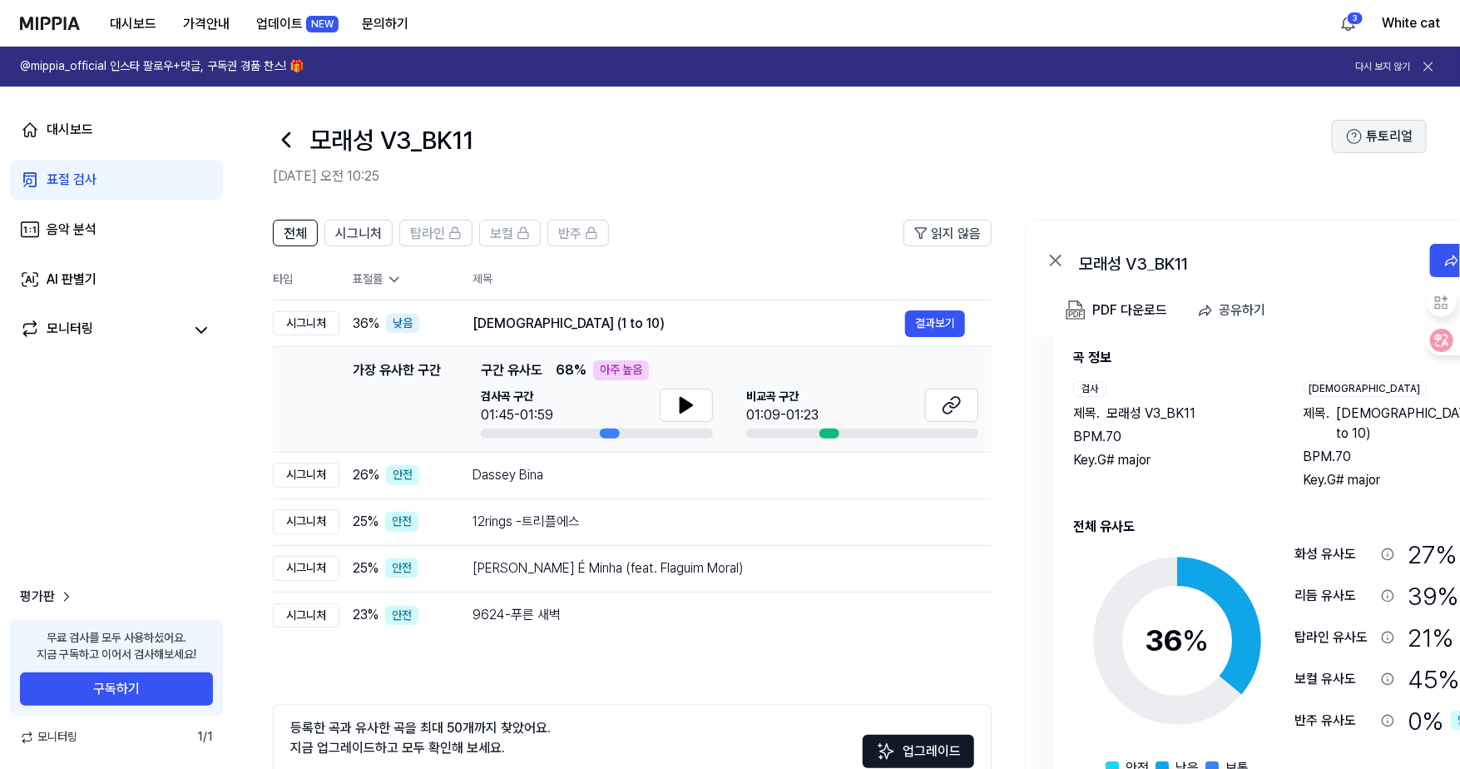
click at [1388, 131] on button "튜토리얼" at bounding box center [1379, 136] width 95 height 33
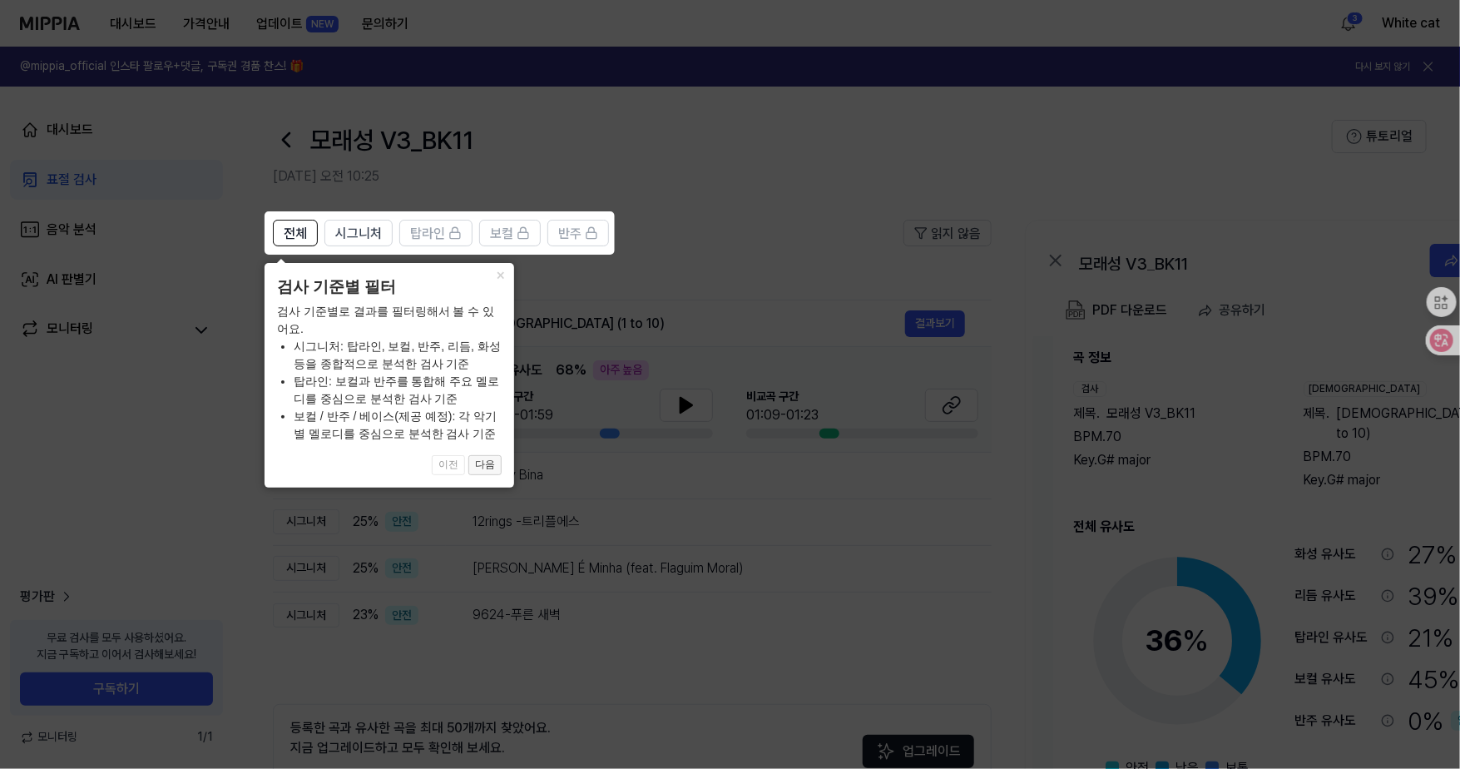
click at [487, 460] on button "다음" at bounding box center [484, 465] width 33 height 20
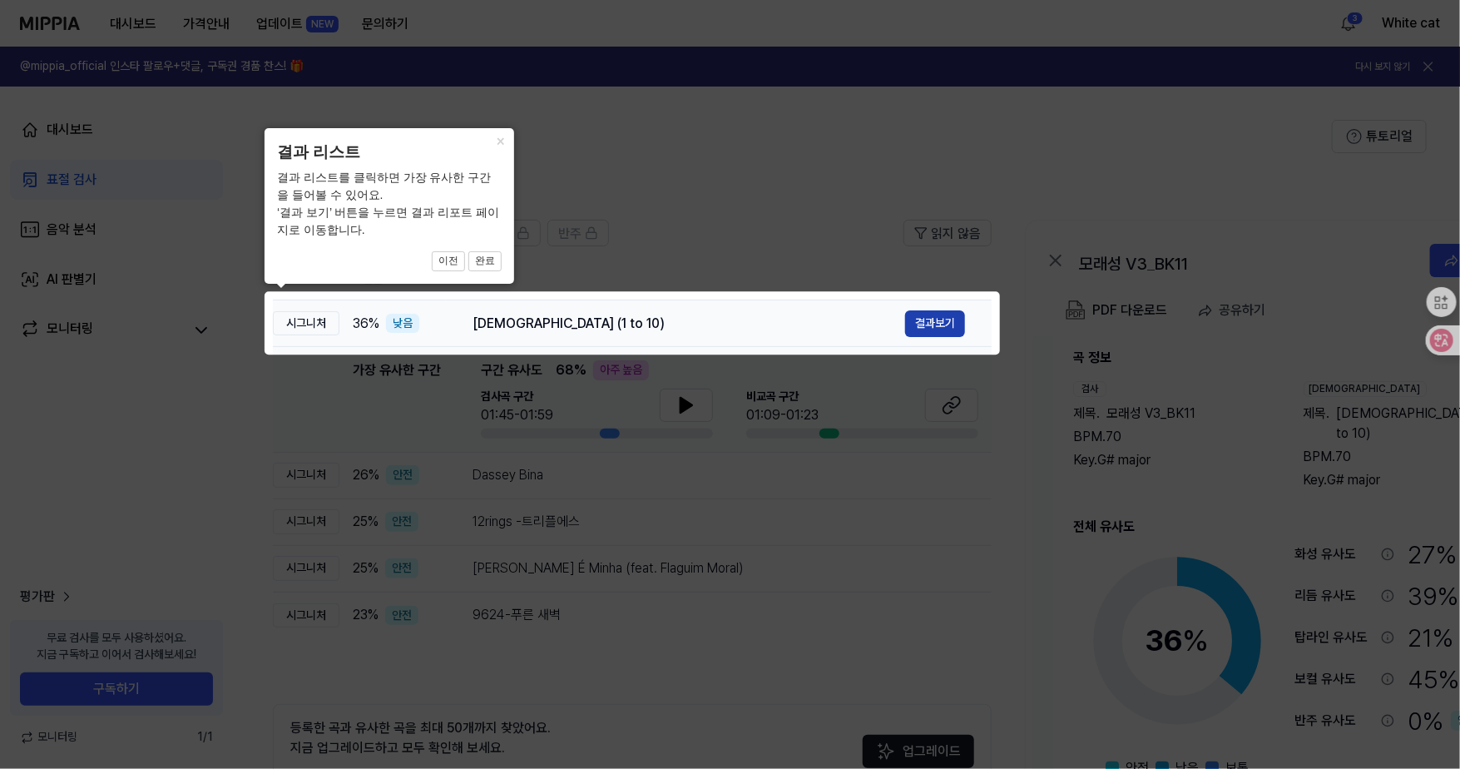
click at [947, 319] on button "결과보기" at bounding box center [935, 323] width 60 height 27
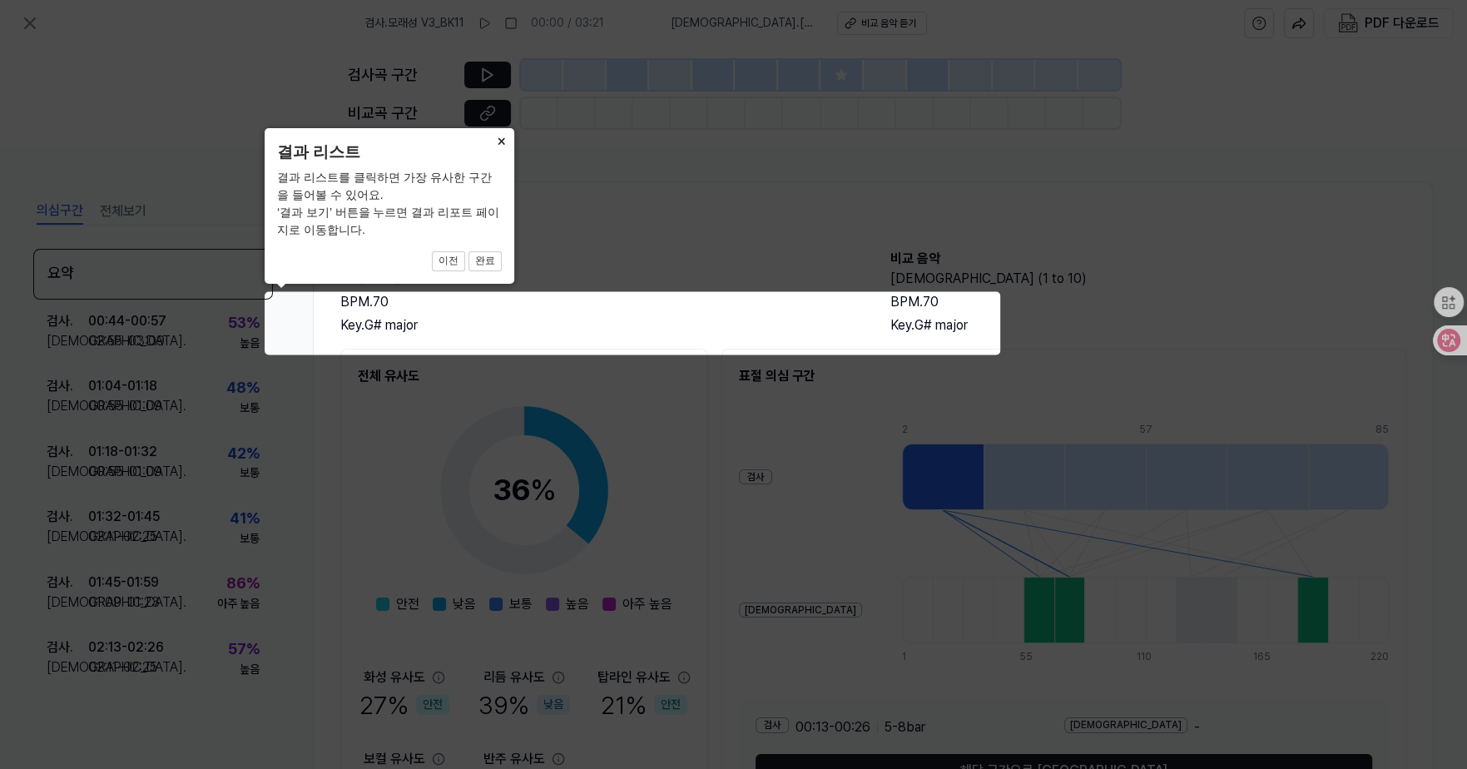
click at [492, 140] on button "×" at bounding box center [500, 139] width 27 height 23
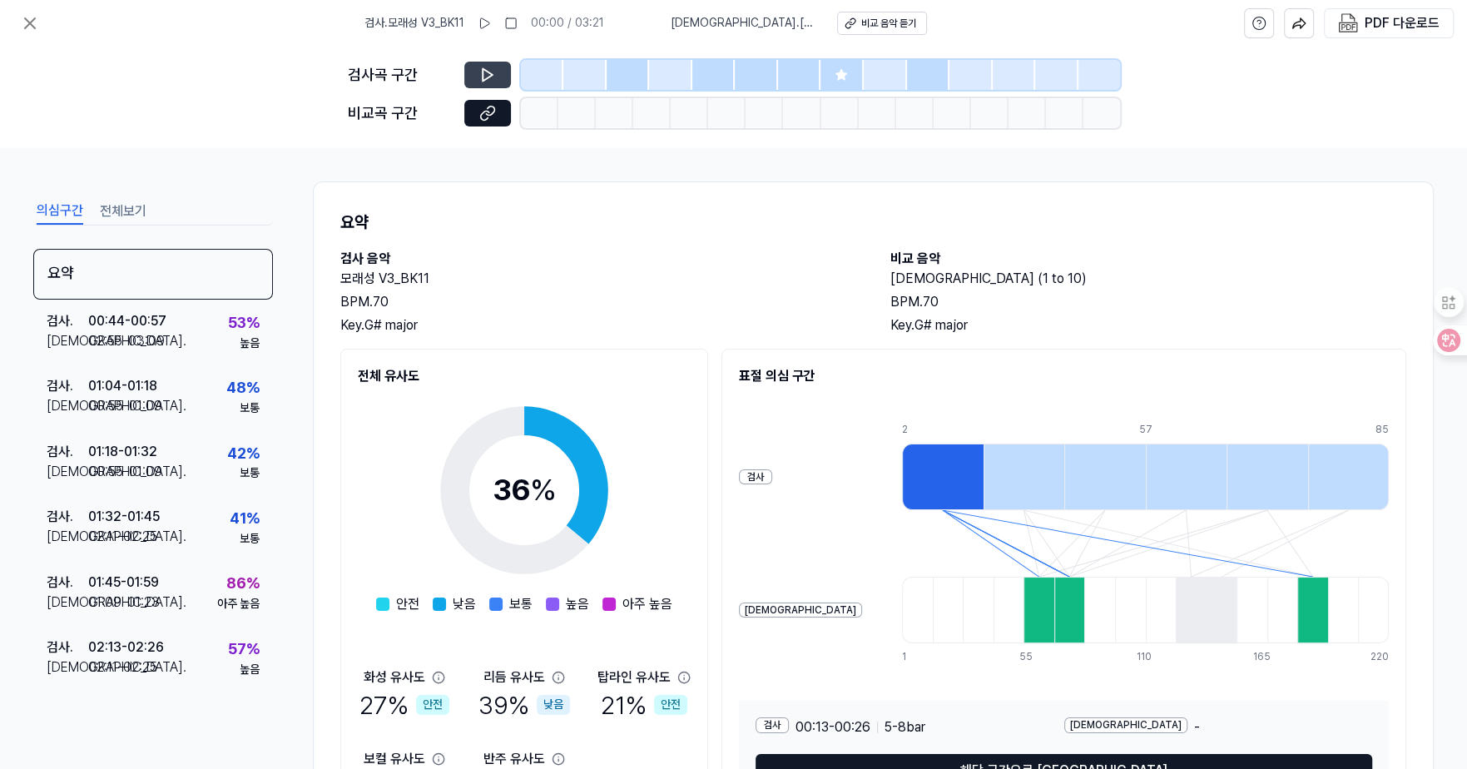
click at [492, 69] on icon at bounding box center [487, 75] width 17 height 17
click at [482, 72] on icon at bounding box center [487, 75] width 17 height 17
click at [491, 22] on icon at bounding box center [483, 23] width 13 height 13
click at [485, 76] on icon at bounding box center [484, 74] width 2 height 11
click at [860, 26] on div "비교 음악 듣기" at bounding box center [887, 24] width 55 height 14
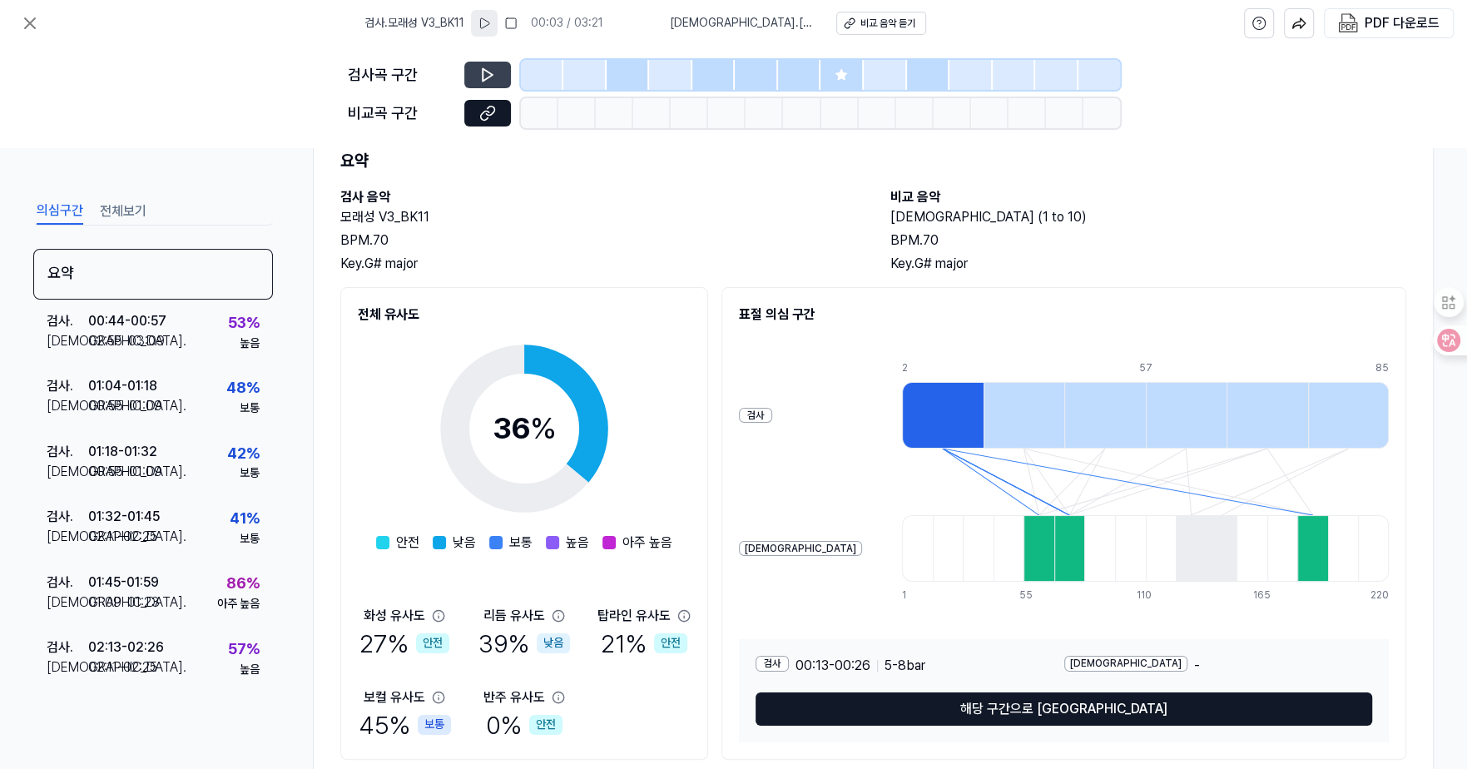
scroll to position [112, 0]
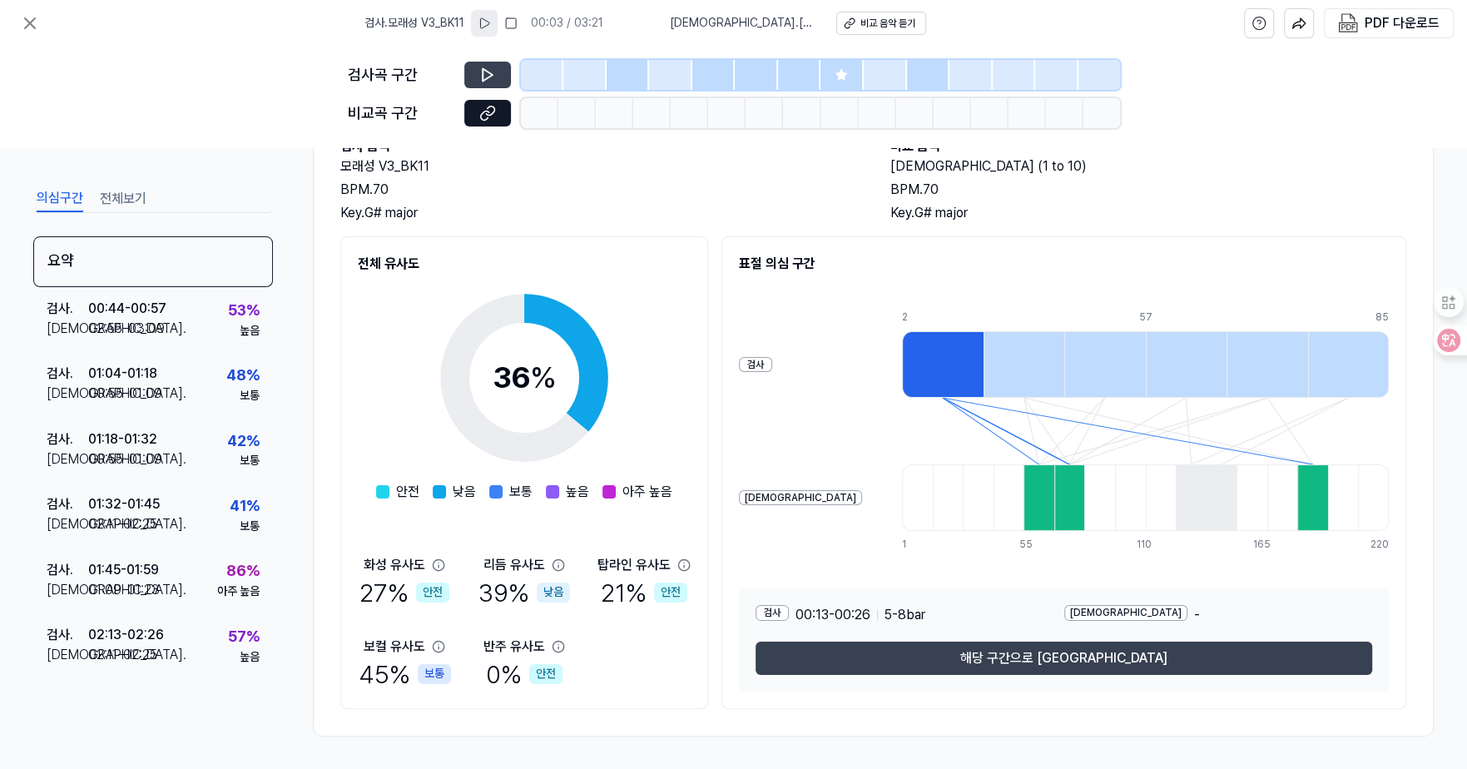
click at [1009, 662] on button "해당 구간으로 [GEOGRAPHIC_DATA]" at bounding box center [1063, 657] width 616 height 33
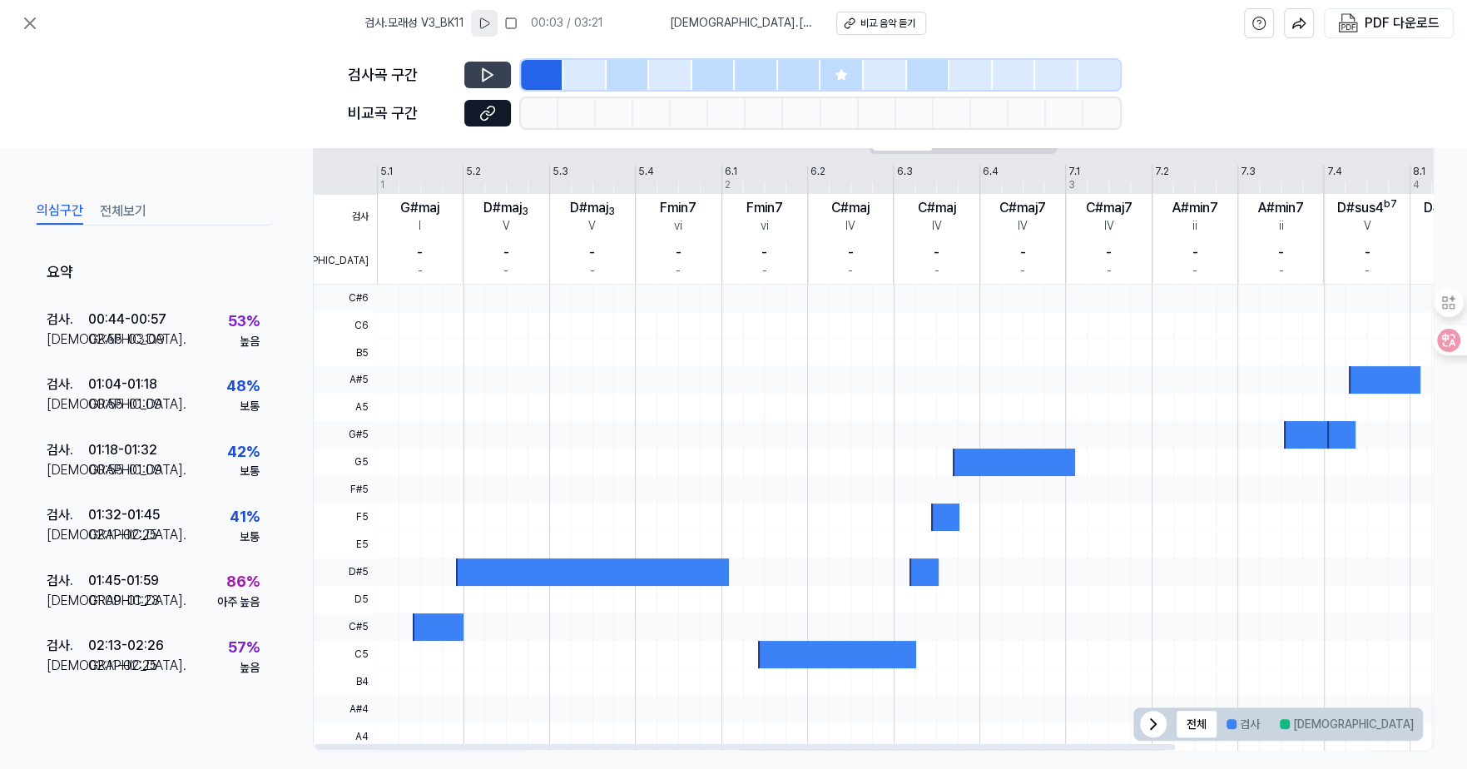
scroll to position [337, 0]
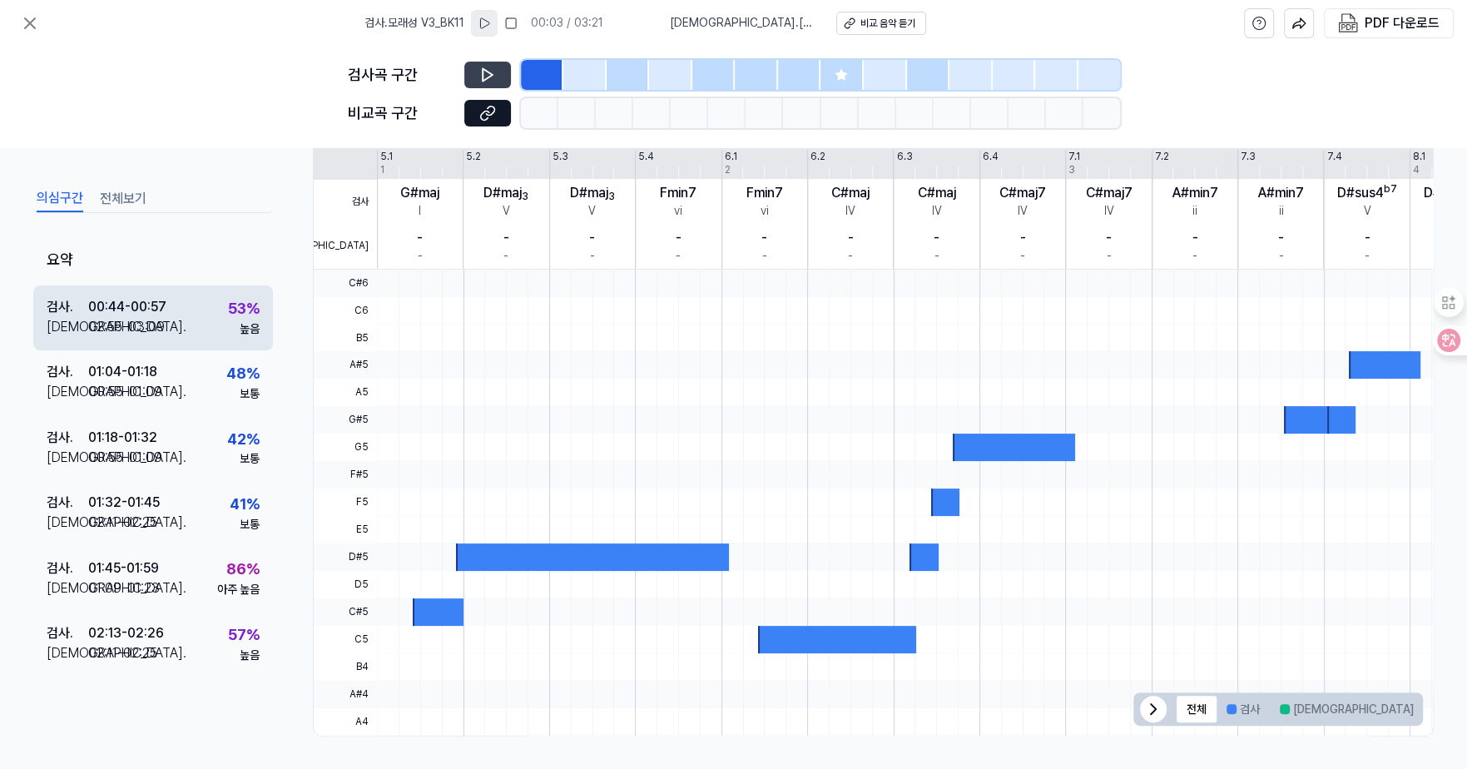
click at [131, 307] on div "00:44 - 00:57" at bounding box center [127, 307] width 78 height 20
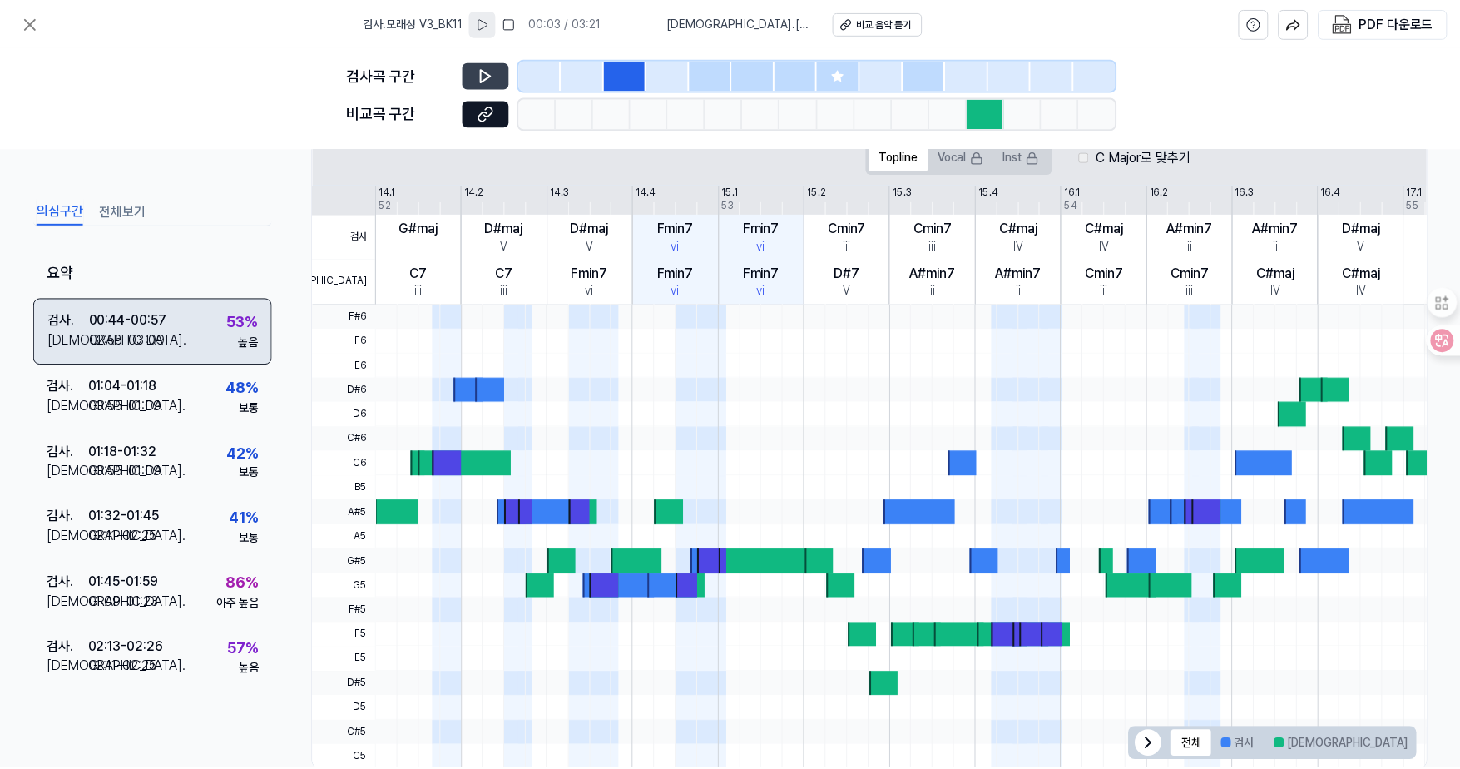
scroll to position [372, 0]
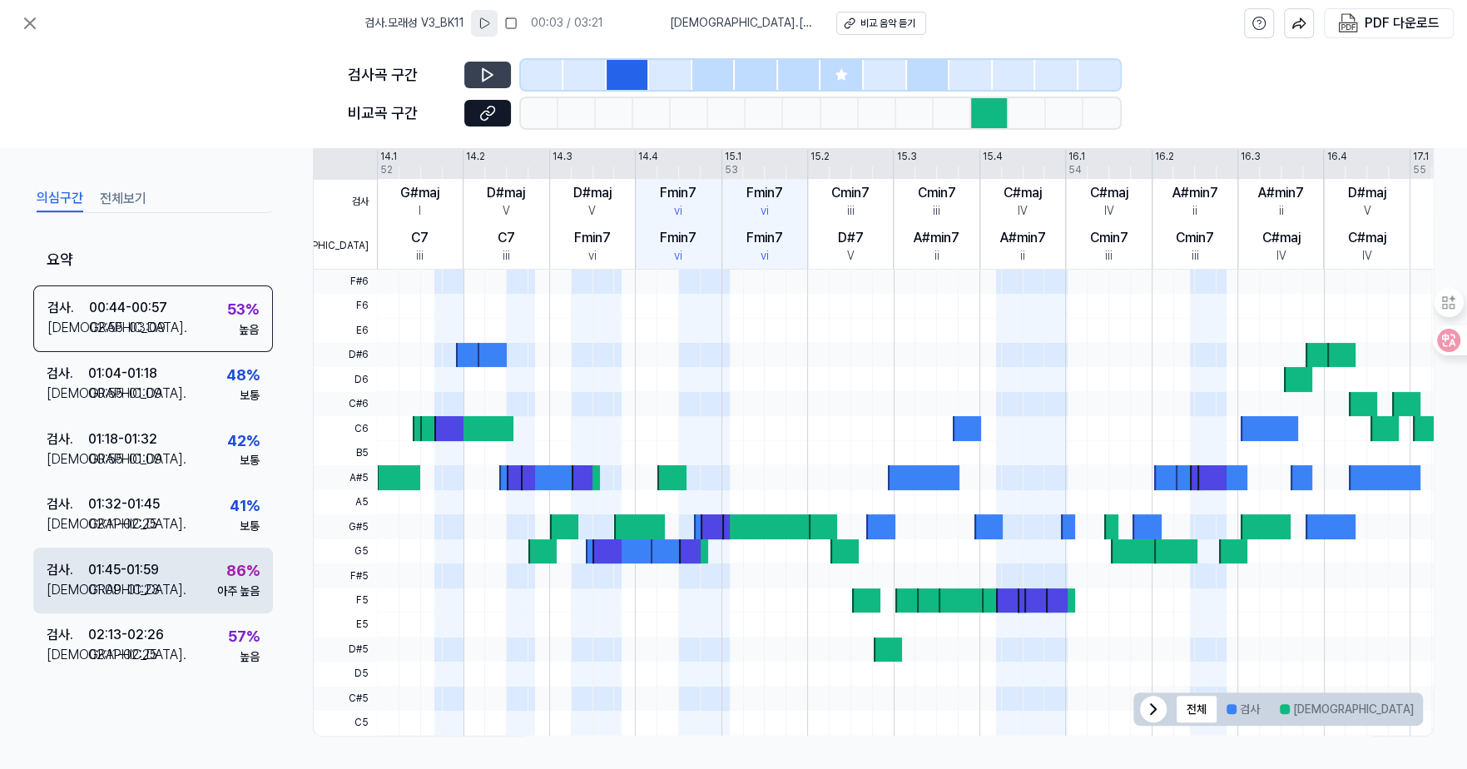
click at [171, 560] on div "검사 . 01:45 - 01:59 비교 . 01:09 - 01:23 86 % 아주 높음" at bounding box center [153, 579] width 240 height 65
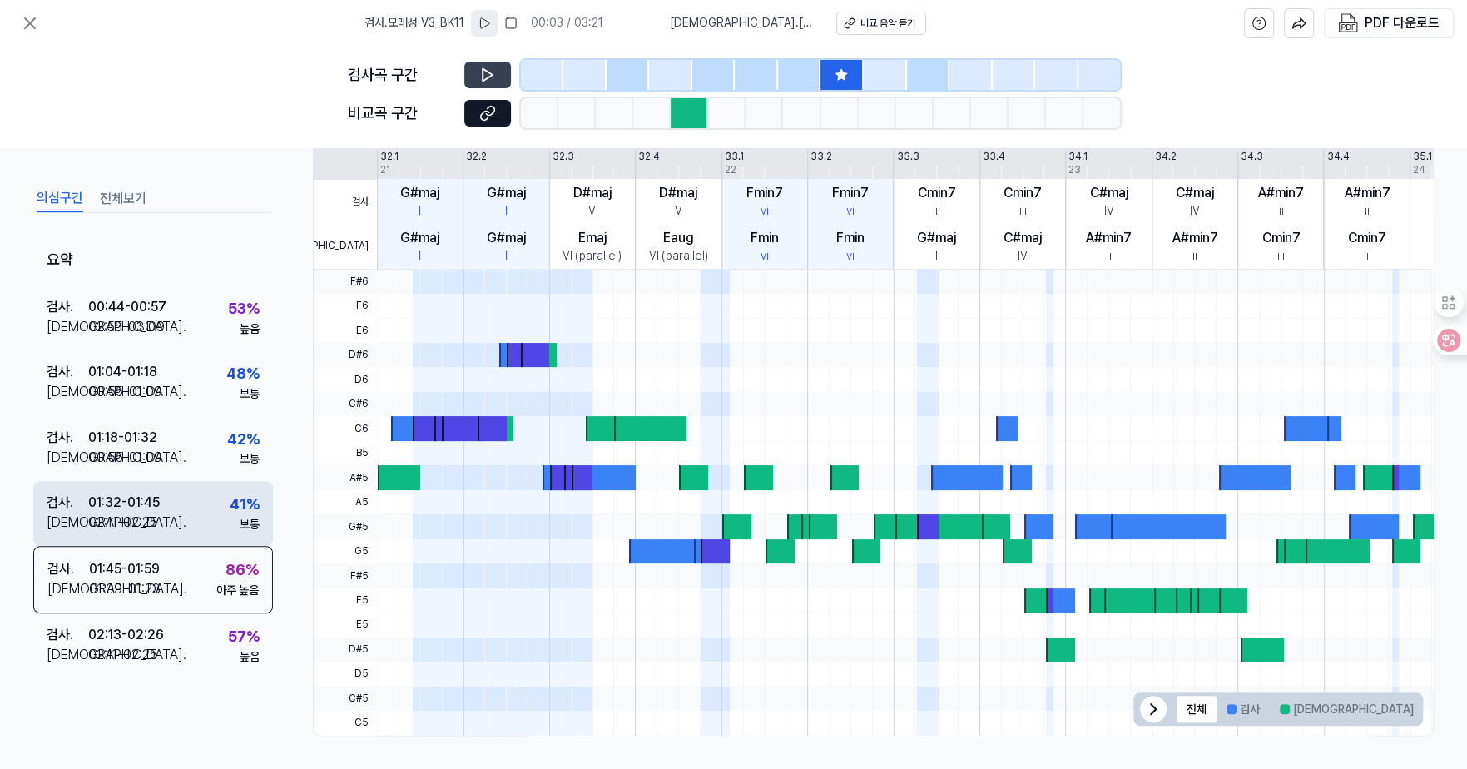
click at [188, 521] on div "검사 . 01:32 - 01:45 비교 . 02:11 - 02:25 41 % 보통" at bounding box center [153, 513] width 240 height 65
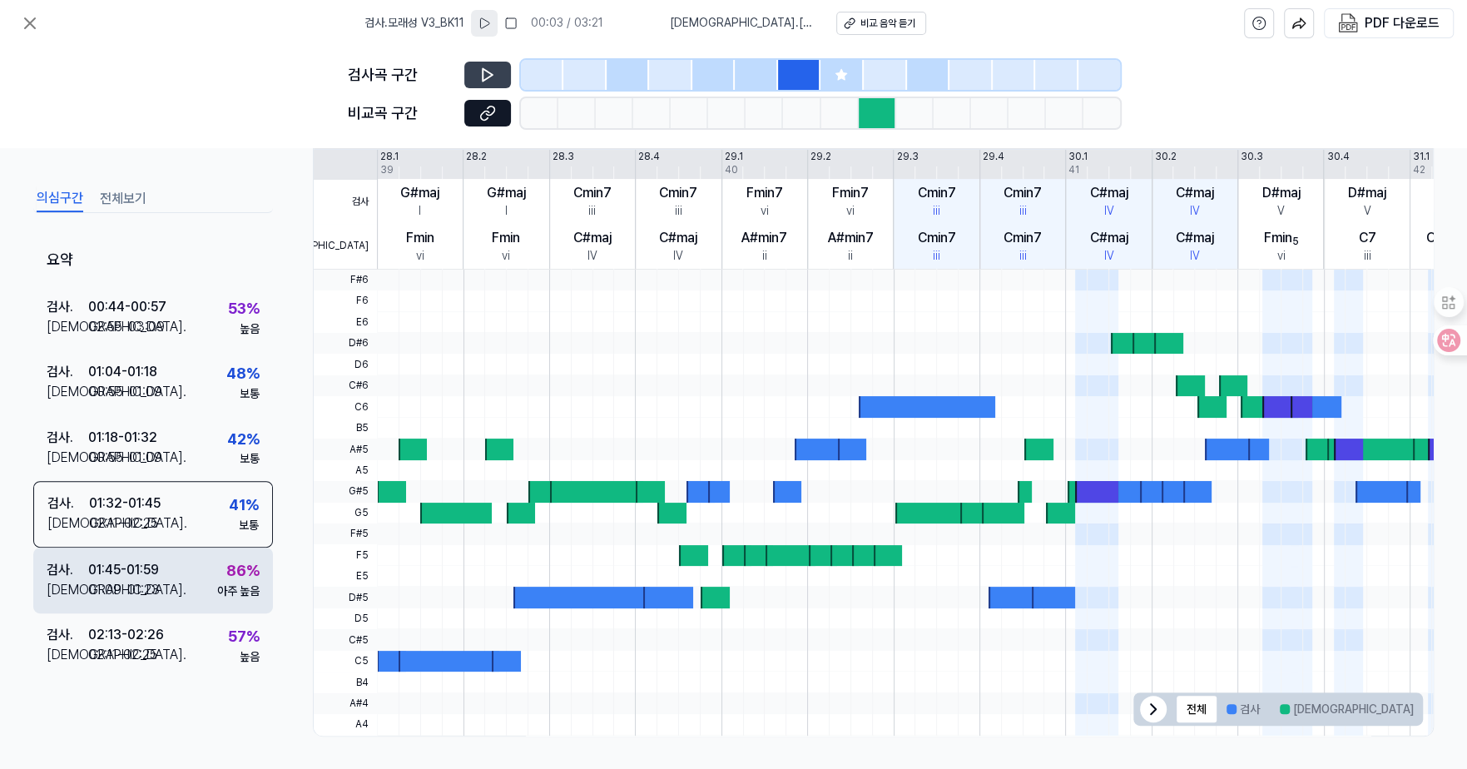
click at [174, 581] on div "검사 . 01:45 - 01:59 비교 . 01:09 - 01:23 86 % 아주 높음" at bounding box center [153, 579] width 240 height 65
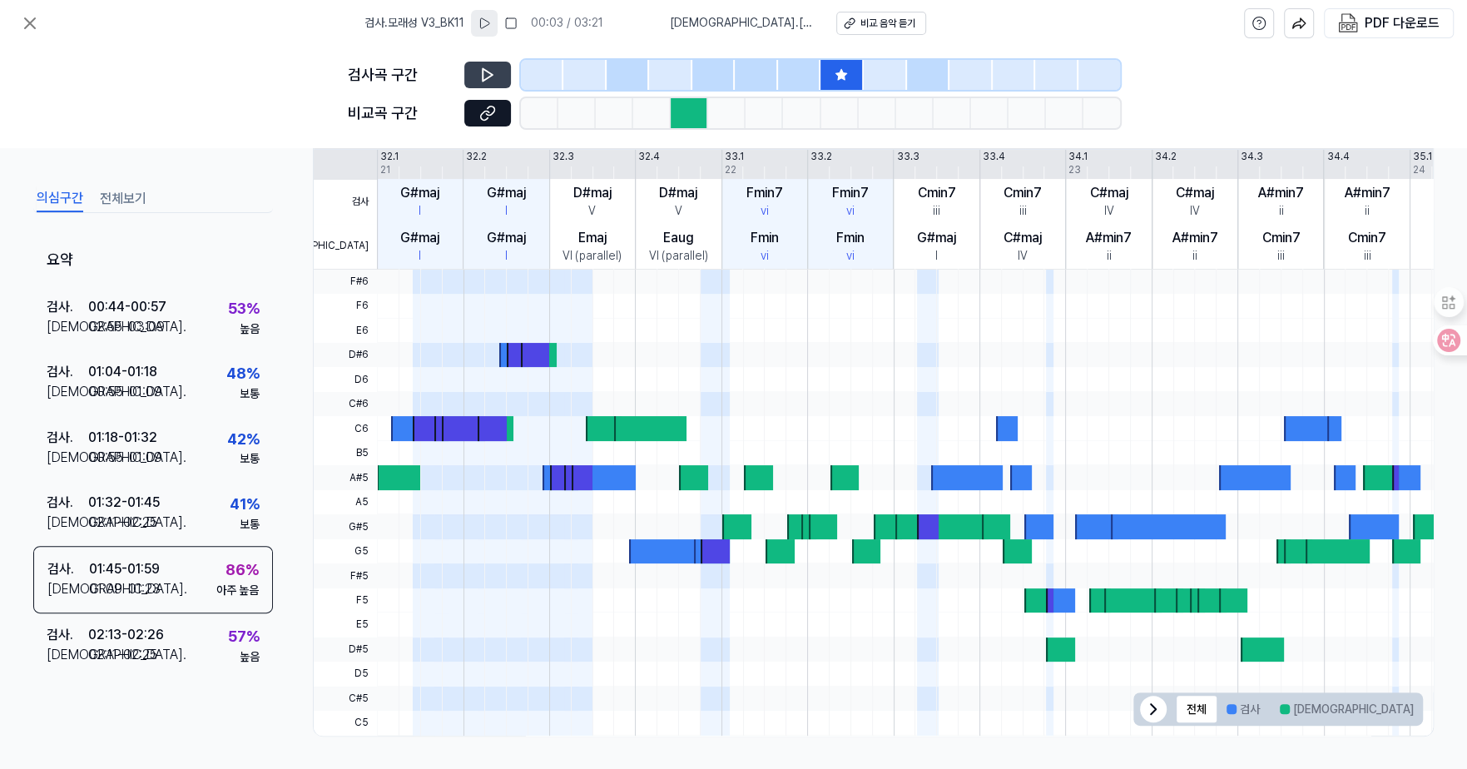
click at [829, 74] on div at bounding box center [841, 75] width 43 height 30
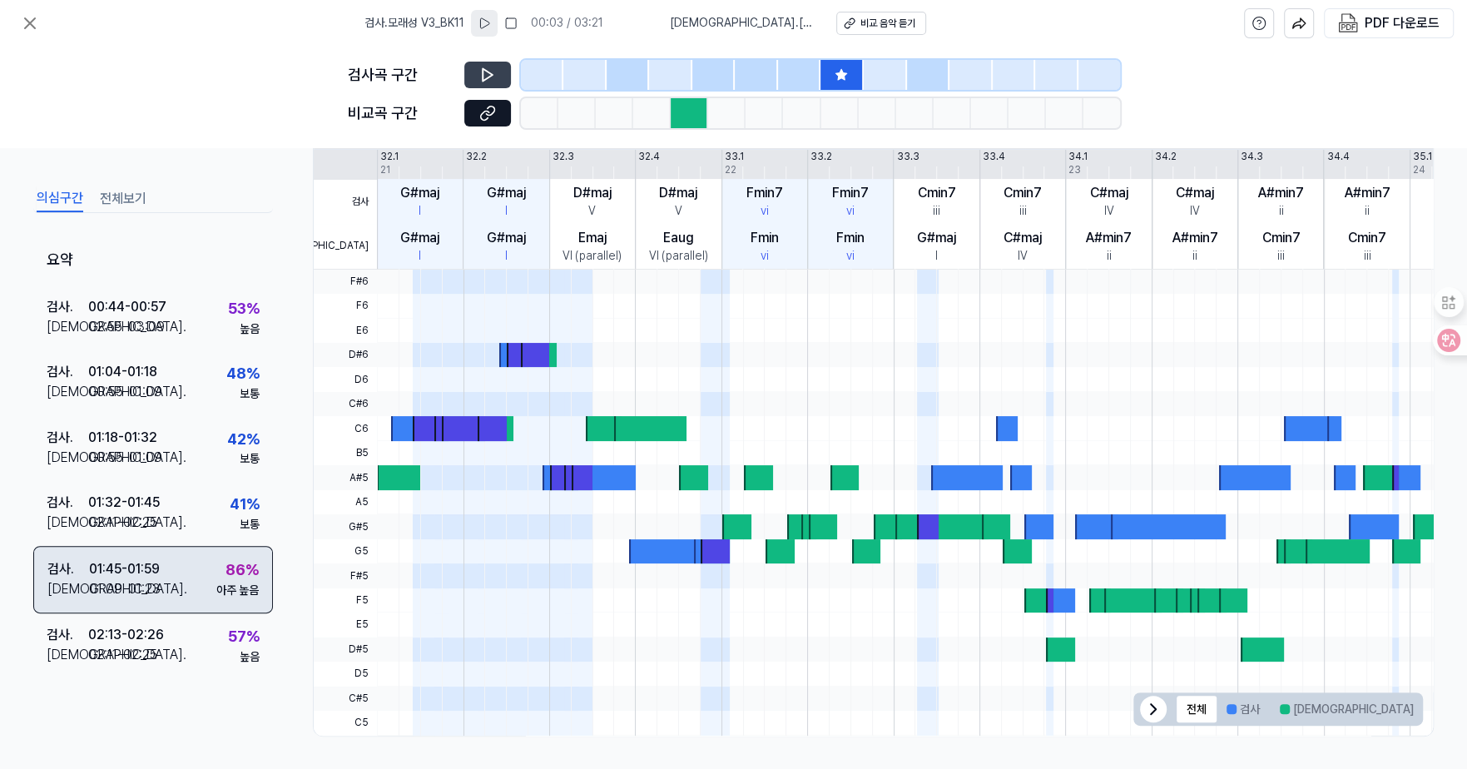
click at [230, 585] on div "아주 높음" at bounding box center [237, 590] width 42 height 17
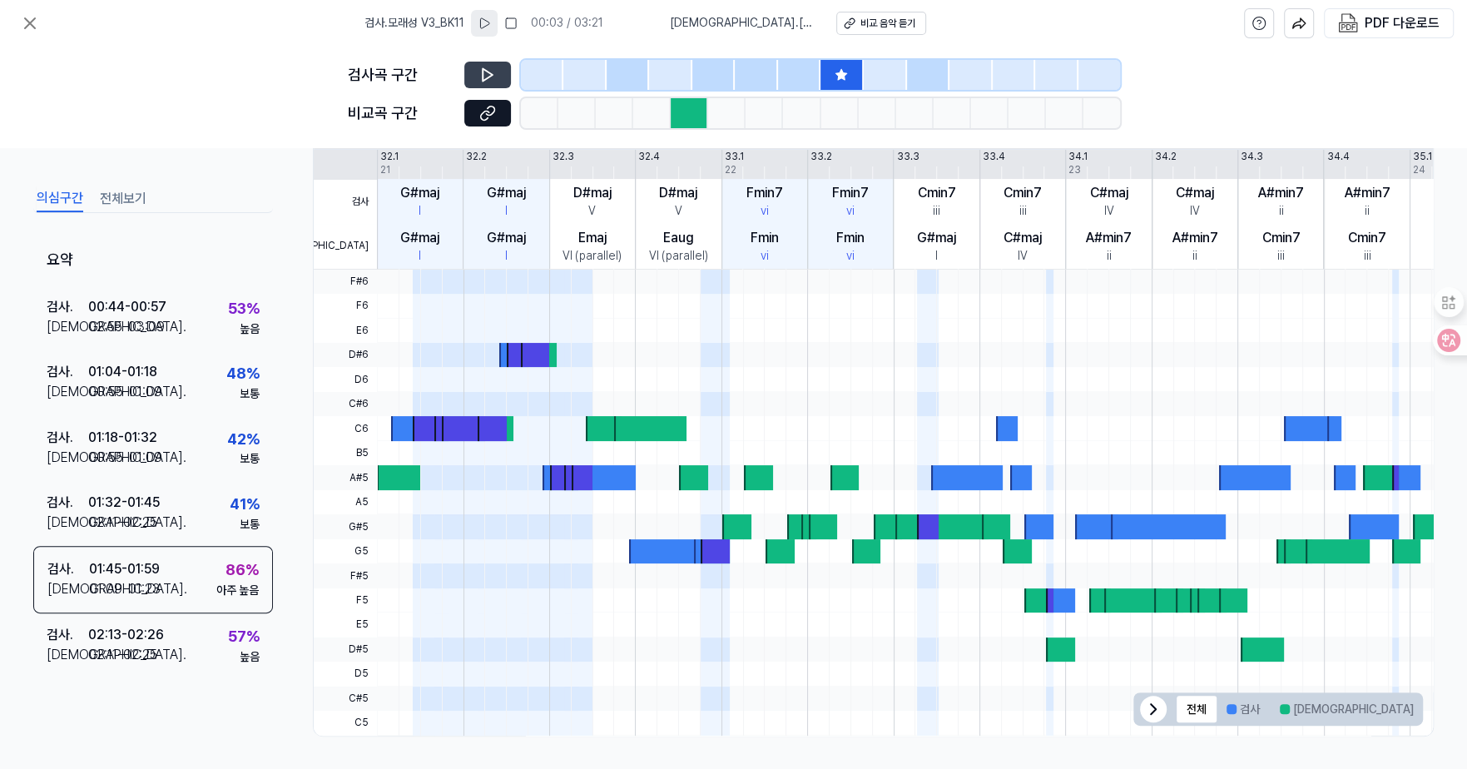
click at [847, 75] on icon at bounding box center [840, 74] width 13 height 13
click at [37, 25] on icon at bounding box center [30, 23] width 20 height 20
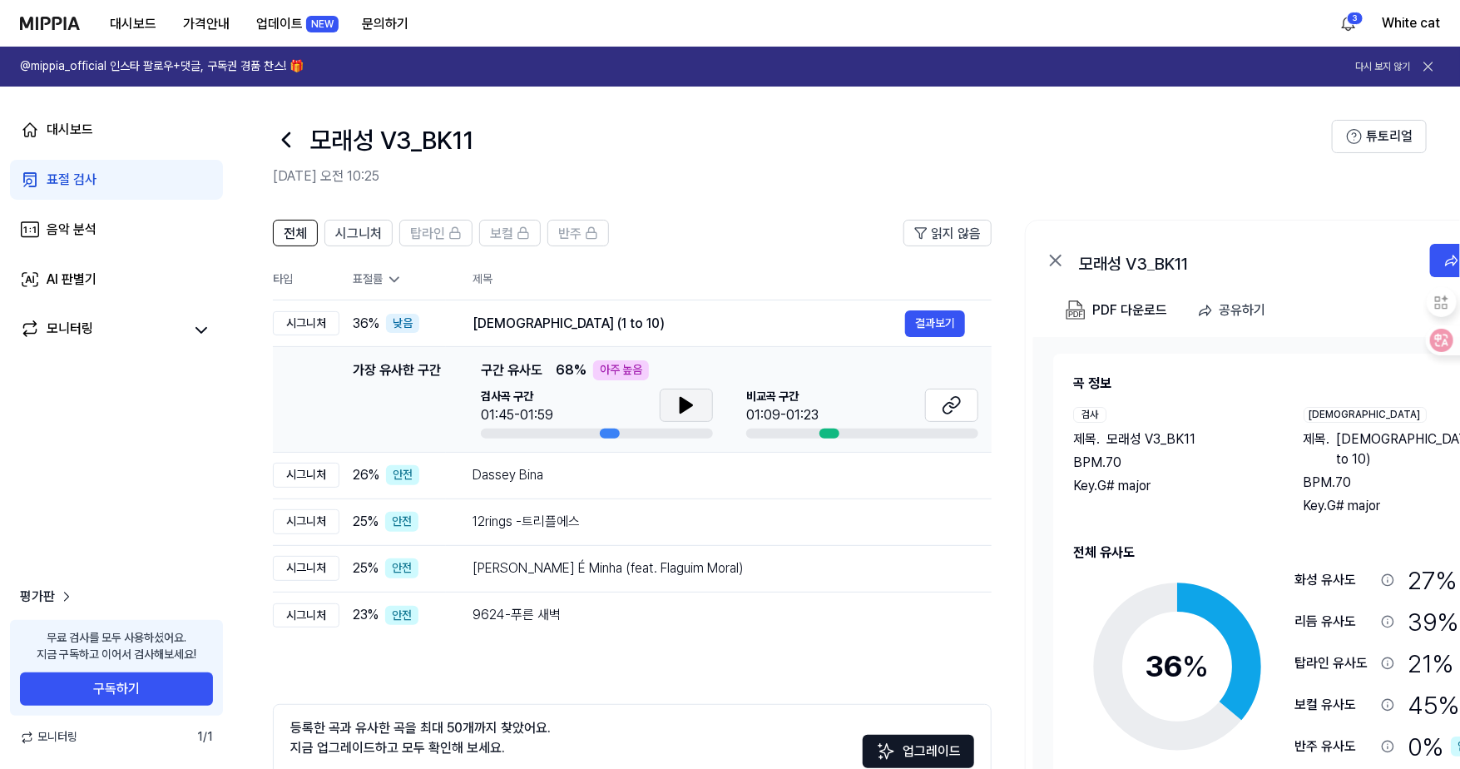
click at [683, 405] on icon at bounding box center [686, 405] width 12 height 15
click at [683, 405] on icon at bounding box center [682, 404] width 3 height 13
click at [964, 395] on button at bounding box center [951, 404] width 53 height 33
click at [57, 136] on div "대시보드" at bounding box center [70, 130] width 47 height 20
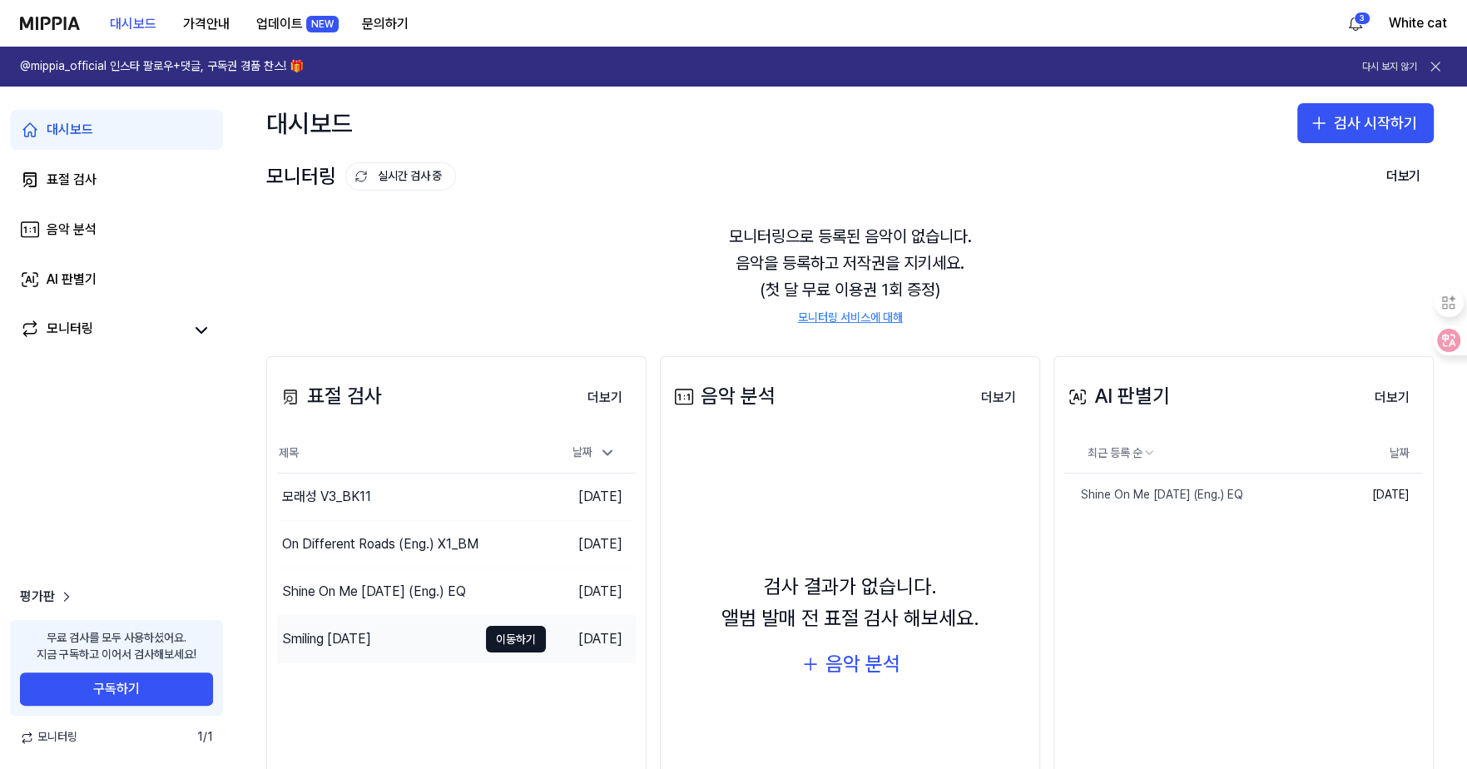
click at [324, 638] on div "Smiling [DATE]" at bounding box center [326, 639] width 89 height 20
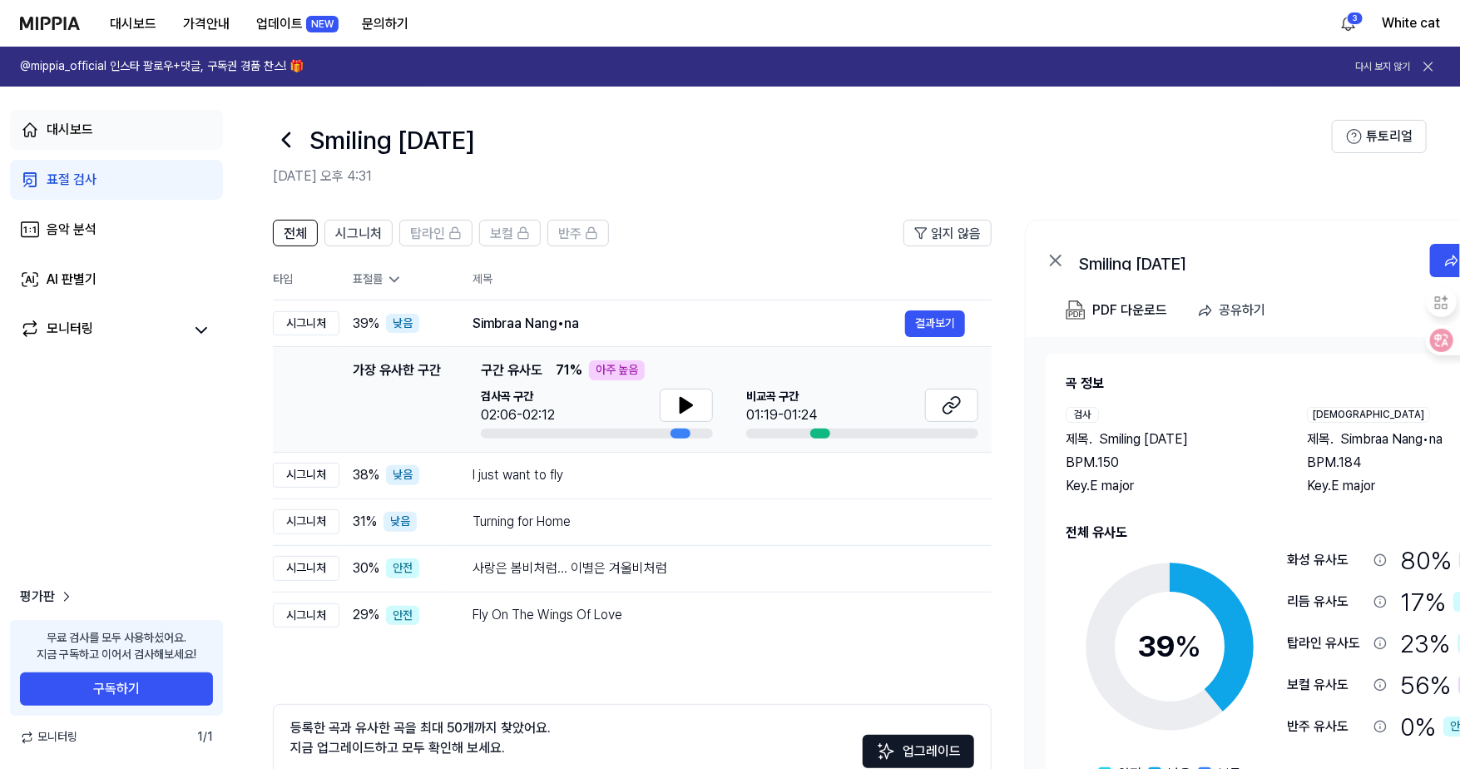
click at [67, 121] on div "대시보드" at bounding box center [70, 130] width 47 height 20
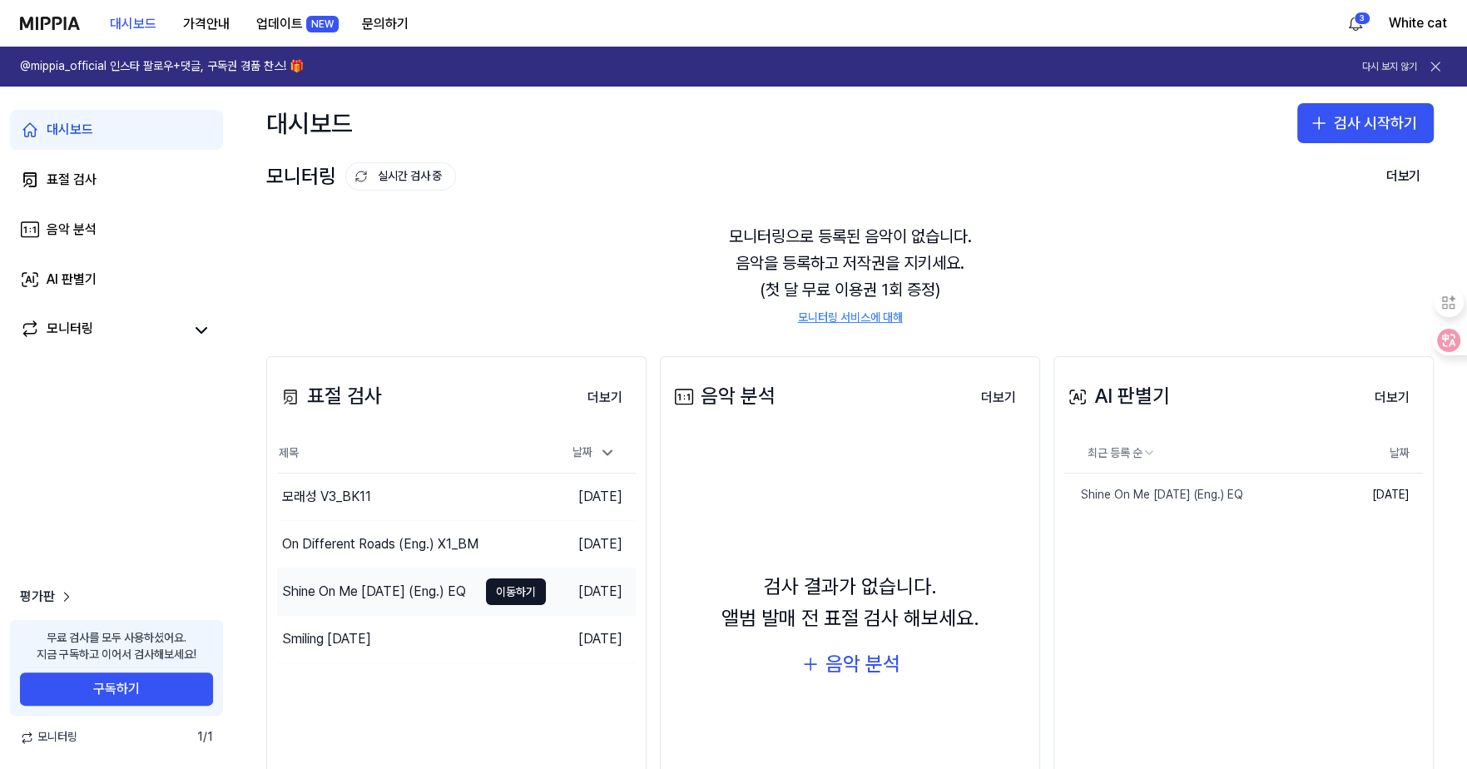
click at [320, 595] on div "Shine On Me [DATE] (Eng.) EQ" at bounding box center [374, 591] width 184 height 20
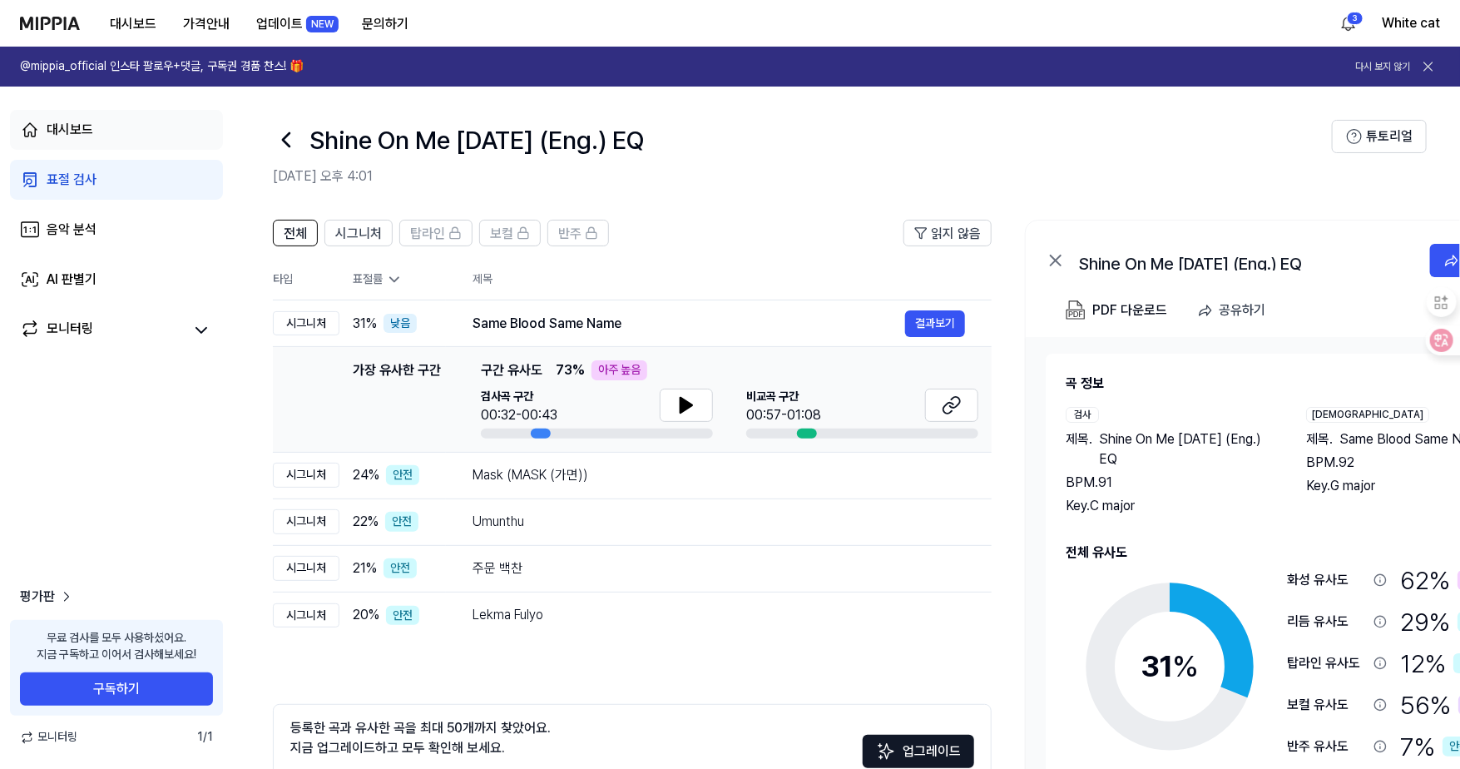
click at [72, 121] on div "대시보드" at bounding box center [70, 130] width 47 height 20
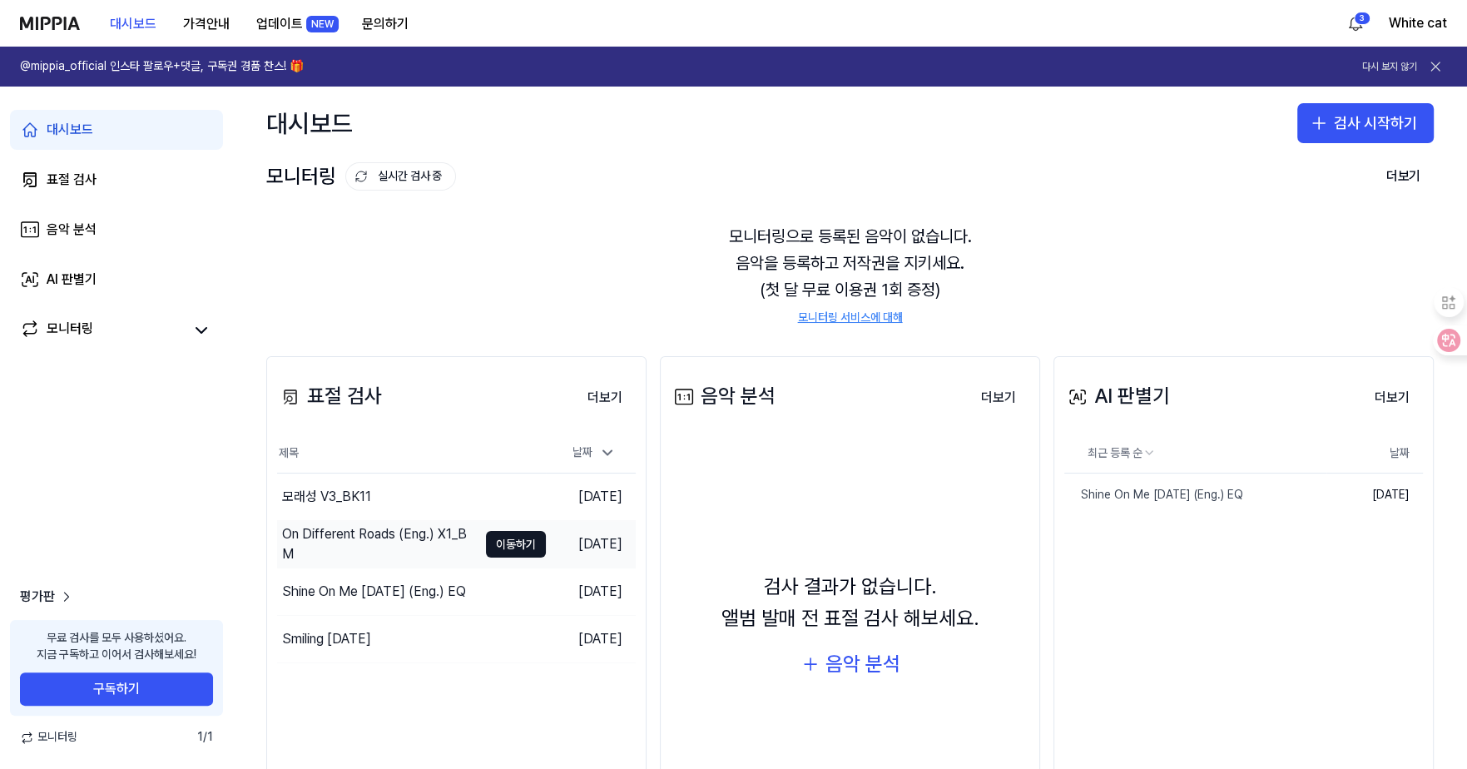
click at [353, 536] on div "On Different Roads (Eng.) X1_BM" at bounding box center [379, 544] width 195 height 40
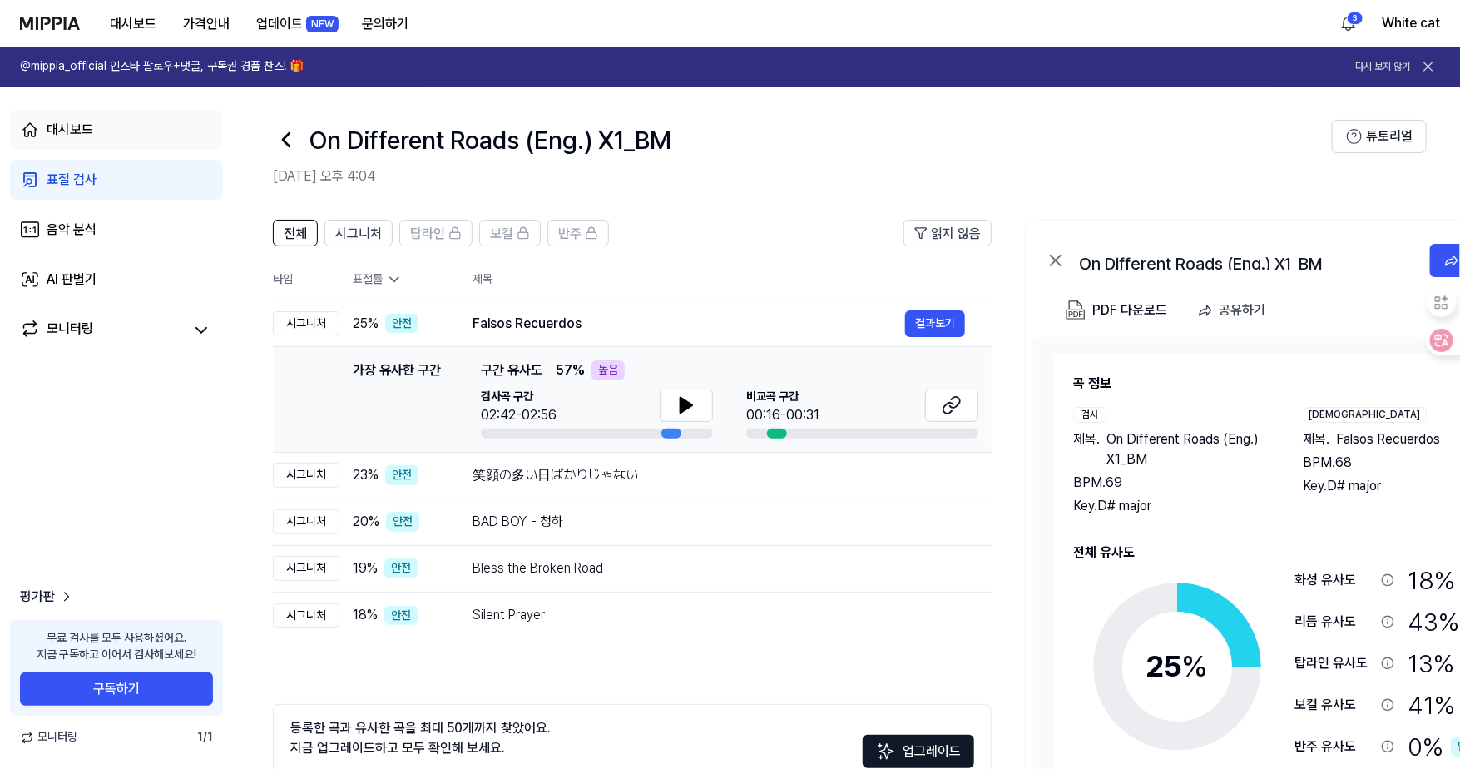
click at [74, 132] on div "대시보드" at bounding box center [70, 130] width 47 height 20
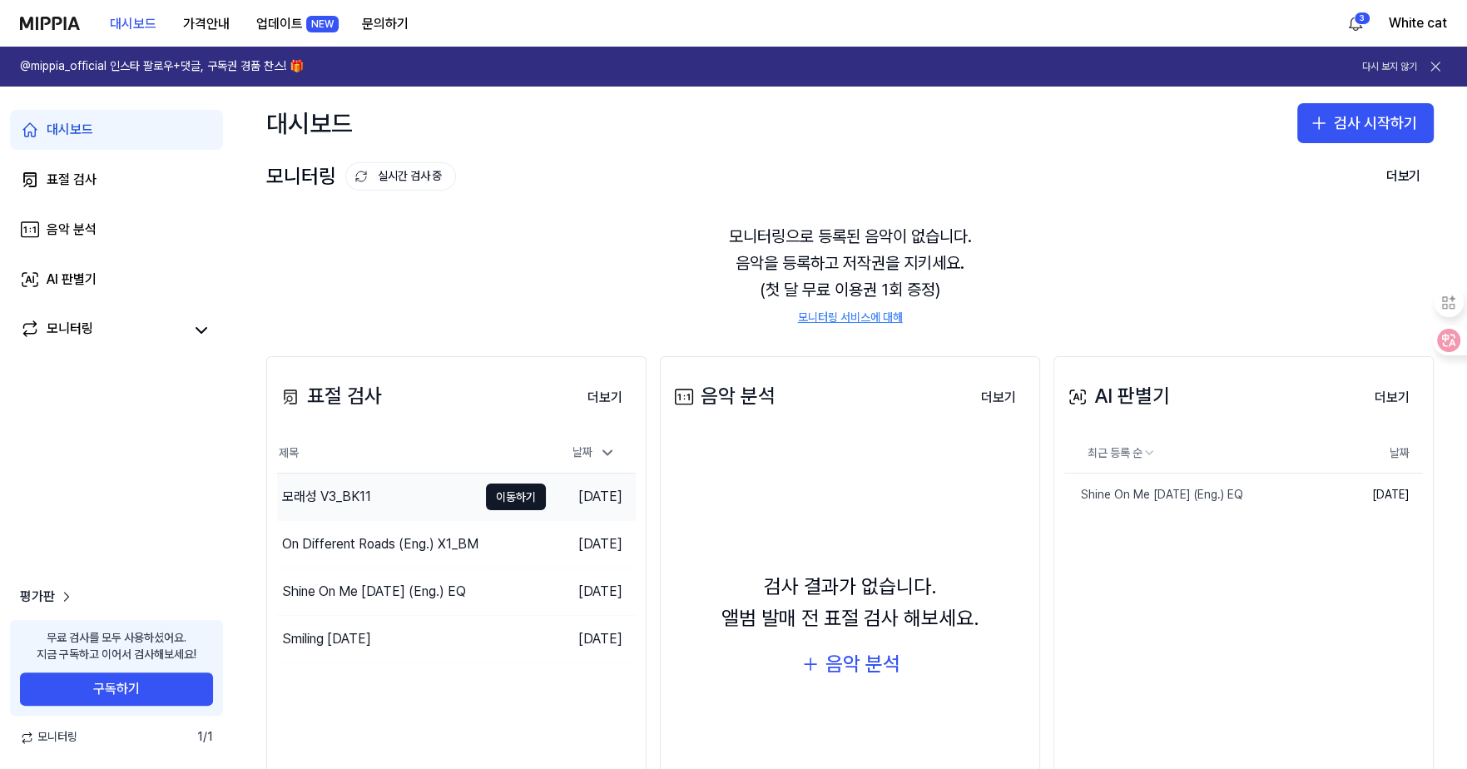
click at [313, 496] on div "모래성 V3_BK11" at bounding box center [326, 497] width 89 height 20
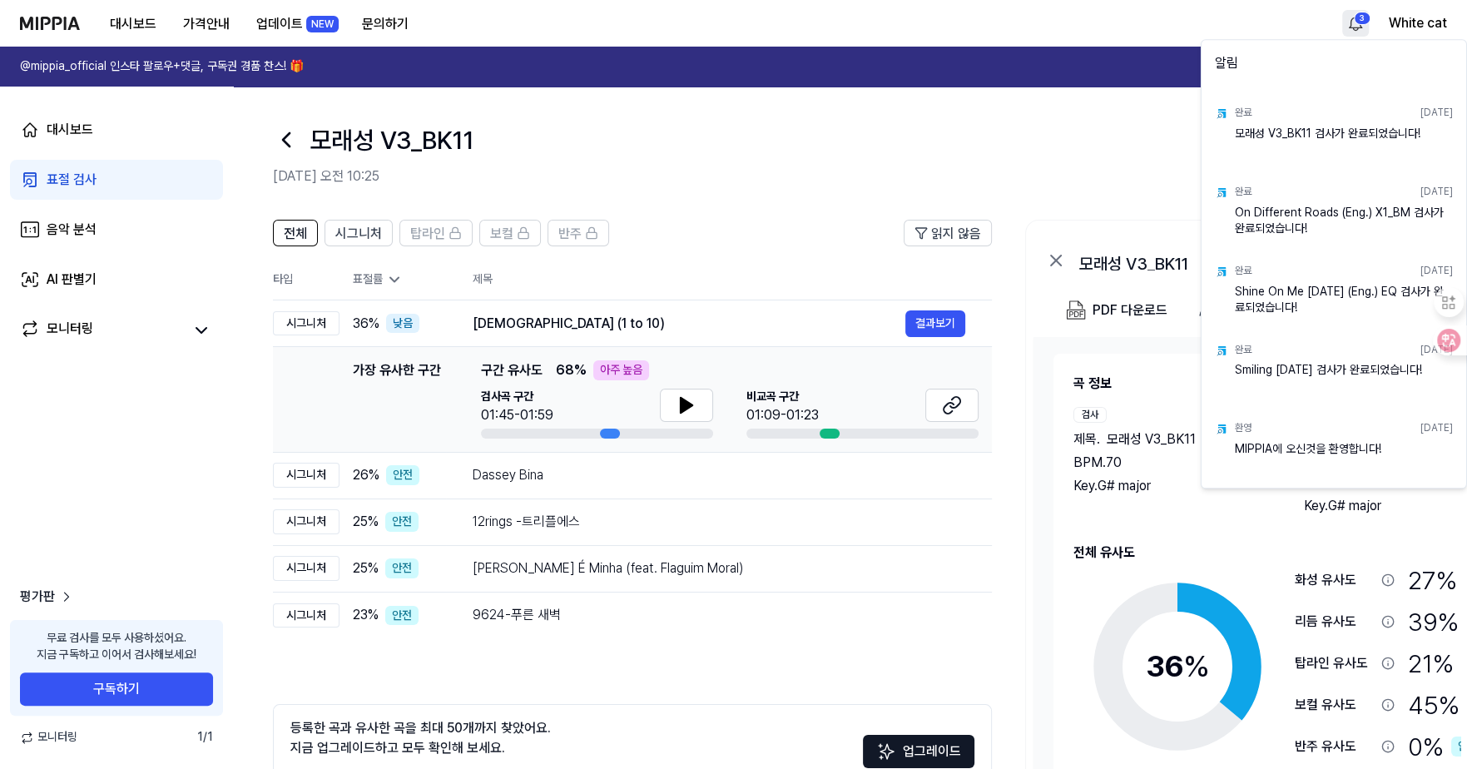
click at [1353, 24] on html "대시보드 가격안내 업데이트 NEW 문의하기 3 White cat @mippia_official 인스타 팔로우+댓글, 구독권 경품 찬스! 🎁 다…" at bounding box center [733, 384] width 1467 height 769
click at [725, 12] on html "대시보드 가격안내 업데이트 NEW 문의하기 White cat @mippia_official 인스타 팔로우+댓글, 구독권 경품 찬스! 🎁 다시 …" at bounding box center [733, 384] width 1467 height 769
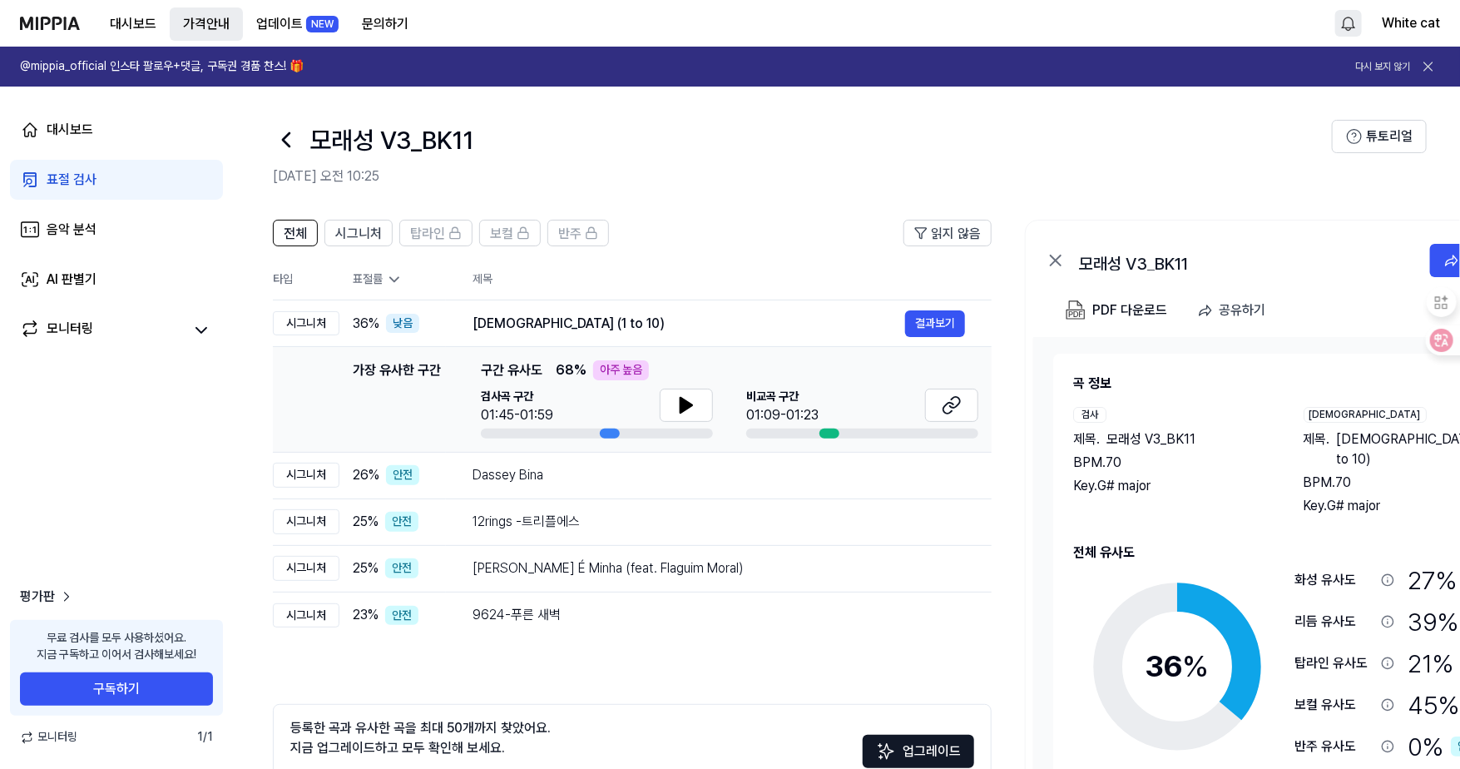
click at [208, 30] on button "가격안내" at bounding box center [206, 23] width 73 height 33
